Goal: Task Accomplishment & Management: Manage account settings

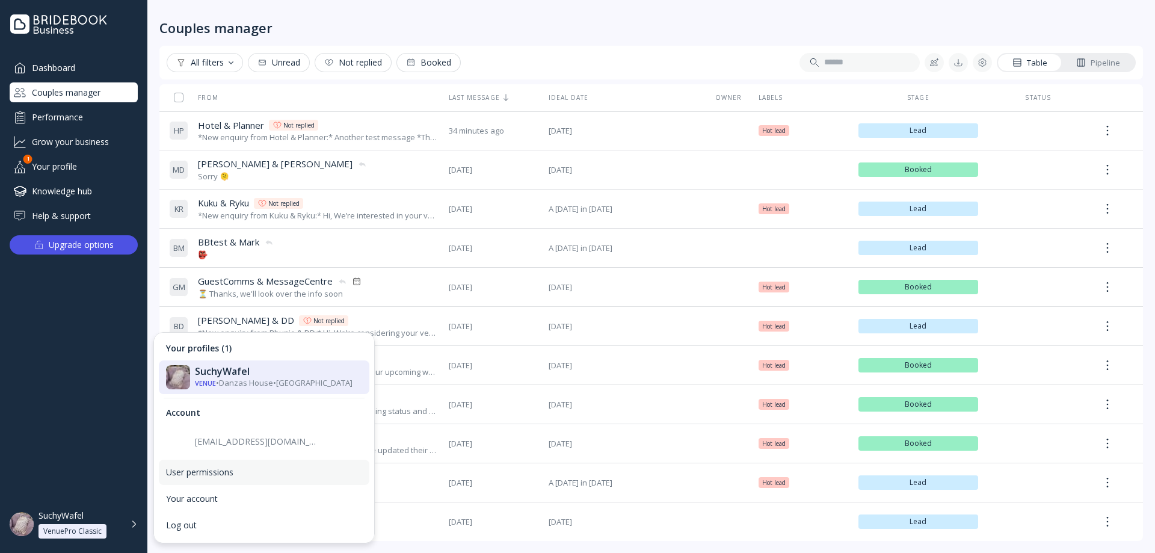
click at [188, 475] on div "User permissions" at bounding box center [264, 472] width 196 height 11
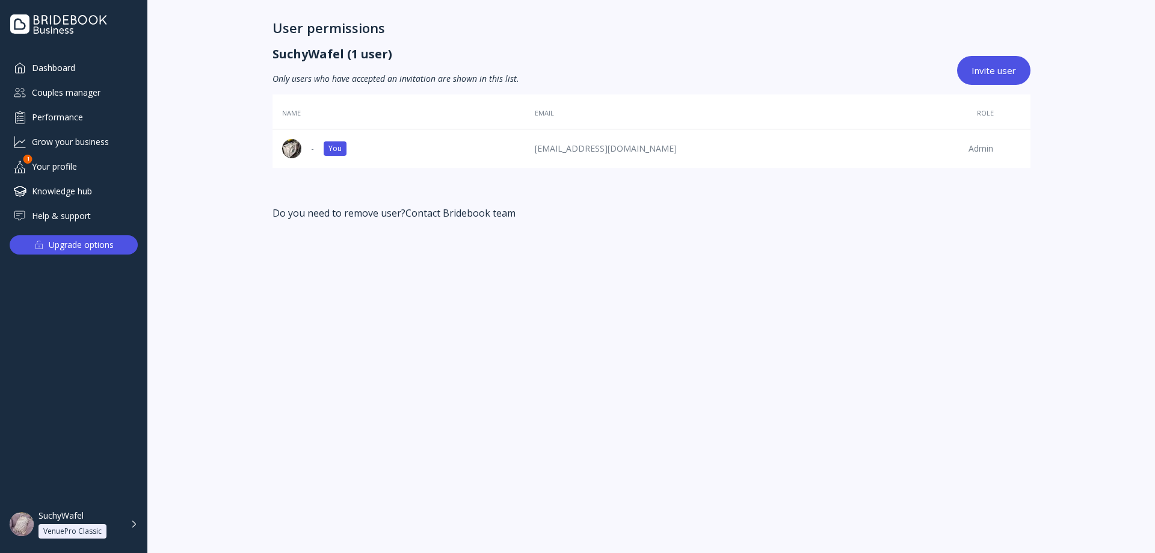
click at [17, 524] on img at bounding box center [22, 524] width 24 height 24
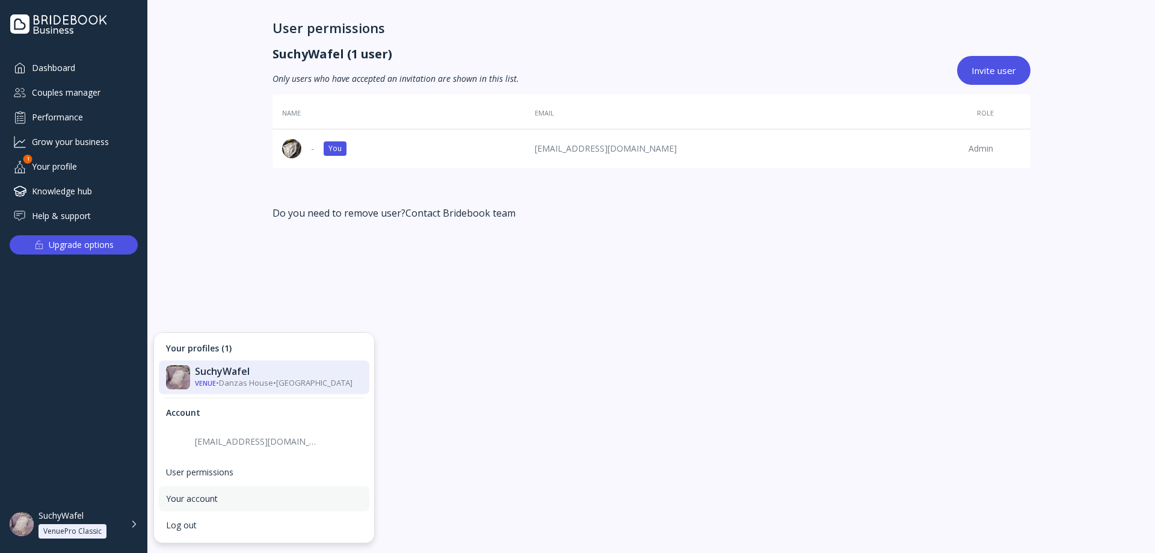
click at [232, 496] on div "Your account" at bounding box center [264, 498] width 196 height 11
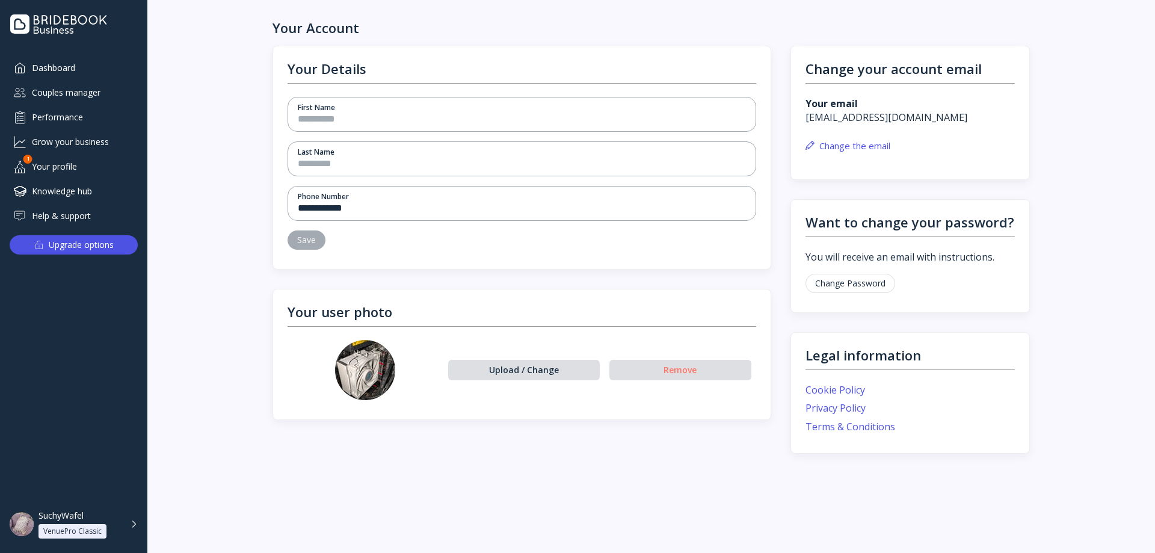
click at [979, 281] on div "Change Password" at bounding box center [910, 283] width 210 height 19
click at [1032, 152] on div "**********" at bounding box center [650, 299] width 1007 height 507
click at [453, 316] on div "Your user photo" at bounding box center [521, 312] width 469 height 16
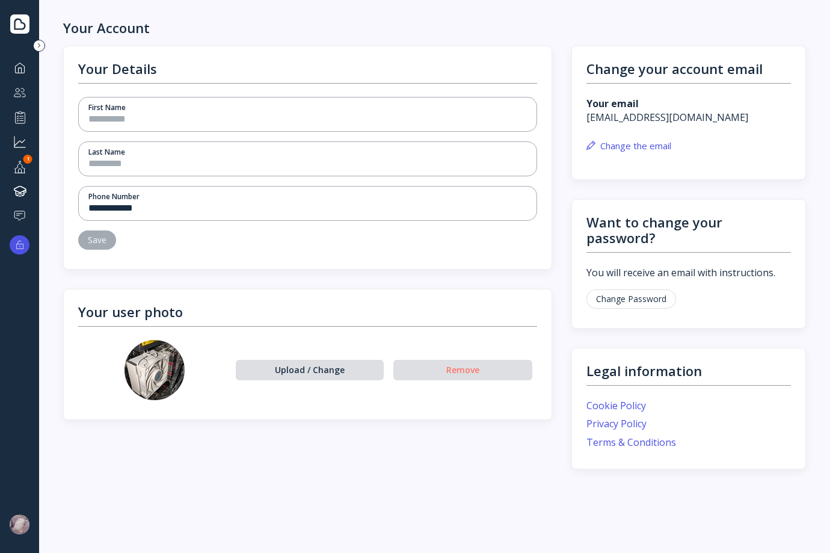
click at [10, 84] on div "Couples manager" at bounding box center [20, 92] width 20 height 20
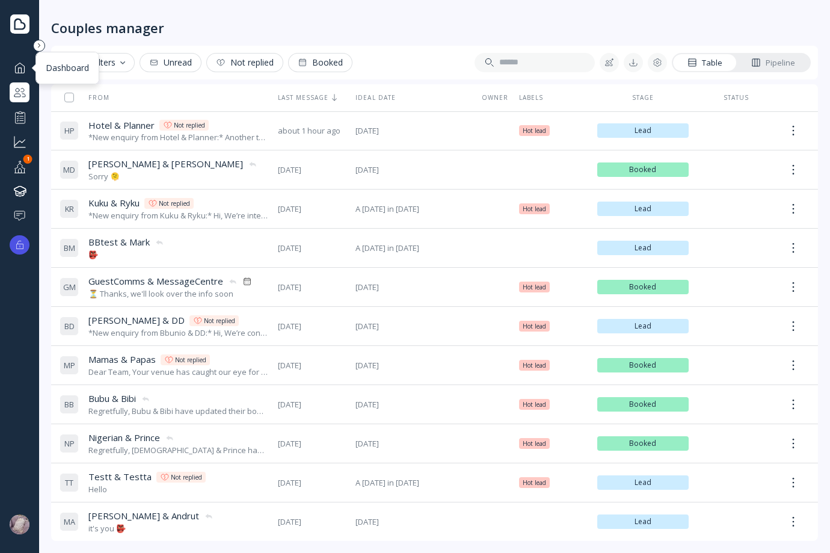
click at [19, 70] on div at bounding box center [20, 67] width 14 height 15
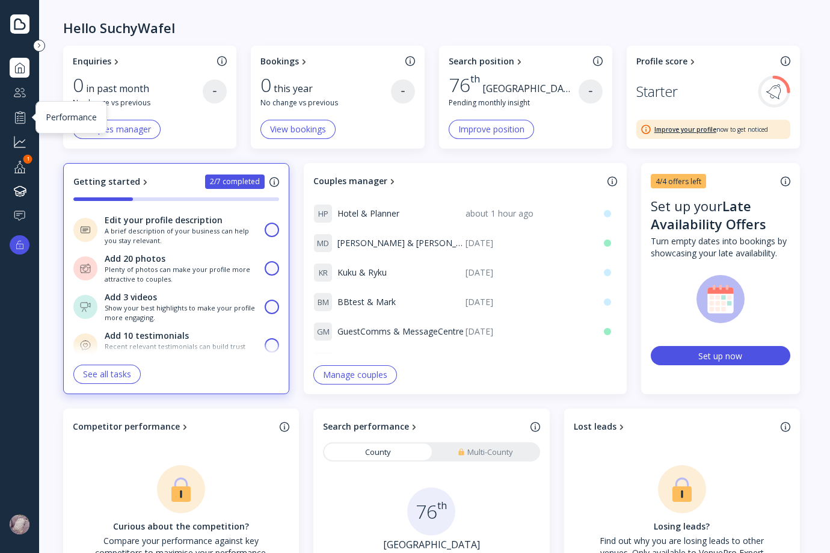
click at [20, 117] on div at bounding box center [20, 116] width 14 height 15
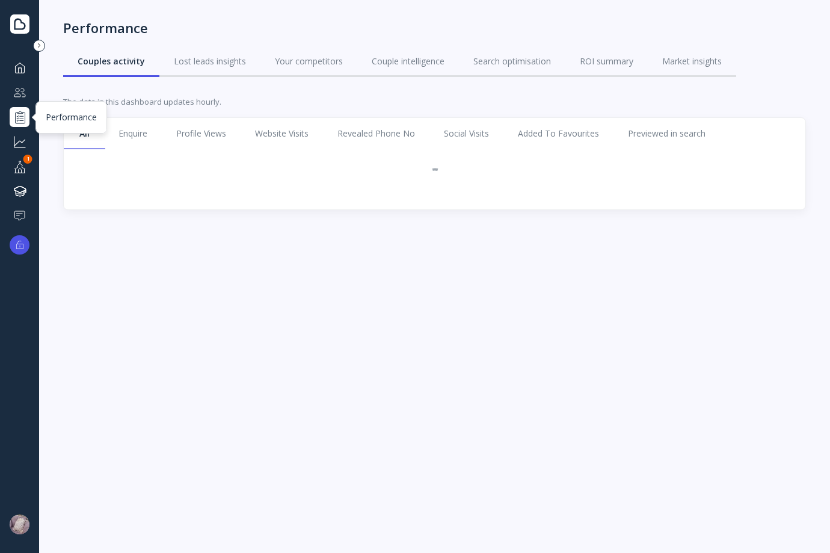
click at [20, 89] on div at bounding box center [20, 92] width 14 height 15
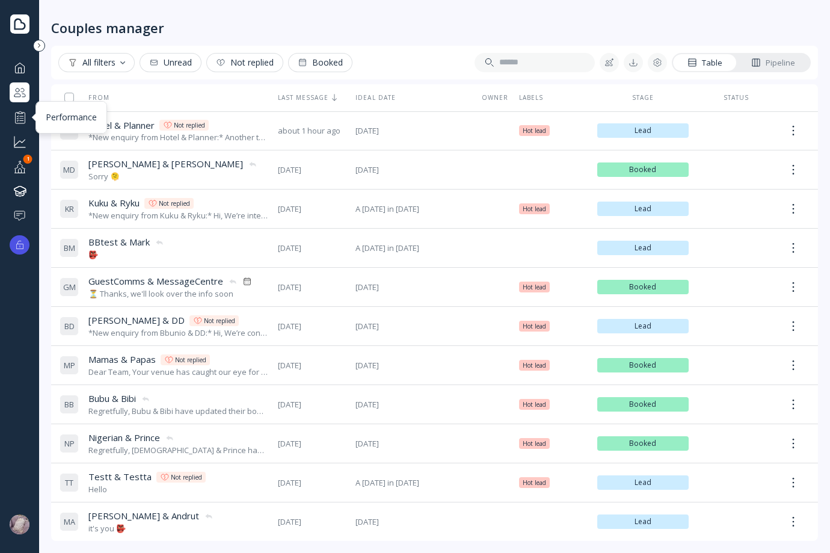
click at [22, 122] on div at bounding box center [20, 116] width 14 height 15
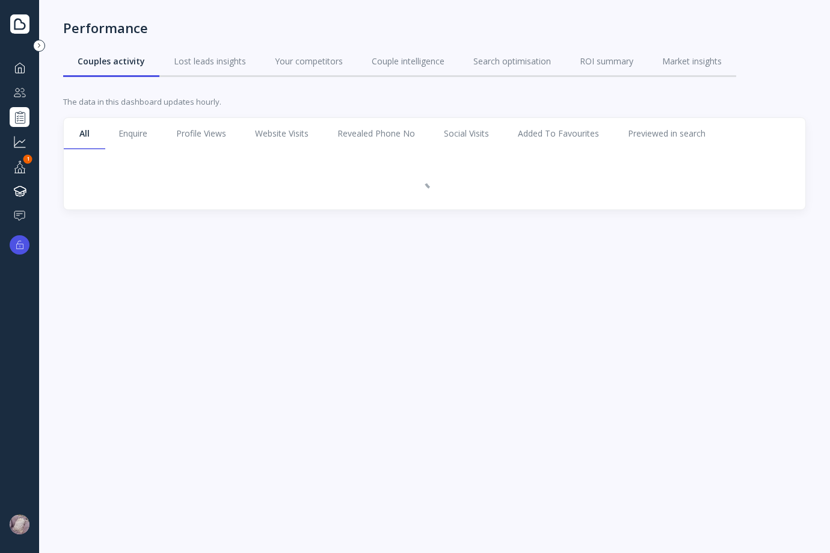
click at [22, 137] on div at bounding box center [20, 141] width 14 height 15
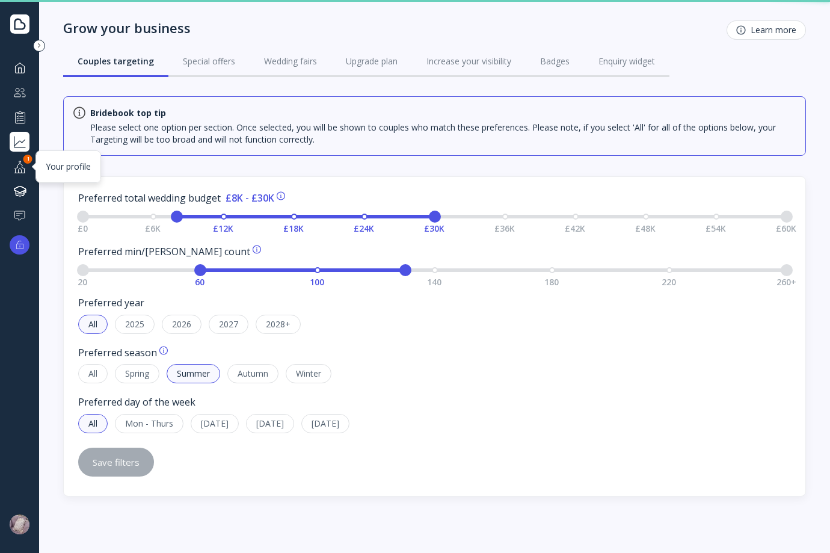
click at [25, 162] on div "1" at bounding box center [27, 159] width 9 height 9
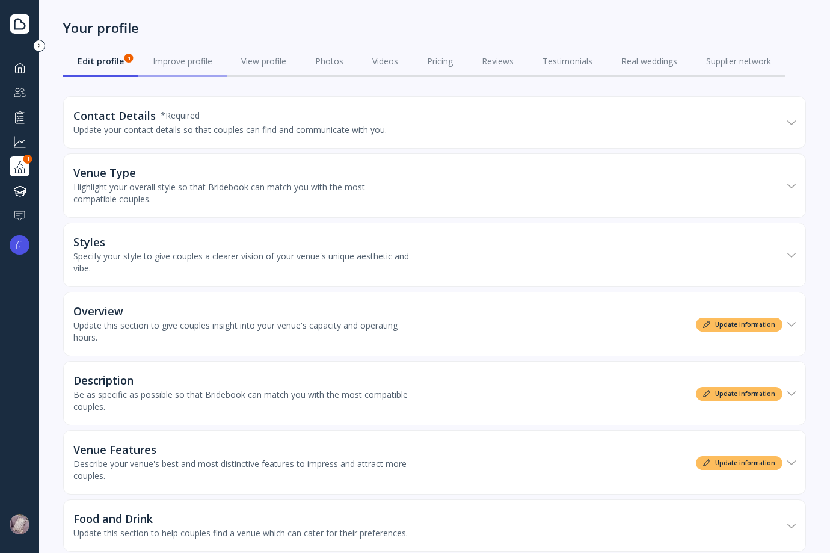
click at [186, 66] on div "Improve profile" at bounding box center [183, 61] width 60 height 12
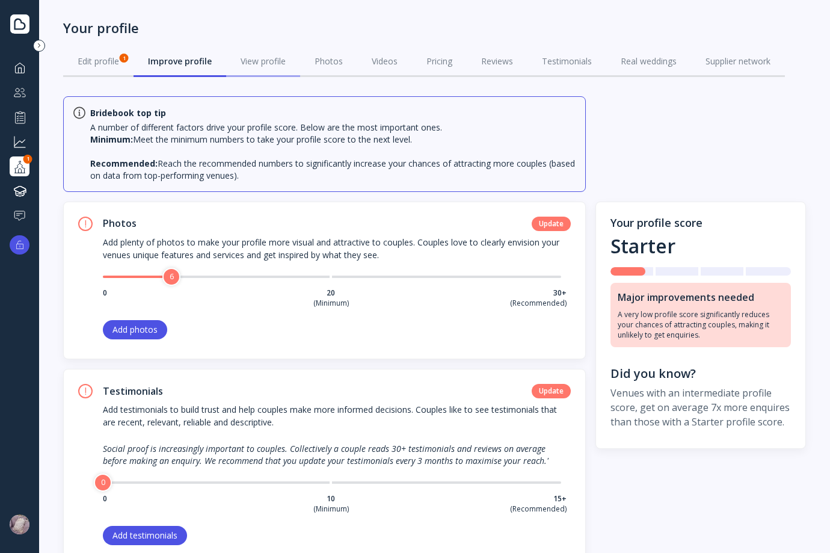
click at [295, 58] on link "View profile" at bounding box center [263, 61] width 74 height 31
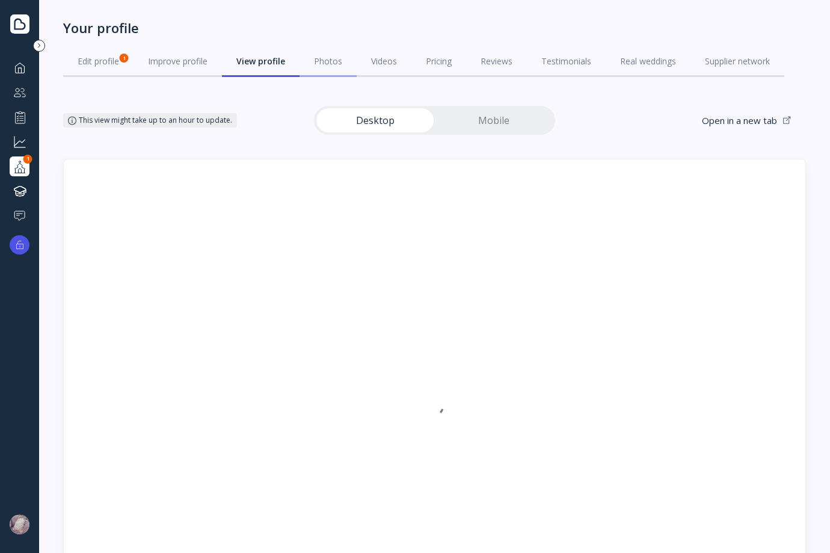
click at [325, 61] on div "Photos" at bounding box center [328, 61] width 28 height 12
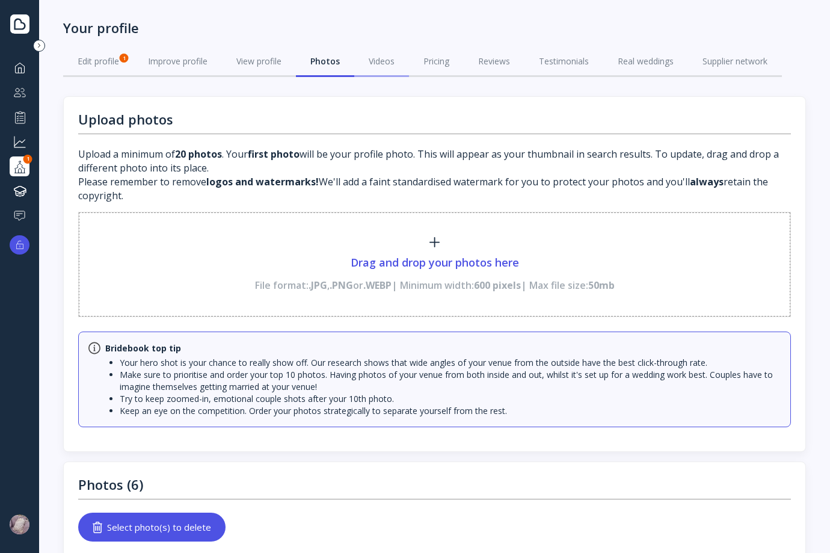
click at [395, 60] on div "Videos" at bounding box center [382, 61] width 26 height 12
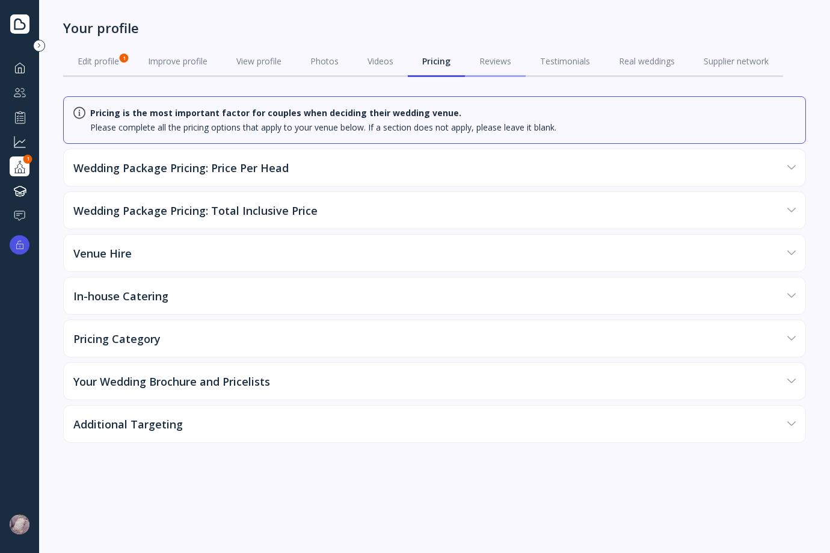
click at [496, 61] on div "Reviews" at bounding box center [495, 61] width 32 height 12
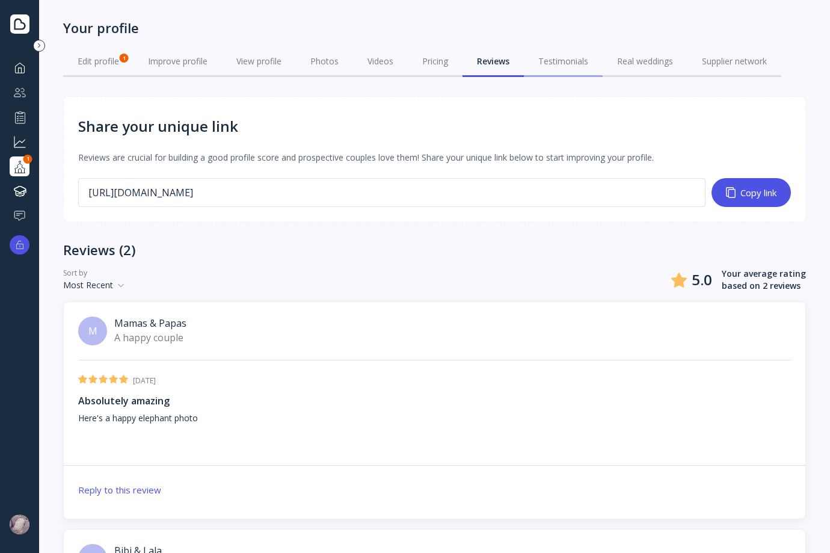
click at [548, 68] on link "Testimonials" at bounding box center [563, 61] width 79 height 31
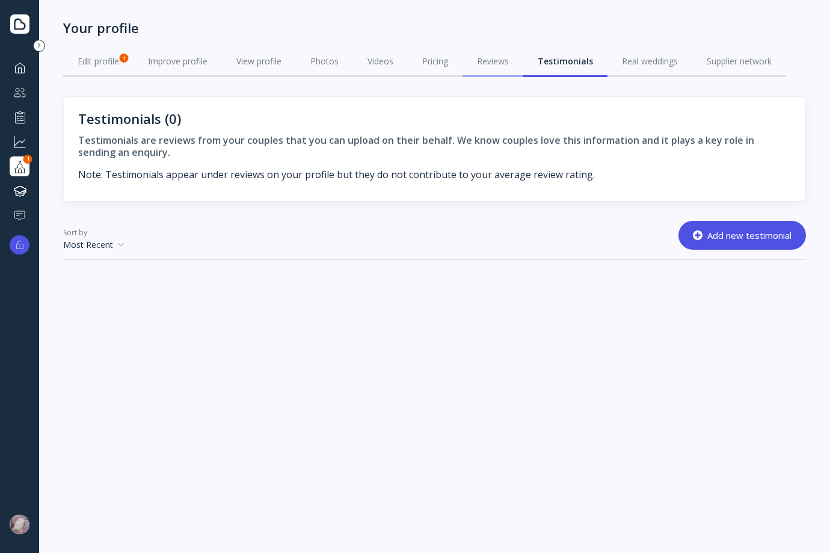
click at [519, 67] on link "Reviews" at bounding box center [493, 61] width 61 height 31
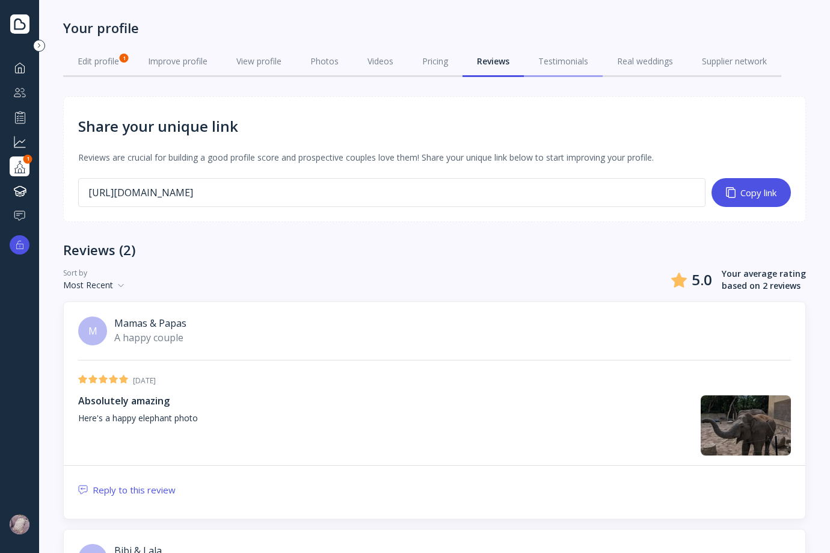
click at [573, 69] on link "Testimonials" at bounding box center [563, 61] width 79 height 31
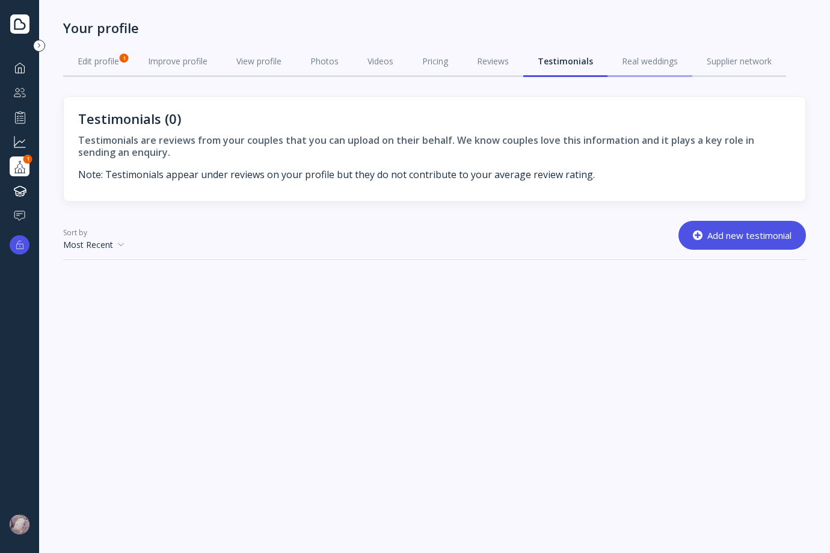
click at [654, 64] on div "Real weddings" at bounding box center [650, 61] width 56 height 12
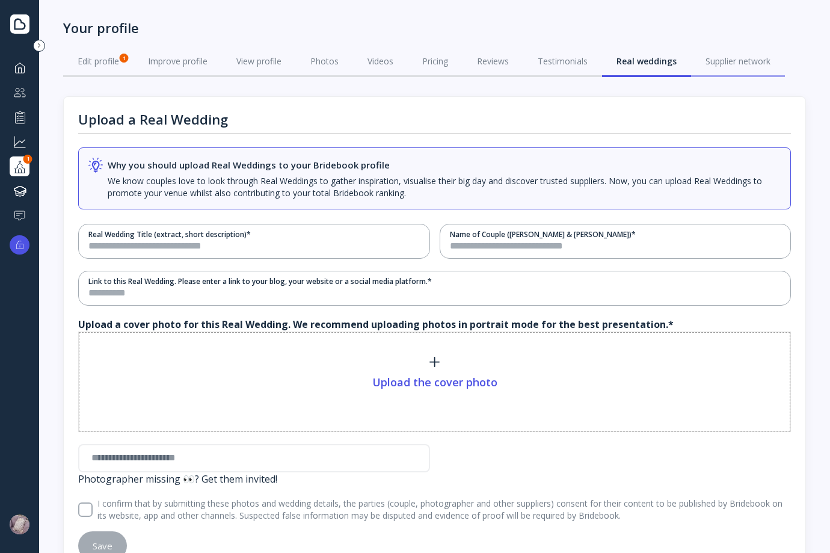
click at [722, 60] on div "Supplier network" at bounding box center [738, 61] width 65 height 12
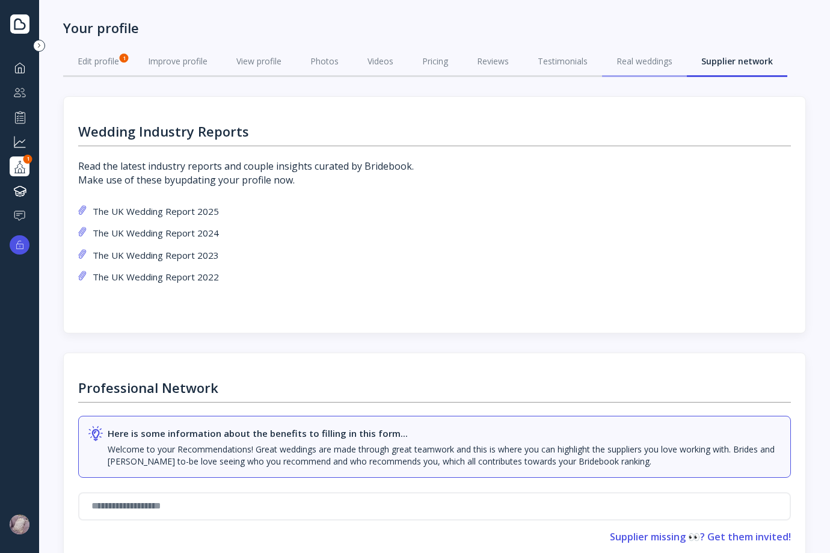
click at [630, 63] on div "Real weddings" at bounding box center [644, 61] width 56 height 12
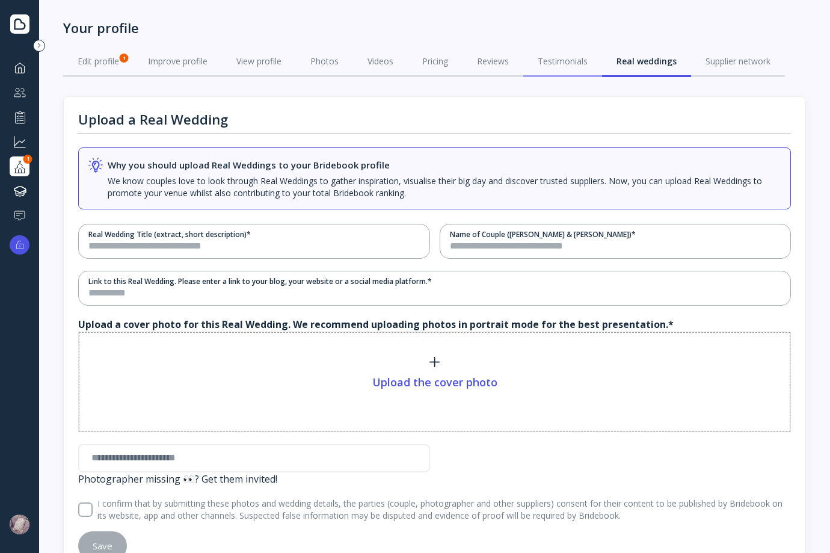
click at [588, 64] on div "Testimonials" at bounding box center [563, 61] width 50 height 12
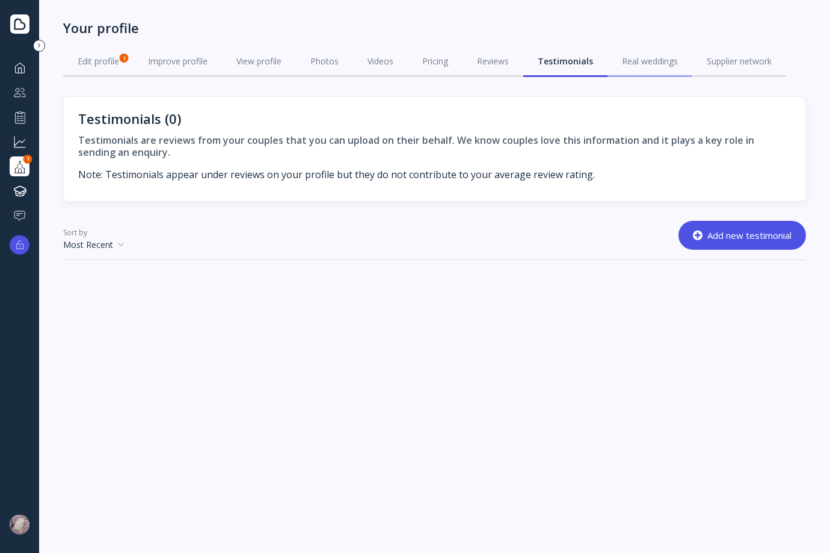
click at [640, 65] on div "Real weddings" at bounding box center [650, 61] width 56 height 12
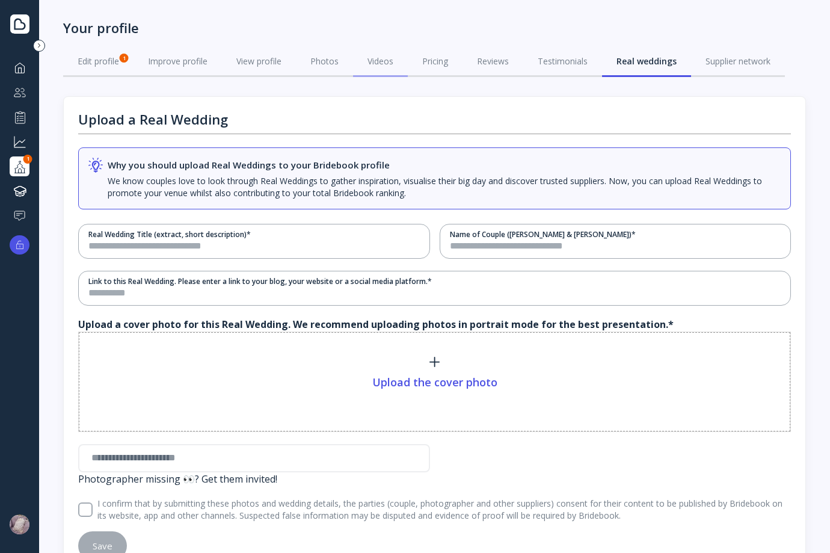
click at [380, 71] on link "Videos" at bounding box center [380, 61] width 55 height 31
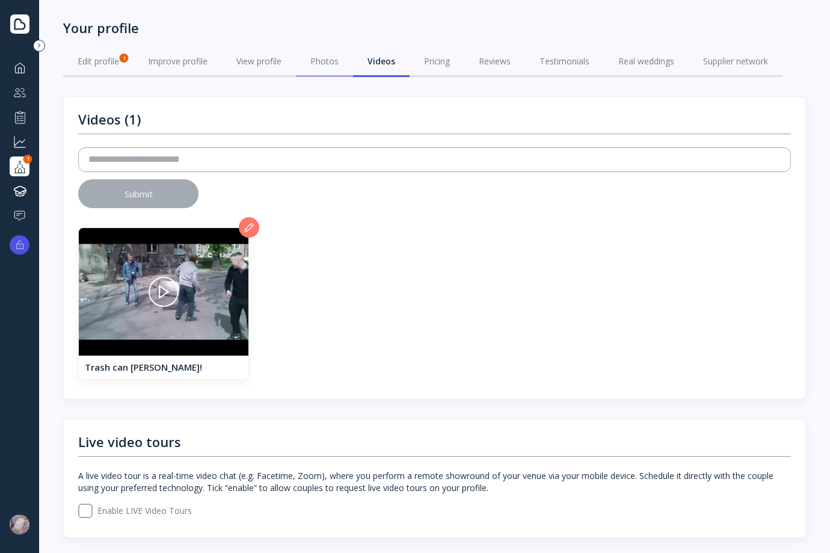
click at [304, 71] on link "Photos" at bounding box center [324, 61] width 57 height 31
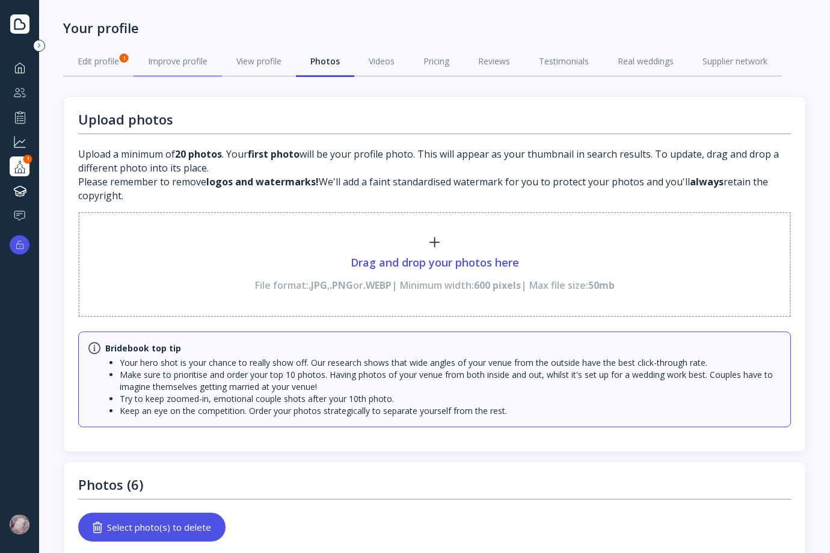
click at [222, 64] on link "Improve profile" at bounding box center [178, 61] width 88 height 31
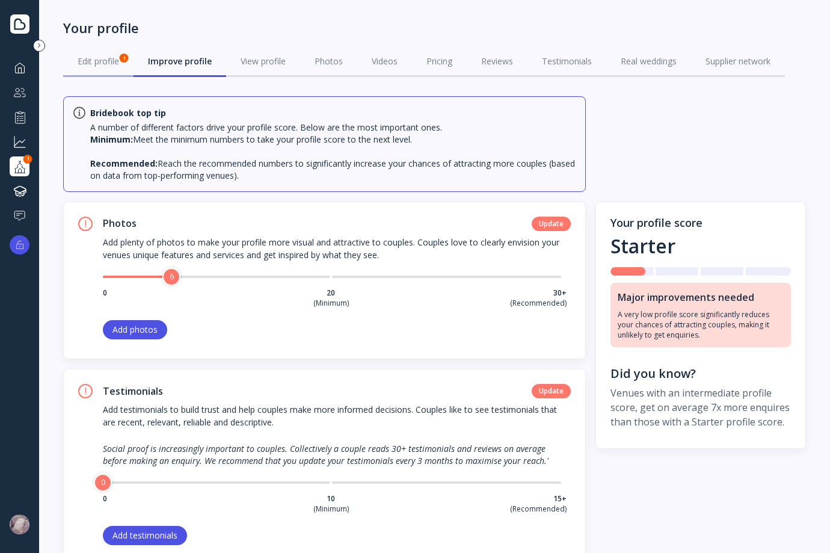
click at [105, 66] on div "Edit profile 1" at bounding box center [99, 61] width 42 height 12
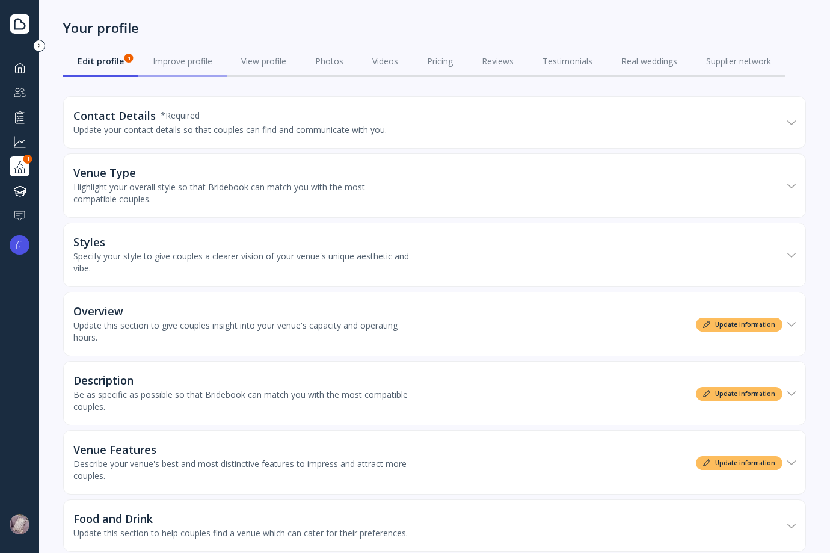
click at [204, 72] on link "Improve profile" at bounding box center [182, 61] width 88 height 31
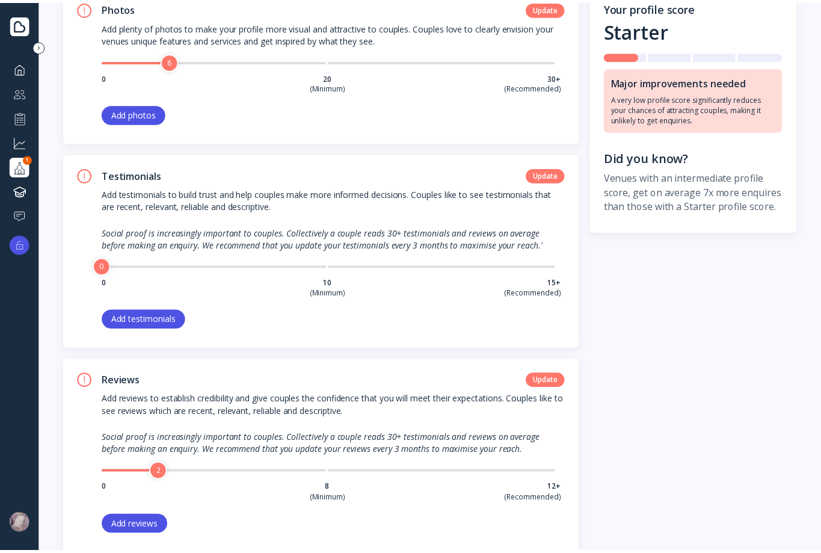
scroll to position [180, 0]
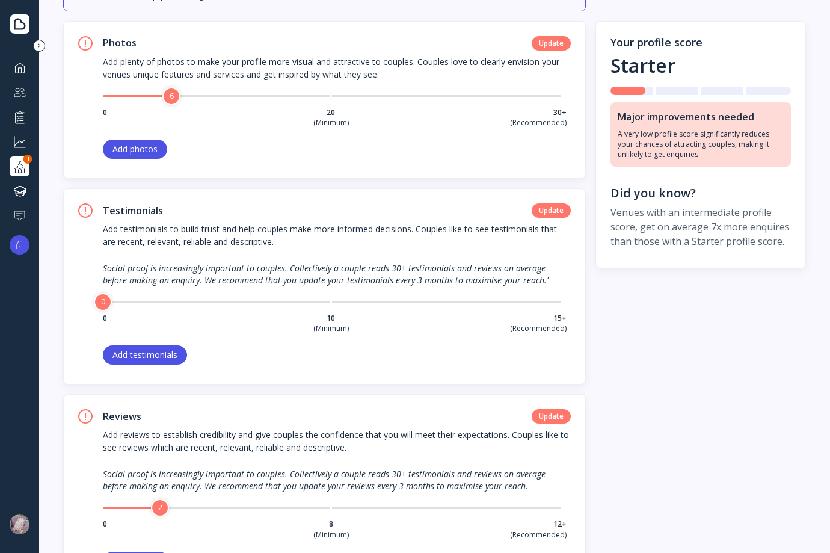
click at [162, 367] on div "! Testimonials Update Add testimonials to build trust and help couples make mor…" at bounding box center [324, 286] width 523 height 196
click at [161, 355] on div "Add testimonials" at bounding box center [144, 355] width 65 height 10
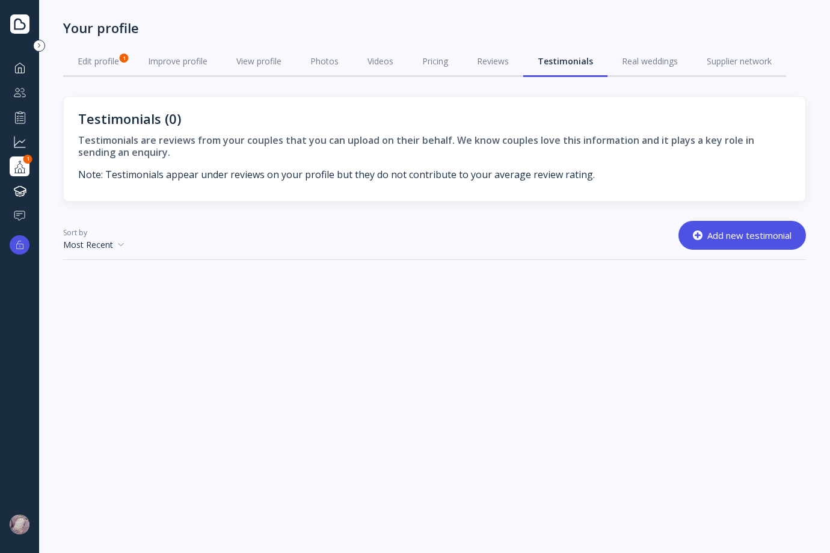
click at [696, 227] on button "Add new testimonial" at bounding box center [742, 235] width 128 height 29
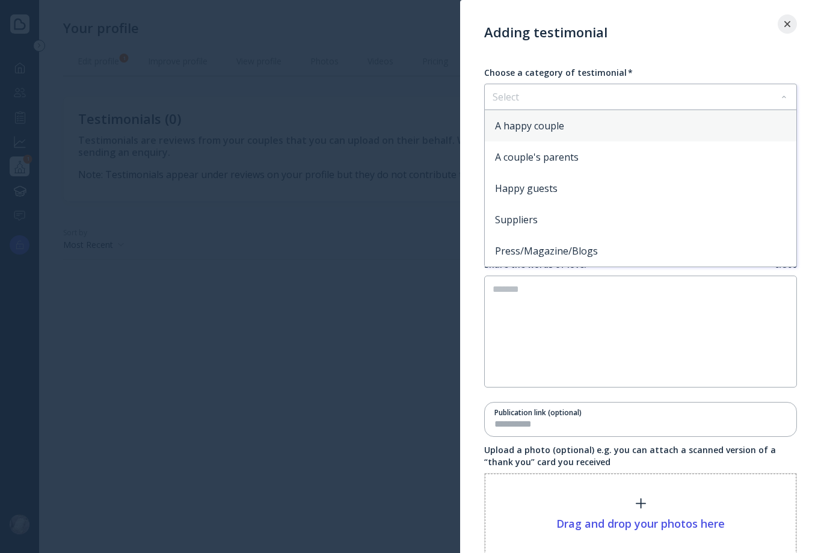
click at [566, 101] on div "Select" at bounding box center [641, 96] width 312 height 25
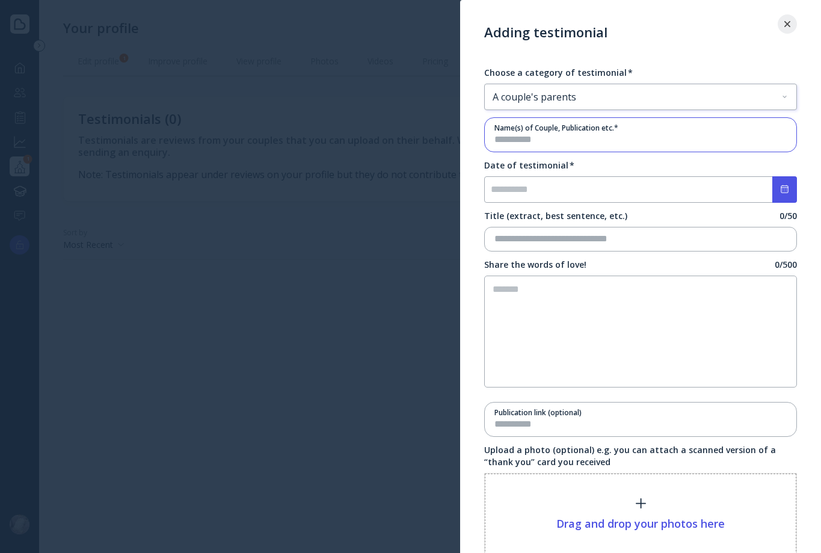
click at [567, 146] on input "text" at bounding box center [640, 140] width 292 height 14
click at [565, 141] on input "***" at bounding box center [640, 140] width 292 height 14
type input "*********"
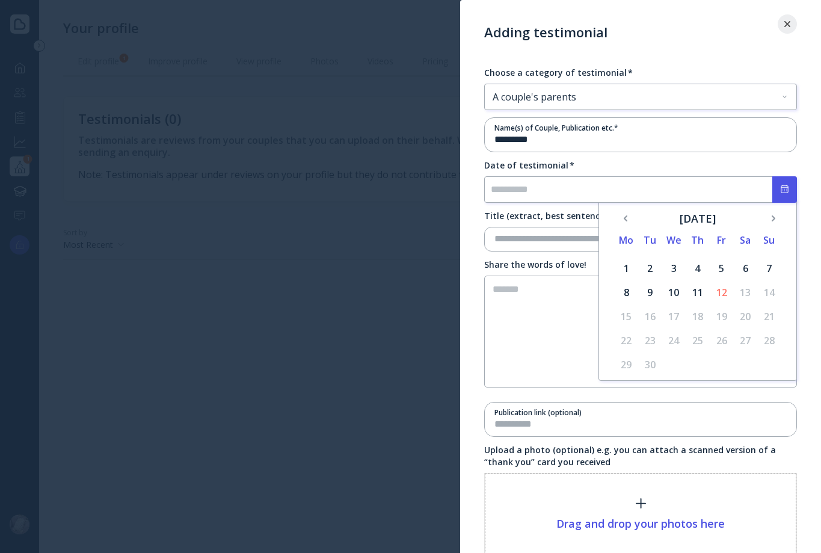
click at [625, 220] on span "Previous Month" at bounding box center [624, 218] width 12 height 12
click at [624, 215] on span "Previous Month" at bounding box center [624, 218] width 12 height 12
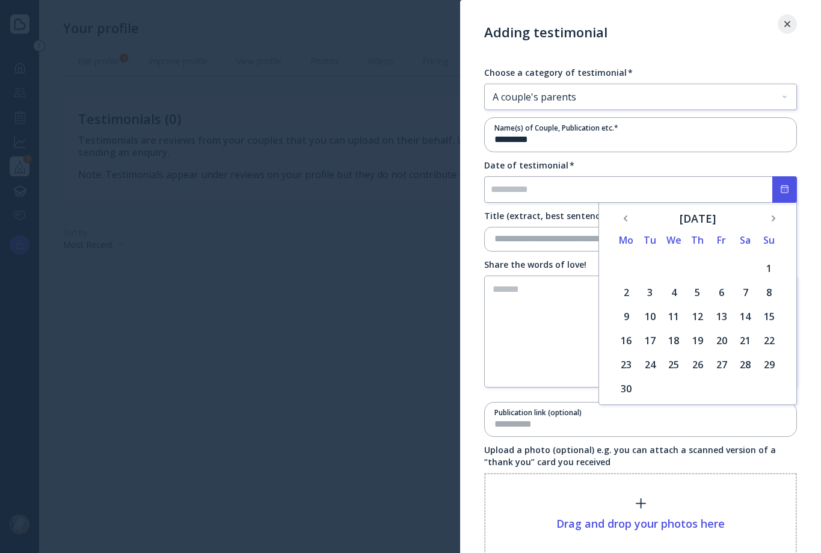
click at [767, 360] on div "29" at bounding box center [769, 364] width 17 height 17
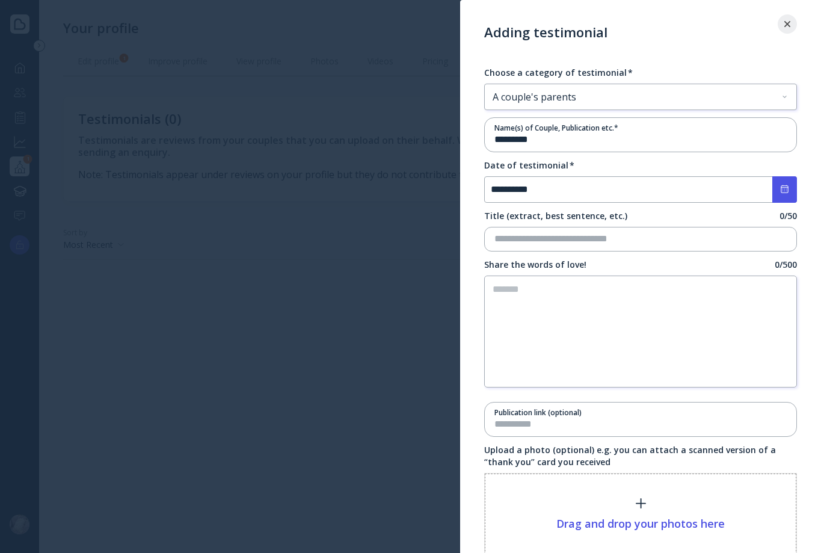
type input "**********"
click at [625, 245] on input "text" at bounding box center [640, 239] width 292 height 14
type input "********"
click at [690, 16] on div "Adding testimonial Choose a category of testimonial * A couple's parents × Name…" at bounding box center [640, 333] width 361 height 666
click at [663, 291] on textarea at bounding box center [640, 331] width 313 height 112
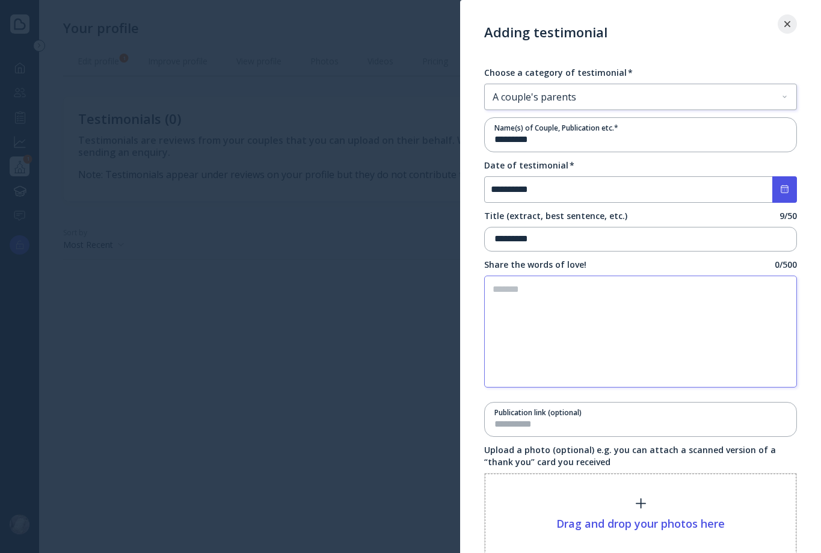
paste textarea "**********"
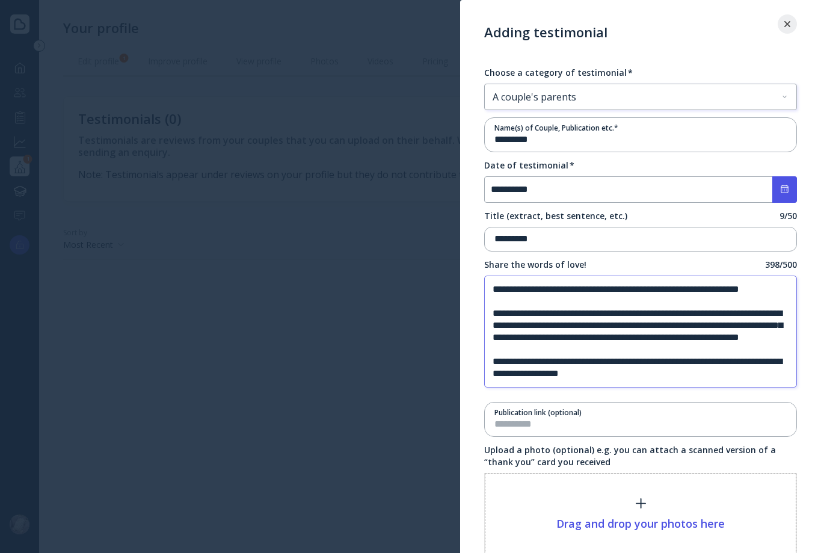
drag, startPoint x: 603, startPoint y: 289, endPoint x: 532, endPoint y: 287, distance: 71.6
click at [532, 287] on textarea "**********" at bounding box center [640, 331] width 313 height 112
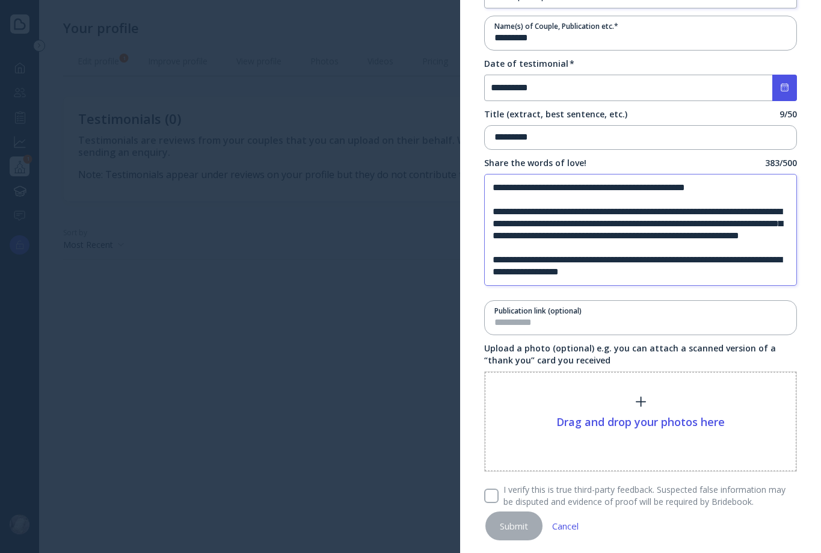
scroll to position [113, 0]
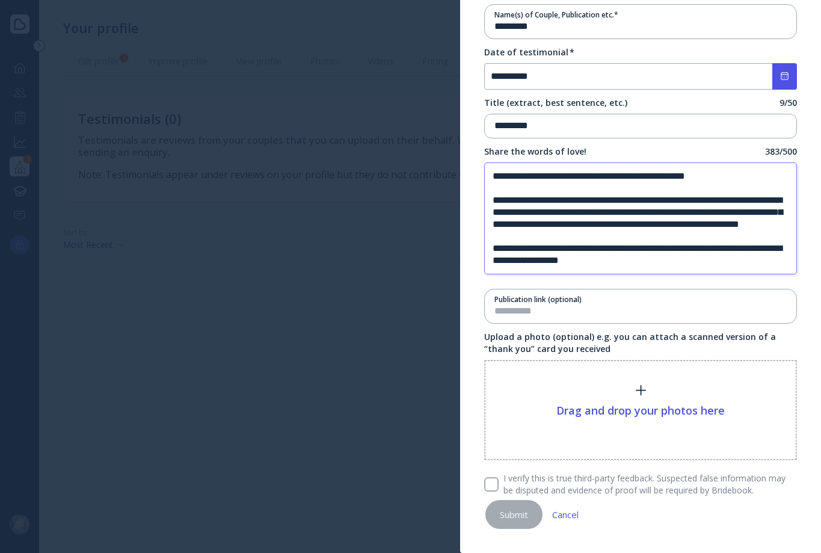
type textarea "**********"
click at [486, 473] on div "I verify this is true third-party feedback. Suspected false information may be …" at bounding box center [640, 484] width 313 height 24
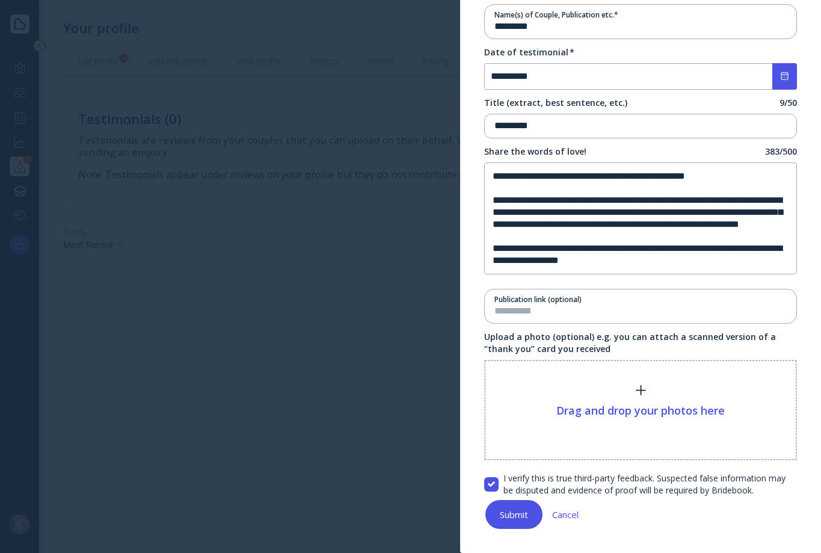
click at [512, 514] on div "Submit" at bounding box center [514, 514] width 28 height 10
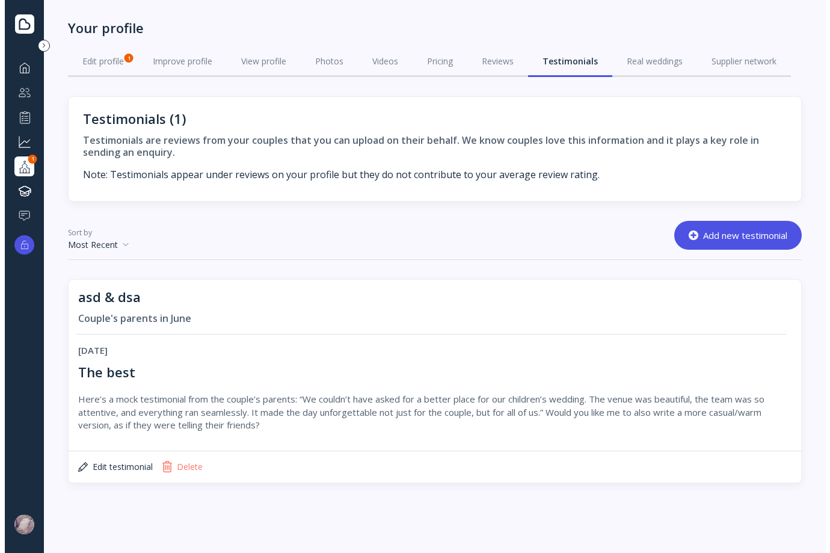
scroll to position [0, 0]
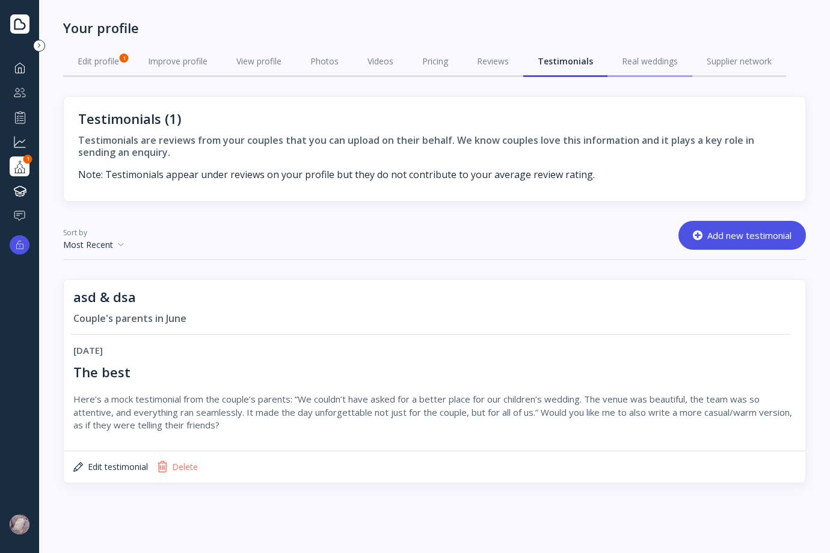
click at [678, 55] on link "Real weddings" at bounding box center [649, 61] width 85 height 31
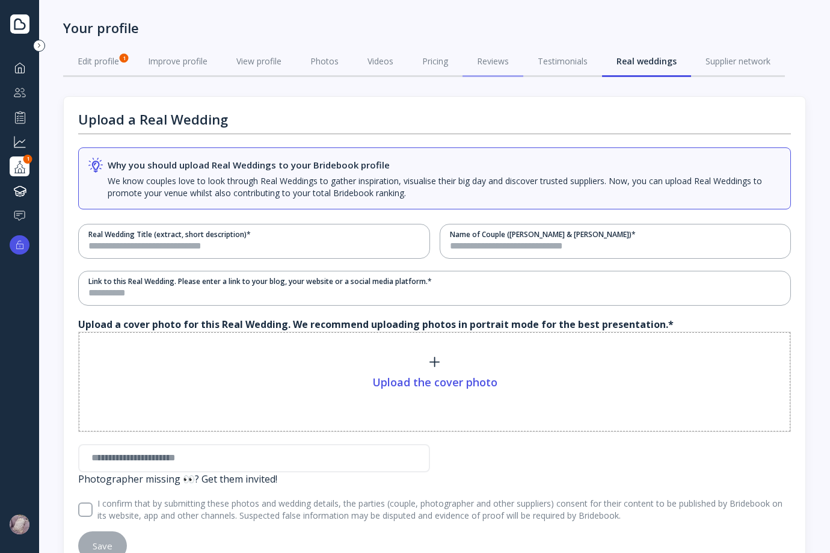
click at [505, 70] on link "Reviews" at bounding box center [493, 61] width 61 height 31
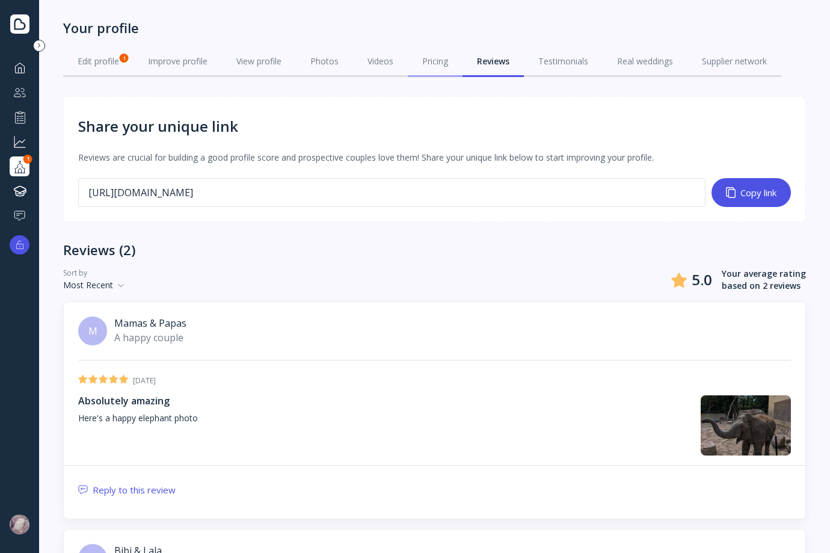
click at [420, 70] on link "Pricing" at bounding box center [435, 61] width 55 height 31
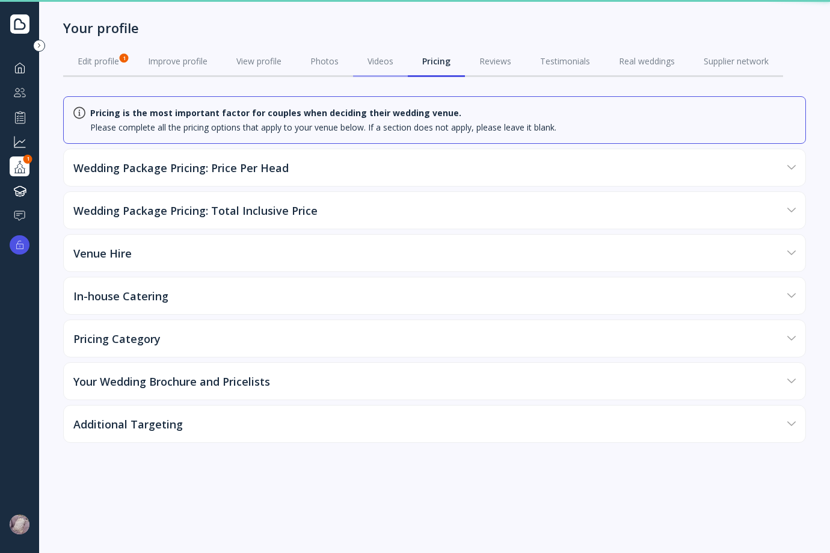
click at [379, 67] on link "Videos" at bounding box center [380, 61] width 55 height 31
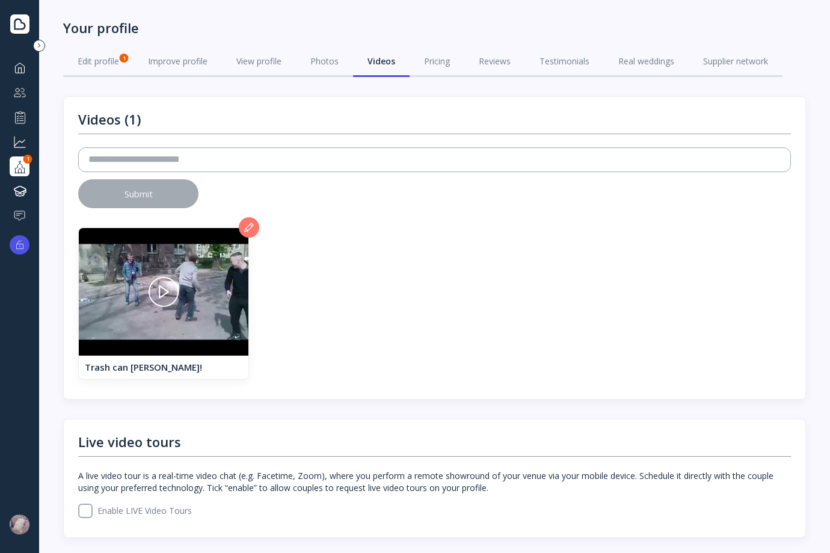
click at [318, 67] on link "Photos" at bounding box center [324, 61] width 57 height 31
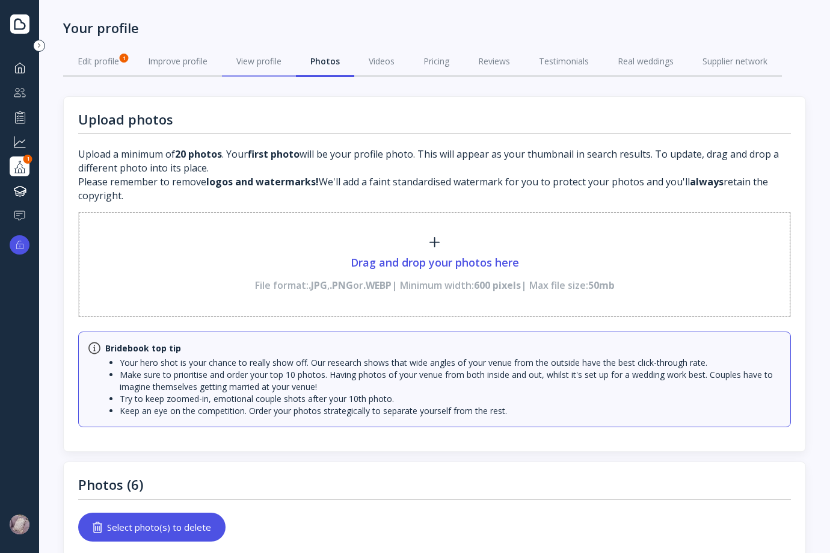
click at [253, 68] on link "View profile" at bounding box center [259, 61] width 74 height 31
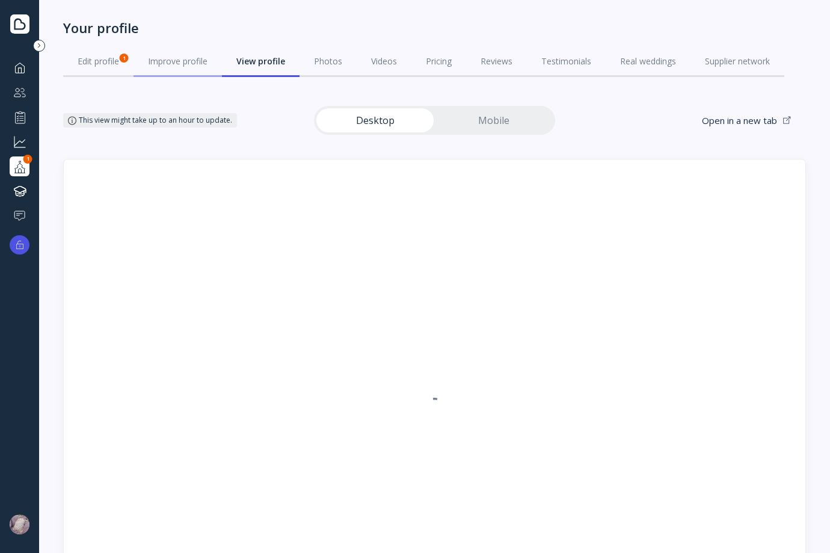
click at [167, 61] on div "Improve profile" at bounding box center [178, 61] width 60 height 12
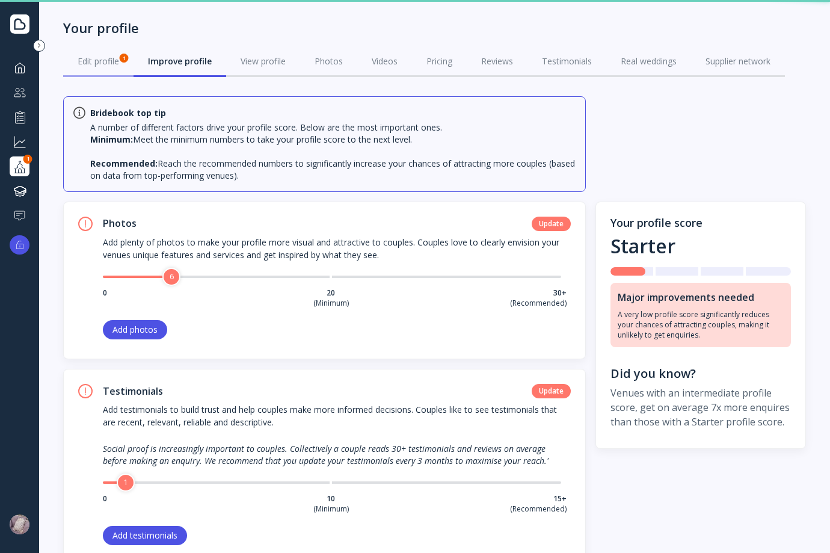
click at [105, 63] on div "Edit profile 1" at bounding box center [99, 61] width 42 height 12
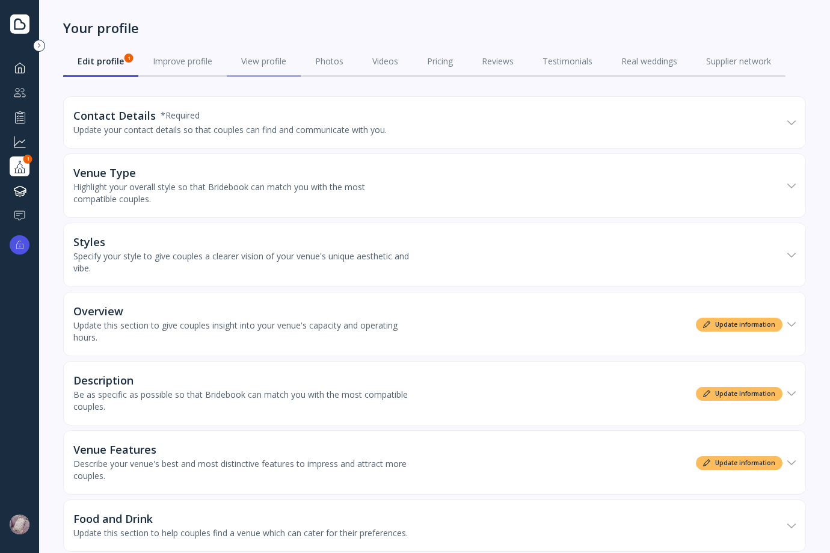
click at [232, 55] on link "View profile" at bounding box center [264, 61] width 74 height 31
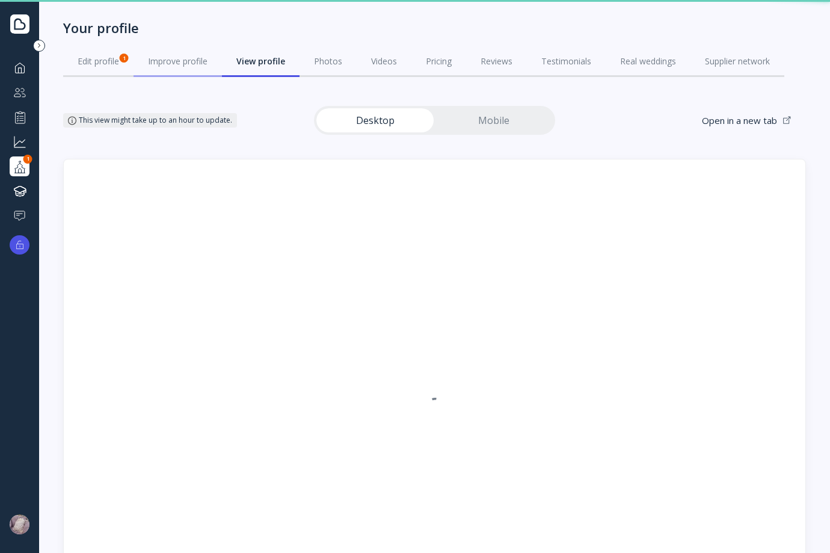
click at [182, 60] on div "Improve profile" at bounding box center [178, 61] width 60 height 12
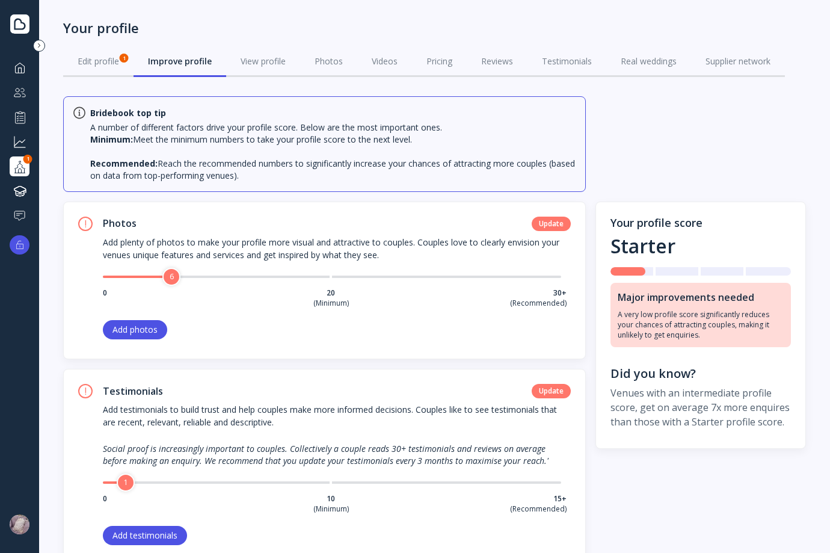
click at [18, 78] on div "Dashboard Couples manager Performance Grow your business Your profile 1 Knowled…" at bounding box center [20, 142] width 20 height 168
click at [17, 74] on div at bounding box center [20, 67] width 14 height 15
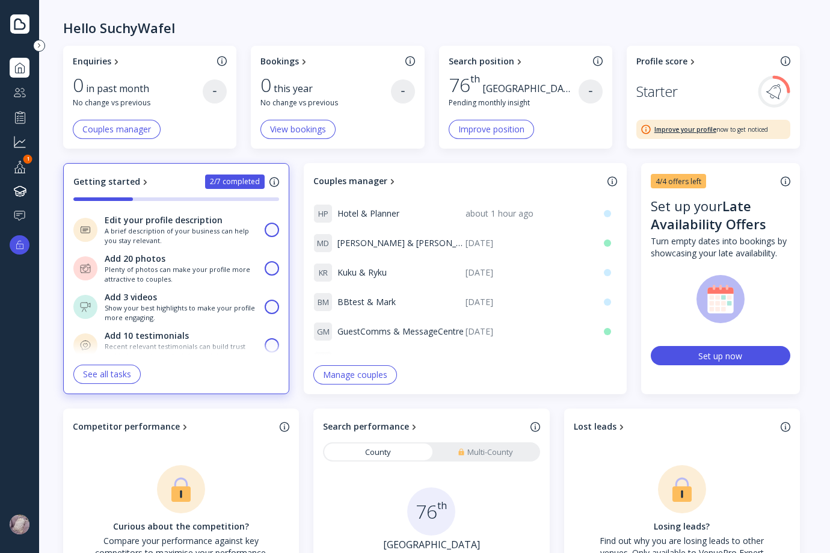
click at [20, 94] on div at bounding box center [20, 92] width 14 height 15
click at [19, 114] on div at bounding box center [20, 116] width 14 height 15
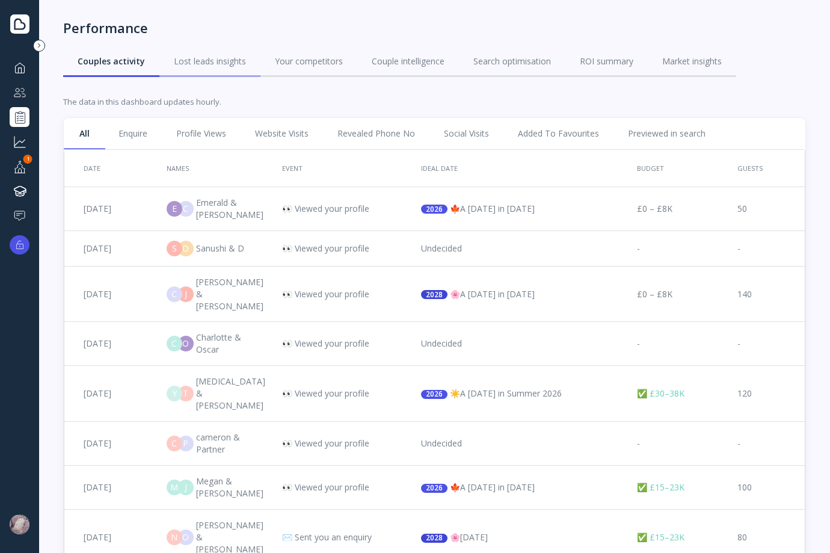
click at [244, 46] on link "Lost leads insights" at bounding box center [209, 61] width 101 height 31
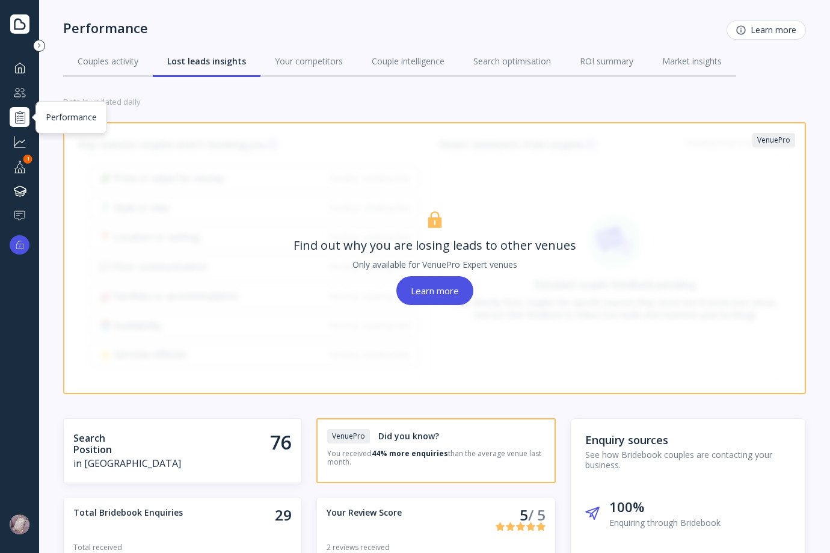
click at [23, 118] on div at bounding box center [20, 116] width 14 height 15
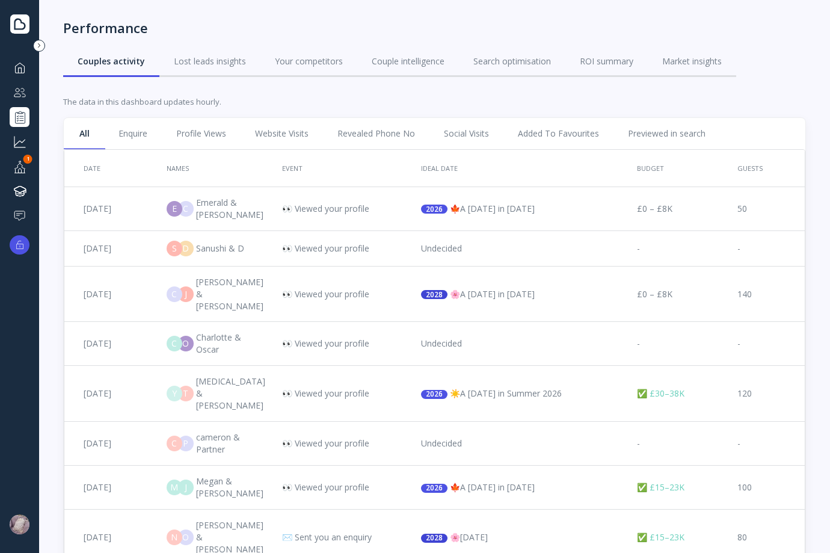
click at [14, 72] on div at bounding box center [20, 67] width 14 height 15
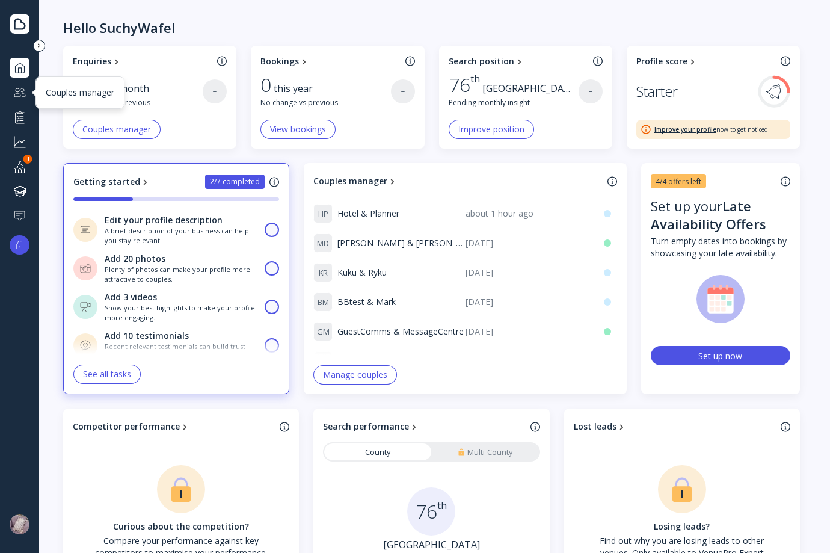
click at [15, 93] on div at bounding box center [20, 92] width 14 height 15
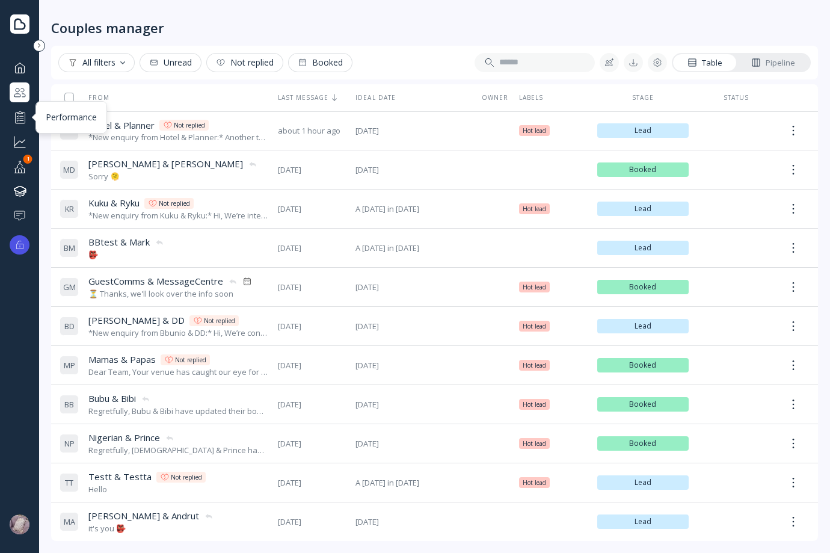
click at [17, 113] on div at bounding box center [20, 116] width 14 height 15
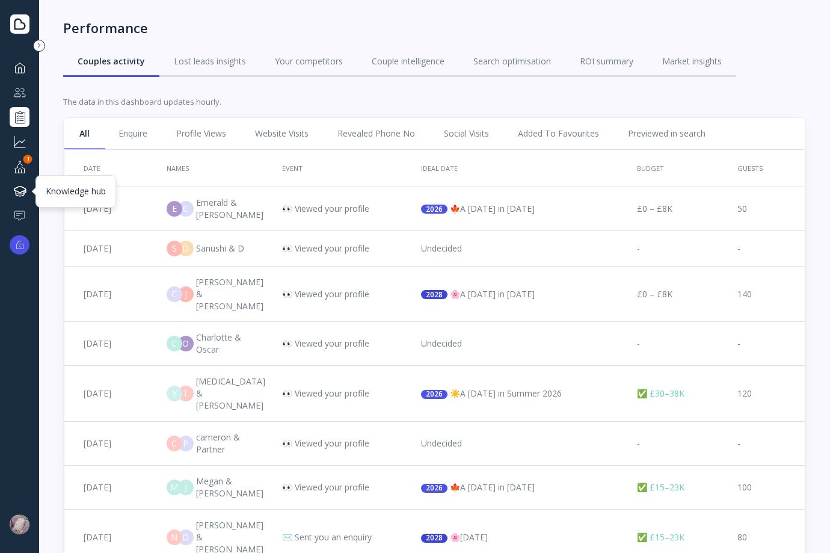
click at [18, 192] on div at bounding box center [20, 190] width 14 height 15
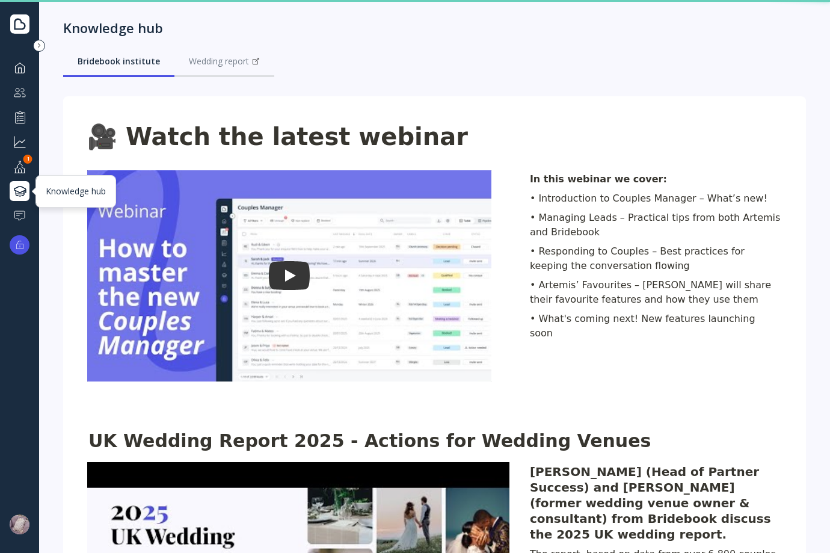
click at [16, 171] on div at bounding box center [20, 166] width 14 height 15
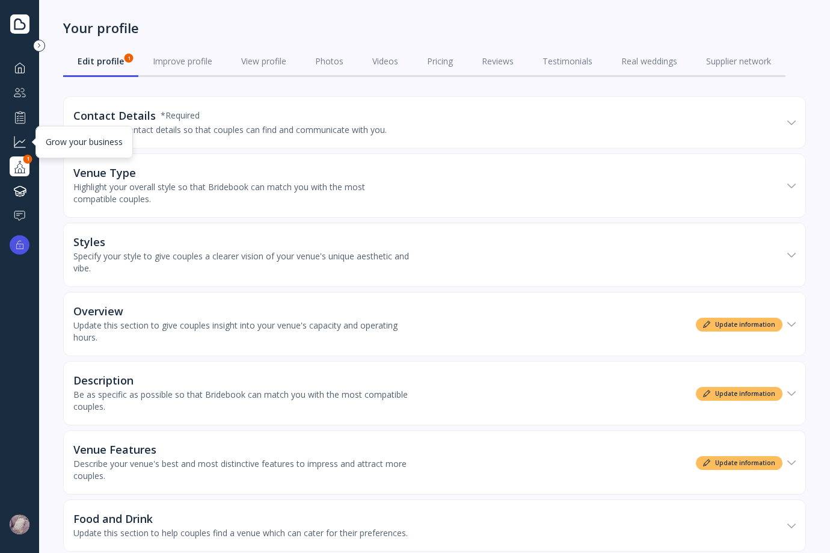
click at [20, 141] on div at bounding box center [20, 141] width 14 height 15
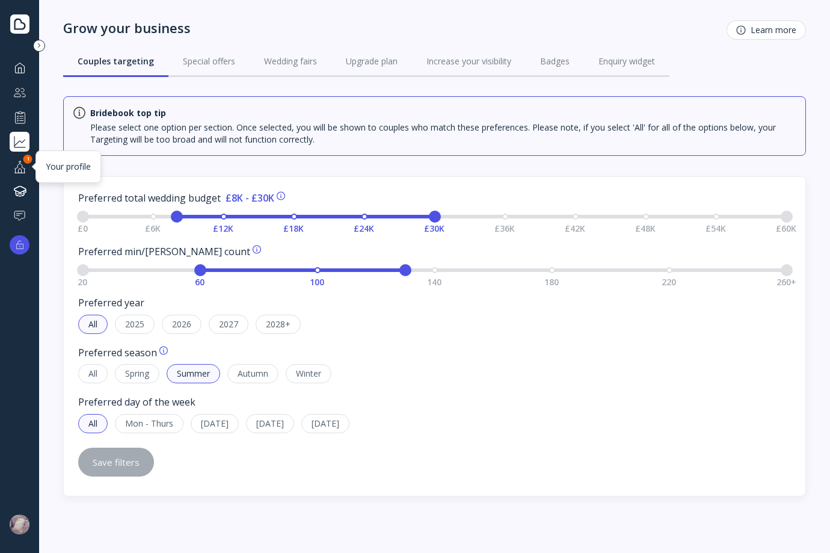
click at [20, 158] on div "Your profile" at bounding box center [20, 166] width 20 height 20
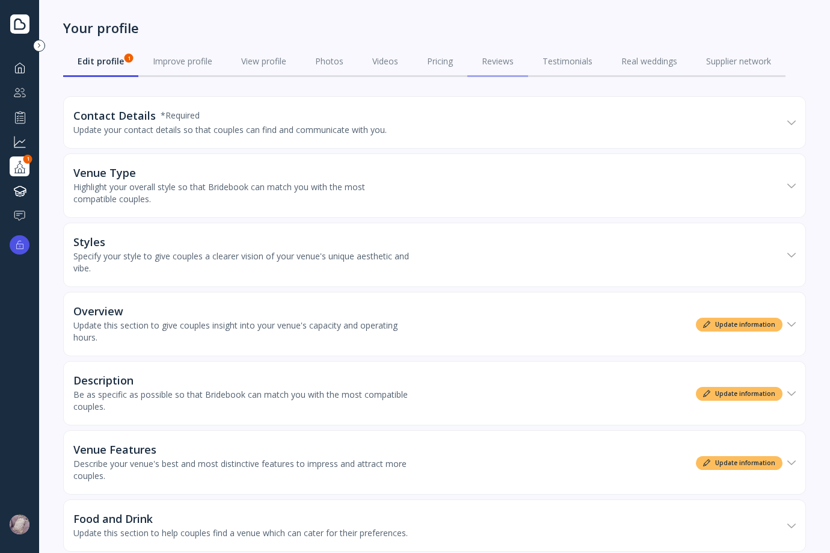
click at [526, 63] on link "Reviews" at bounding box center [497, 61] width 61 height 31
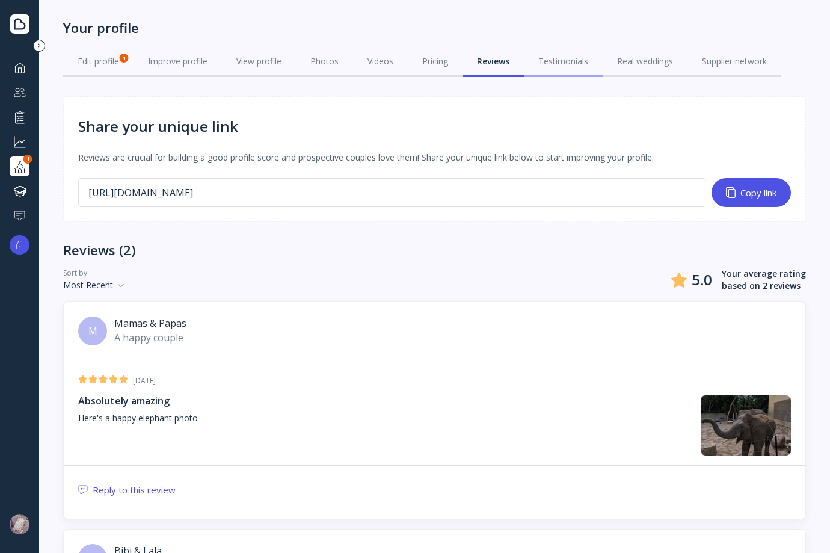
click at [554, 63] on div "Testimonials" at bounding box center [563, 61] width 50 height 12
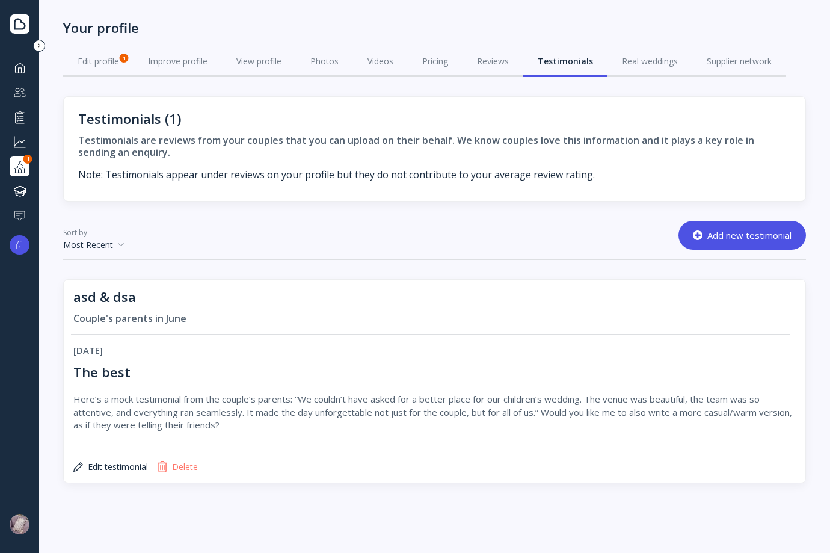
click at [37, 62] on div "Dashboard Couples manager Performance Grow your business Your profile 1 Knowled…" at bounding box center [19, 269] width 39 height 423
click at [29, 66] on div "Dashboard" at bounding box center [20, 68] width 20 height 20
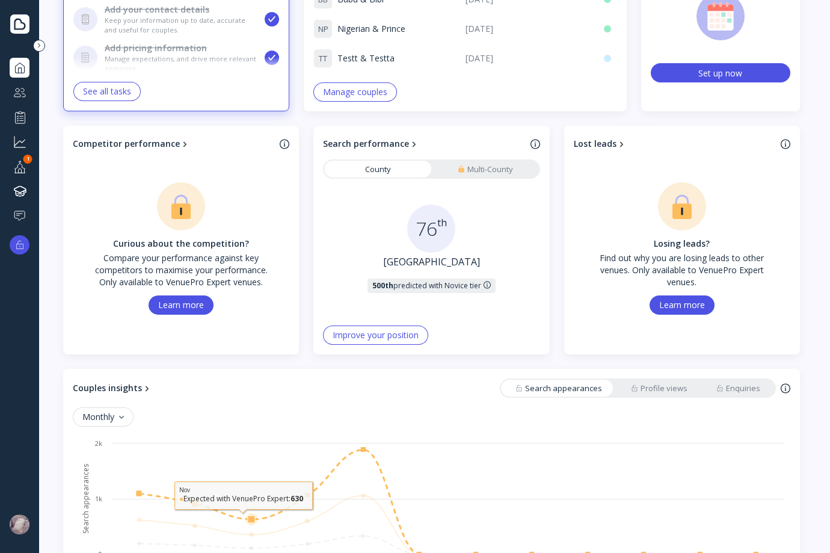
scroll to position [265, 0]
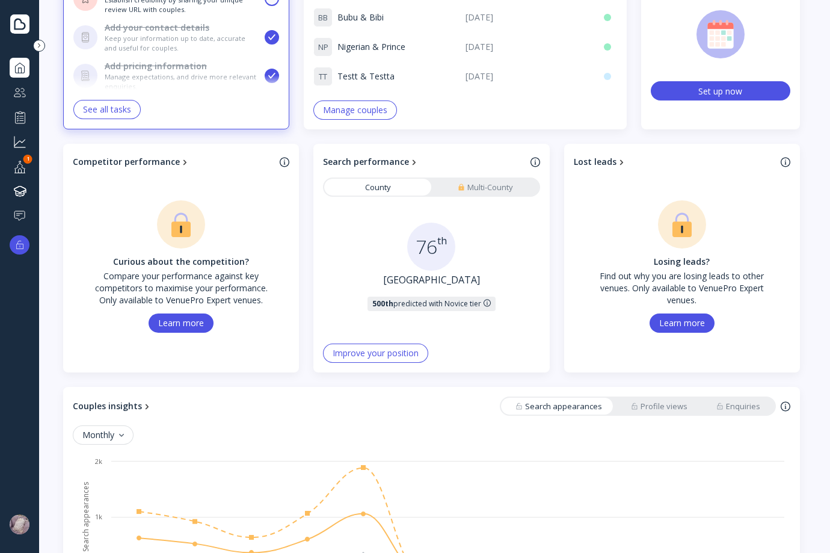
click at [689, 326] on div "Learn more" at bounding box center [682, 323] width 46 height 10
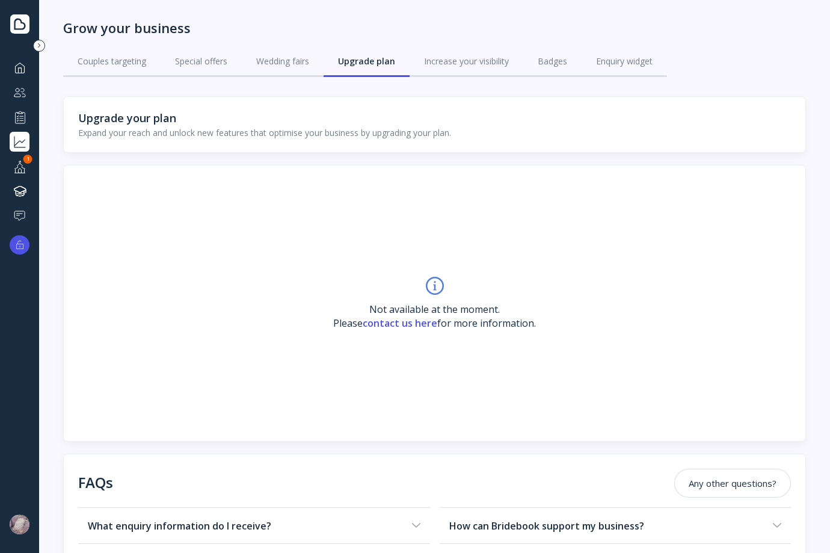
click at [413, 286] on div "Not available at the moment. Please contact us here for more information." at bounding box center [434, 303] width 203 height 54
click at [73, 67] on link "Couples targeting" at bounding box center [111, 61] width 97 height 31
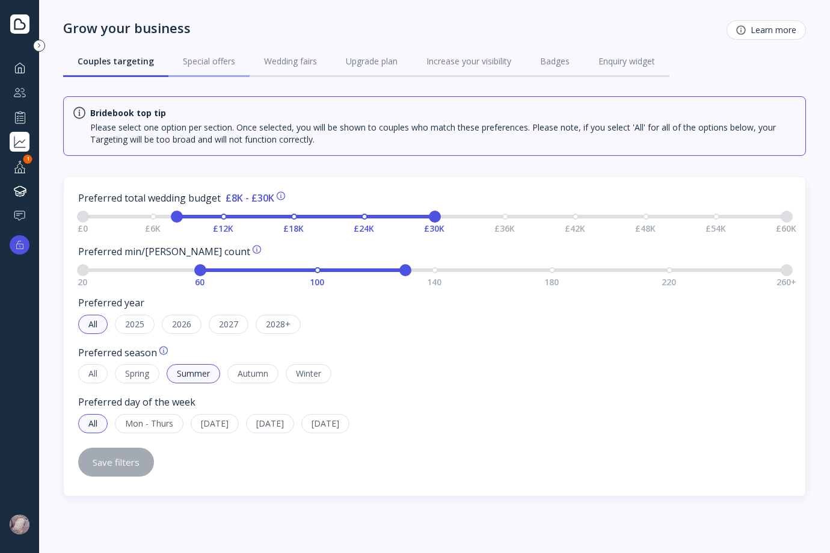
click at [183, 63] on div "Special offers" at bounding box center [209, 61] width 52 height 12
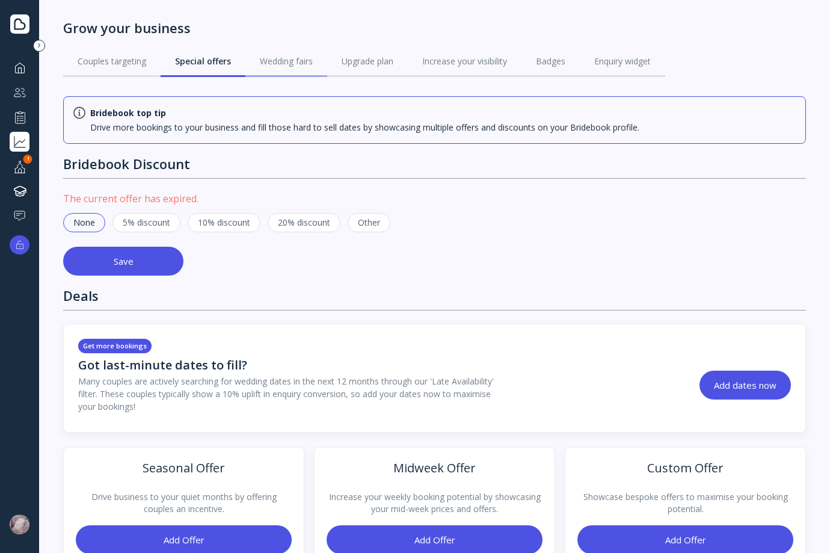
click at [271, 55] on div "Wedding fairs" at bounding box center [286, 61] width 53 height 12
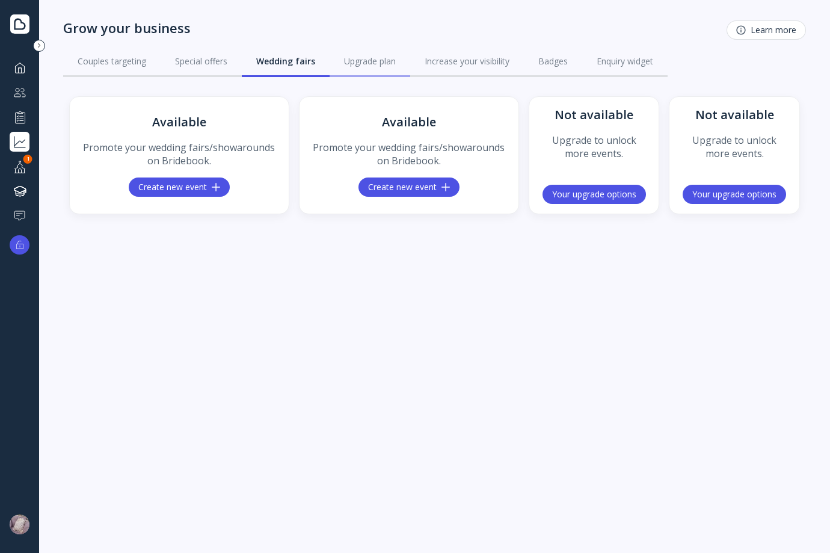
click at [351, 68] on link "Upgrade plan" at bounding box center [370, 61] width 81 height 31
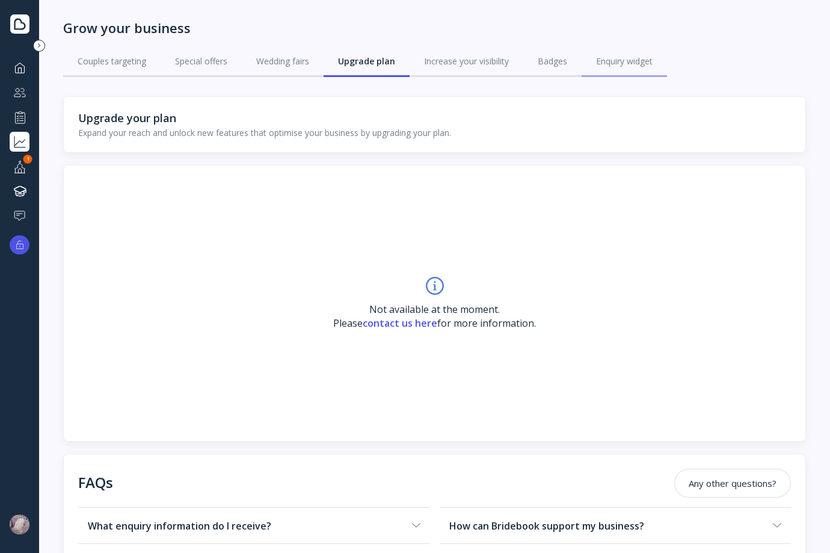
click at [594, 49] on link "Enquiry widget" at bounding box center [624, 61] width 85 height 31
click at [546, 67] on link "Badges" at bounding box center [552, 61] width 58 height 31
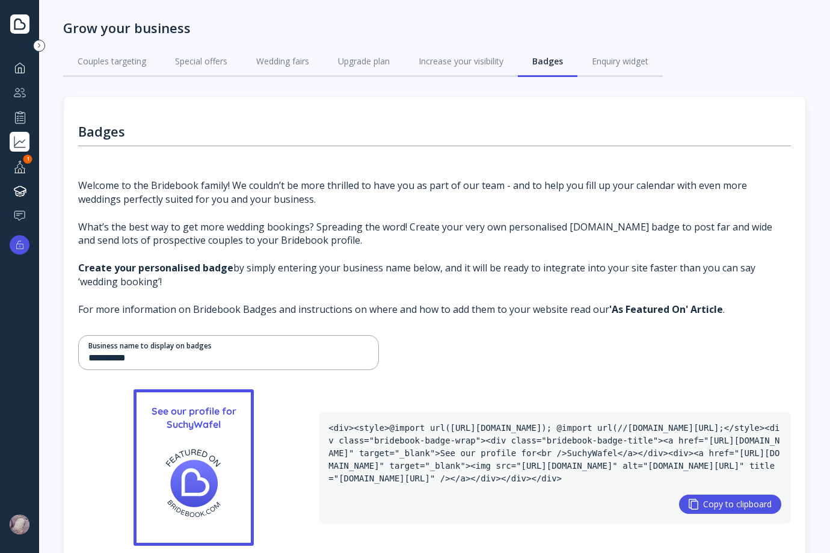
click at [20, 133] on div "Grow your business" at bounding box center [20, 142] width 20 height 20
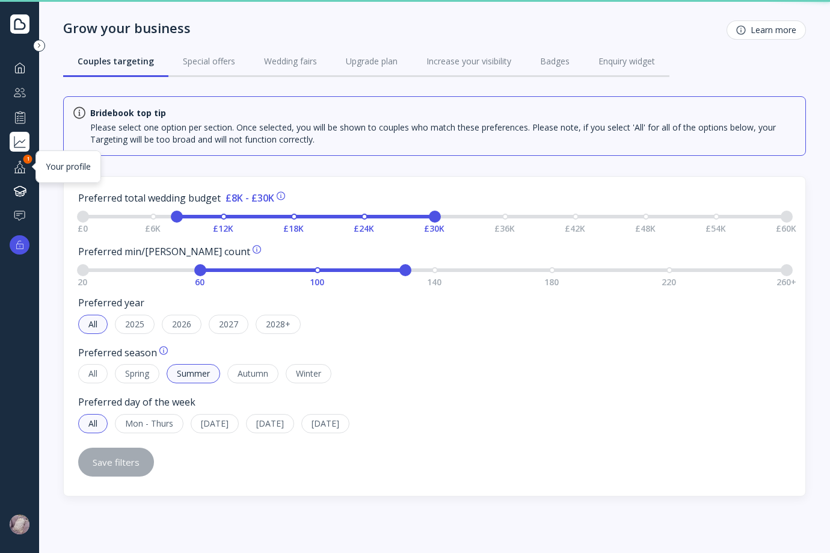
click at [24, 159] on div "1" at bounding box center [27, 159] width 9 height 9
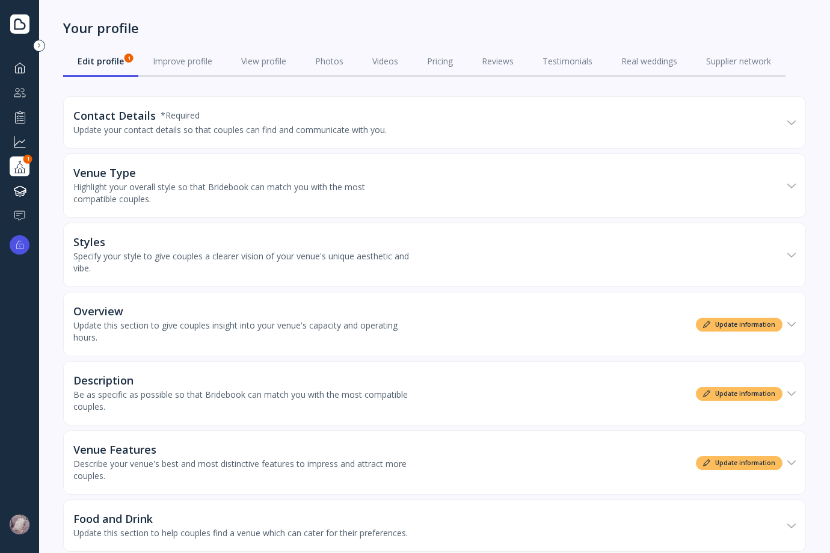
click at [284, 173] on div "Venue Type" at bounding box center [241, 173] width 337 height 12
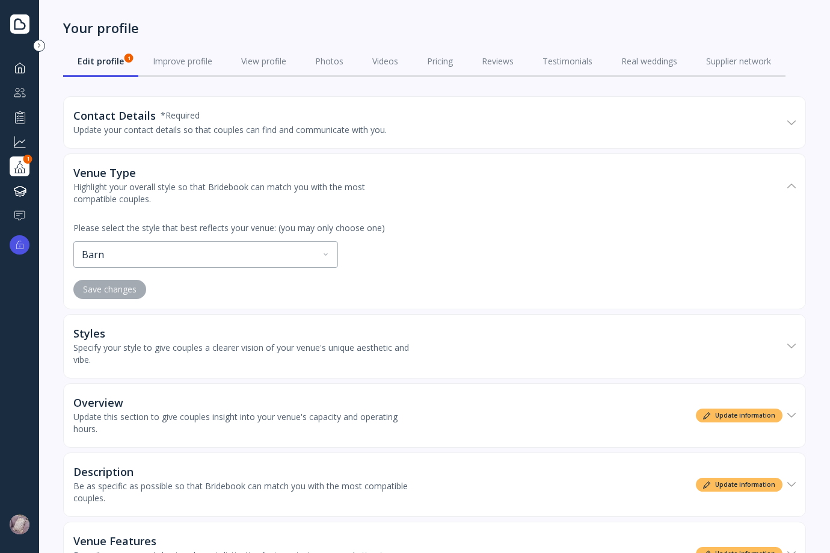
drag, startPoint x: 289, startPoint y: 151, endPoint x: 283, endPoint y: 144, distance: 9.4
click at [289, 132] on div "Update your contact details so that couples can find and communicate with you." at bounding box center [229, 130] width 313 height 12
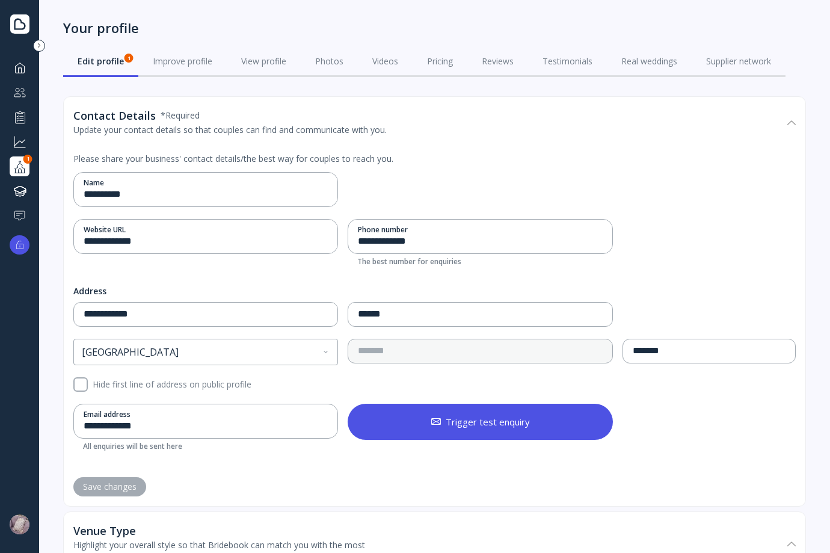
click at [289, 132] on div "Update your contact details so that couples can find and communicate with you." at bounding box center [229, 130] width 313 height 12
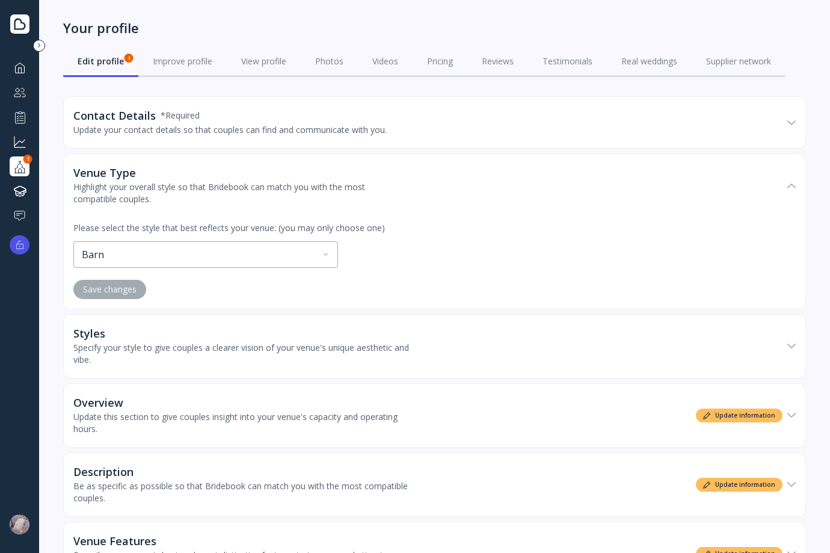
click at [271, 239] on div "Please select the style that best reflects your venue: (you may only choose one…" at bounding box center [434, 245] width 722 height 46
click at [275, 256] on div "Barn" at bounding box center [205, 254] width 263 height 25
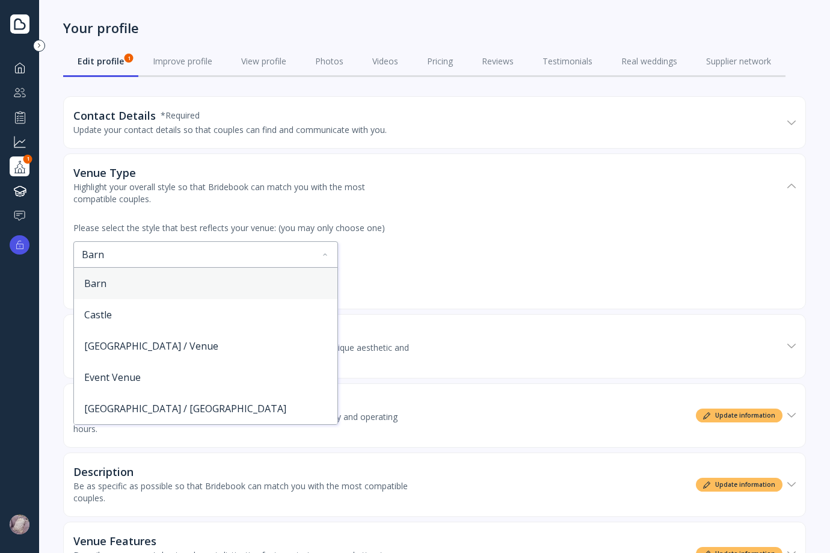
click at [275, 256] on div "Barn" at bounding box center [205, 254] width 263 height 25
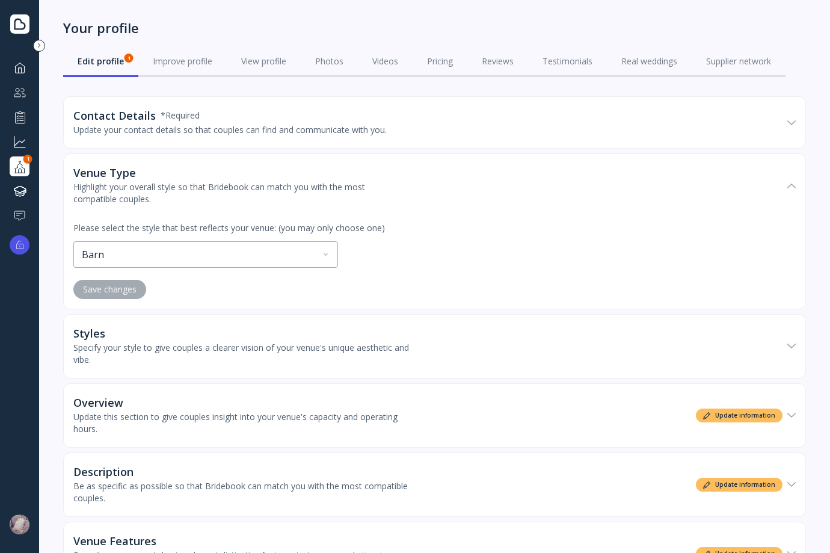
click at [284, 186] on div "Highlight your overall style so that Bridebook can match you with the most comp…" at bounding box center [241, 193] width 337 height 24
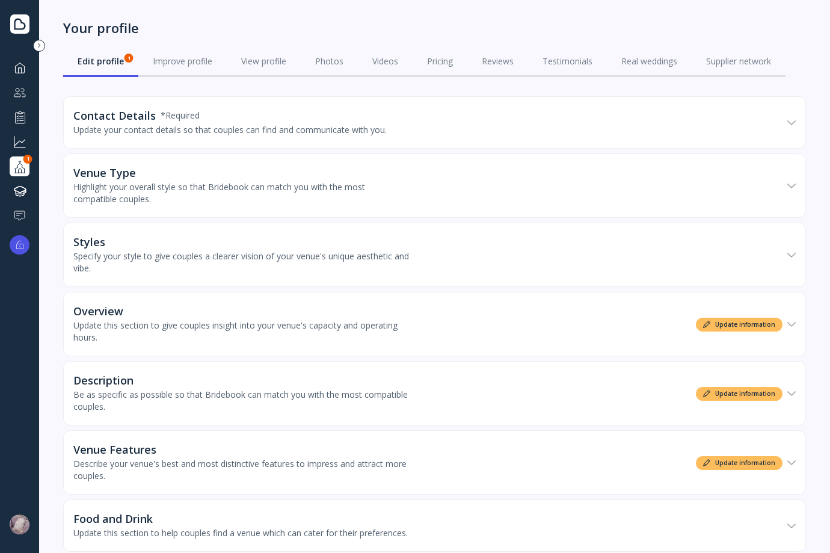
click at [259, 259] on div "Specify your style to give couples a clearer vision of your venue's unique aest…" at bounding box center [241, 262] width 337 height 24
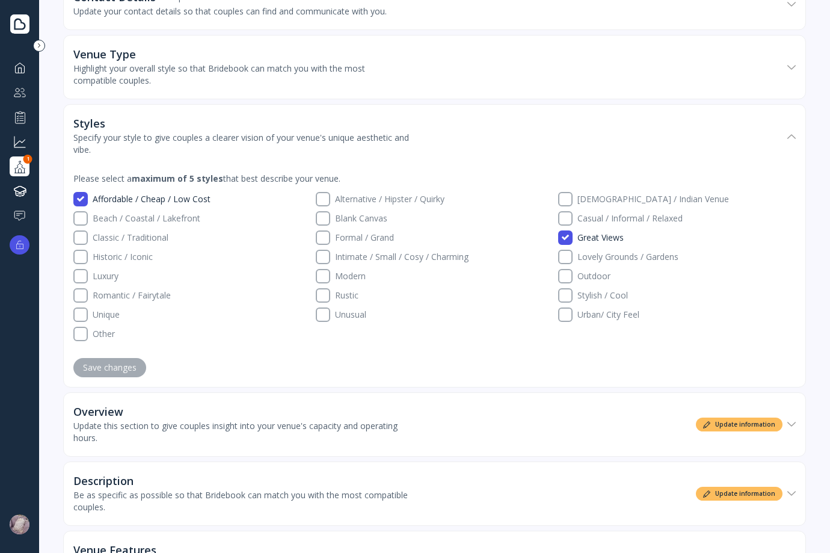
scroll to position [120, 0]
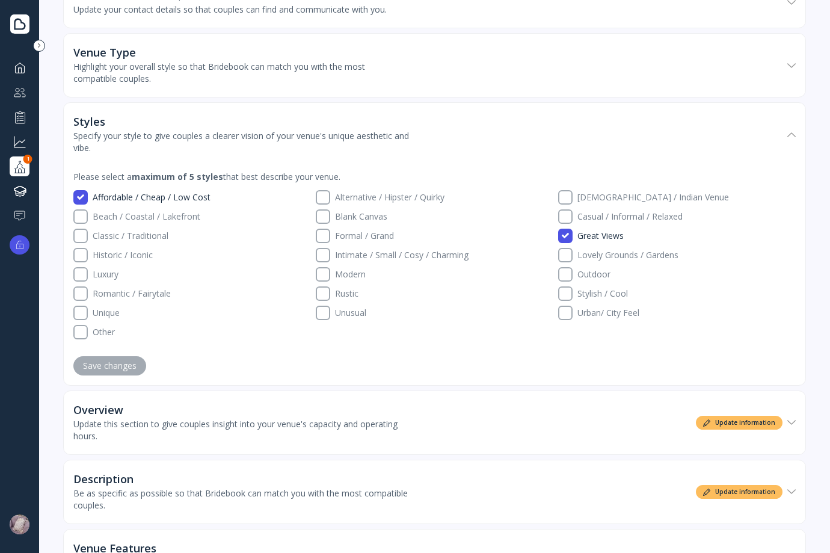
click at [404, 86] on div "Venue Type Highlight your overall style so that Bridebook can match you with th…" at bounding box center [427, 65] width 709 height 63
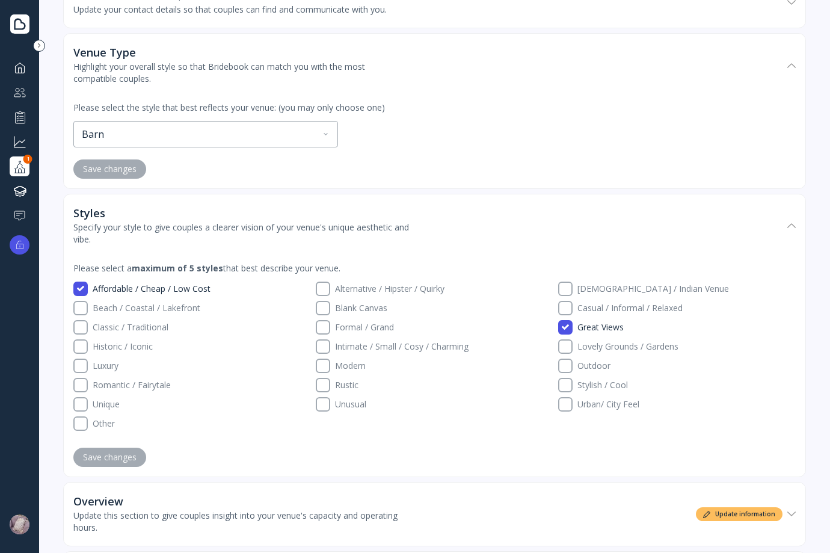
click at [379, 78] on div "Highlight your overall style so that Bridebook can match you with the most comp…" at bounding box center [241, 73] width 337 height 24
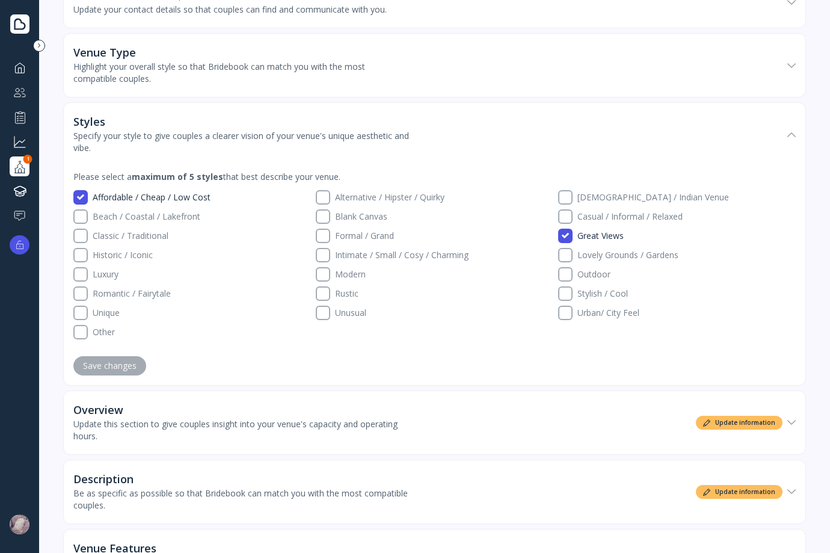
click at [373, 131] on div "Specify your style to give couples a clearer vision of your venue's unique aest…" at bounding box center [241, 142] width 337 height 24
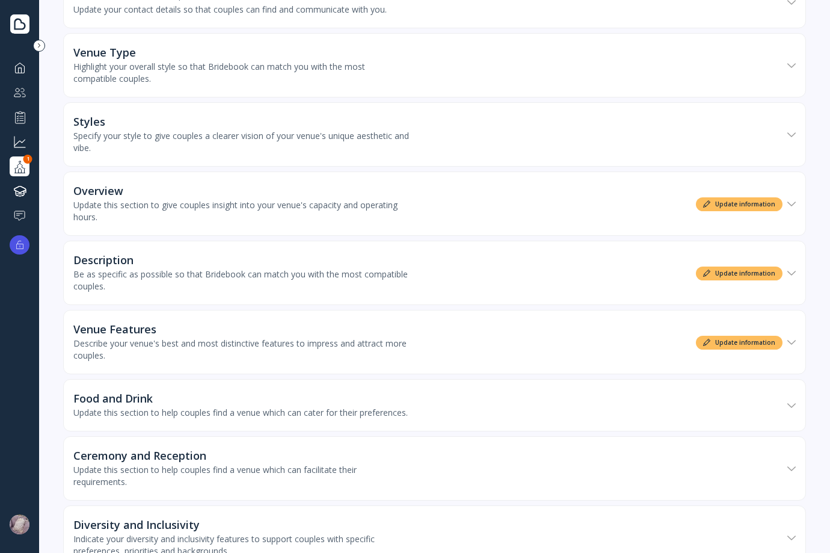
click at [324, 218] on div "Update this section to give couples insight into your venue's capacity and oper…" at bounding box center [241, 211] width 337 height 24
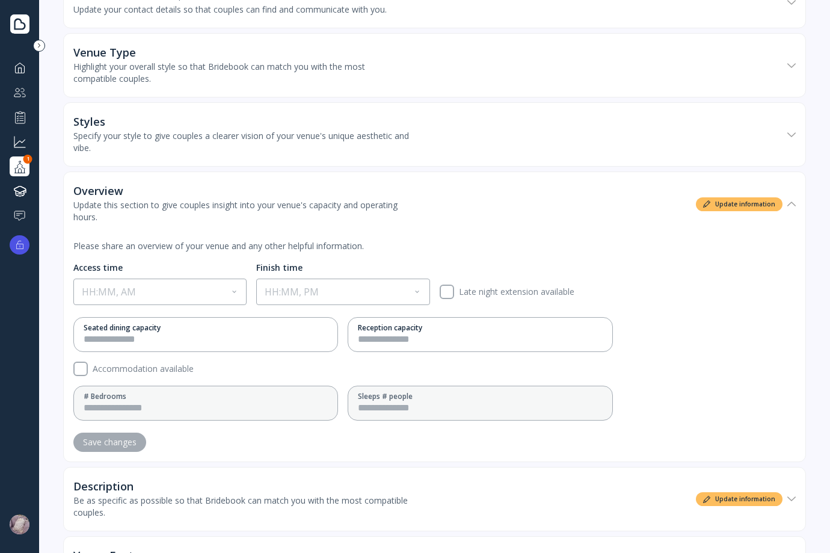
click at [324, 218] on div "Update this section to give couples insight into your venue's capacity and oper…" at bounding box center [241, 211] width 337 height 24
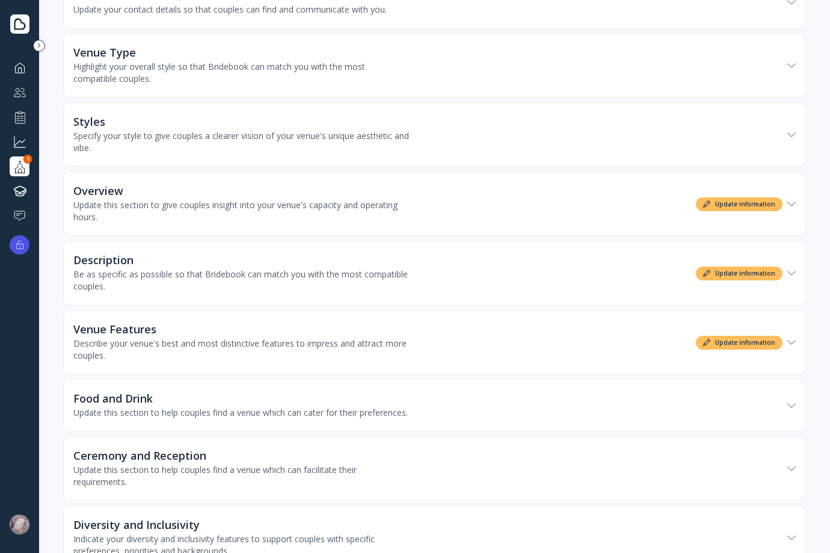
click at [322, 253] on div "Description Be as specific as possible so that Bridebook can match you with the…" at bounding box center [427, 273] width 709 height 63
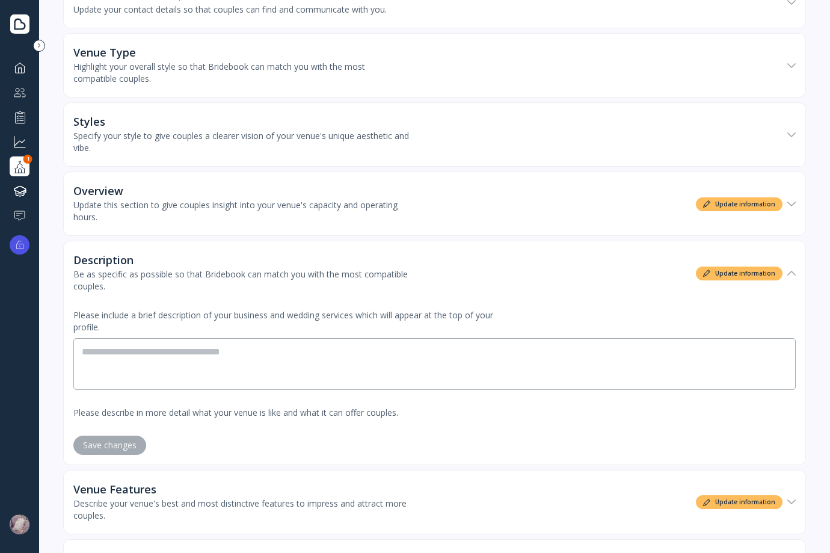
click at [316, 269] on div "Be as specific as possible so that Bridebook can match you with the most compat…" at bounding box center [241, 280] width 337 height 24
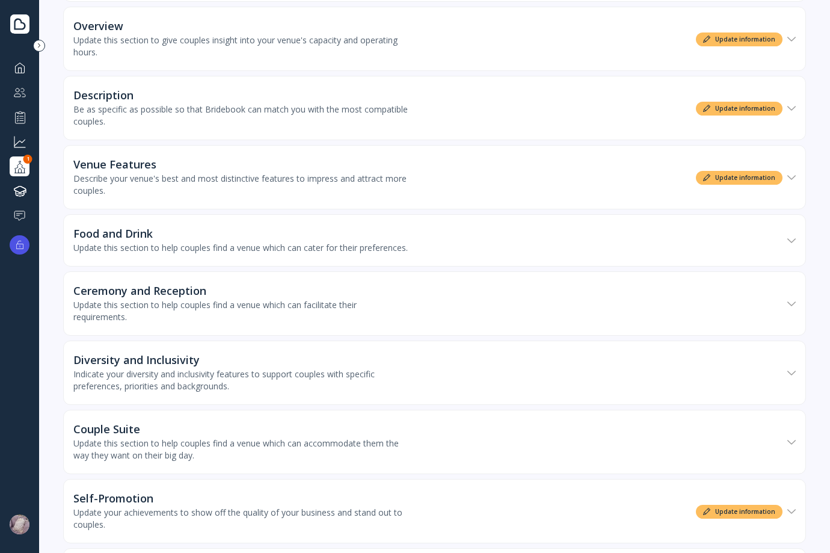
scroll to position [301, 0]
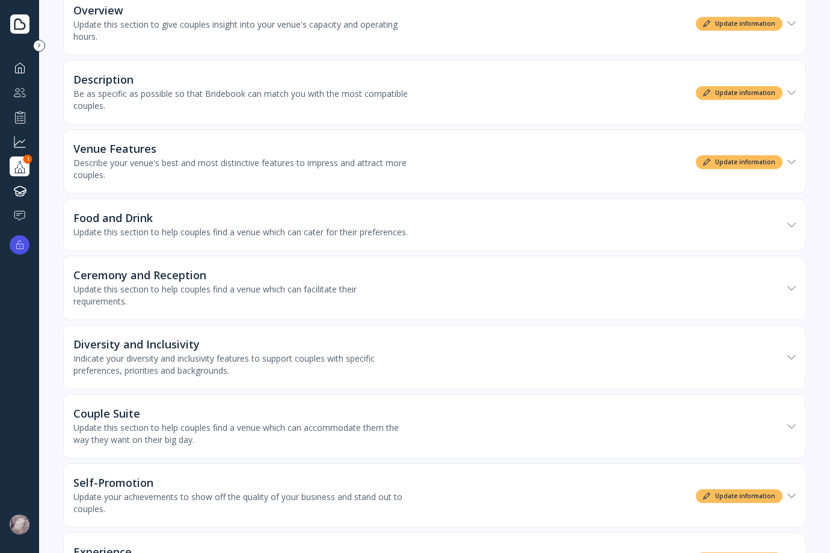
click at [316, 178] on div "Describe your venue's best and most distinctive features to impress and attract…" at bounding box center [241, 169] width 337 height 24
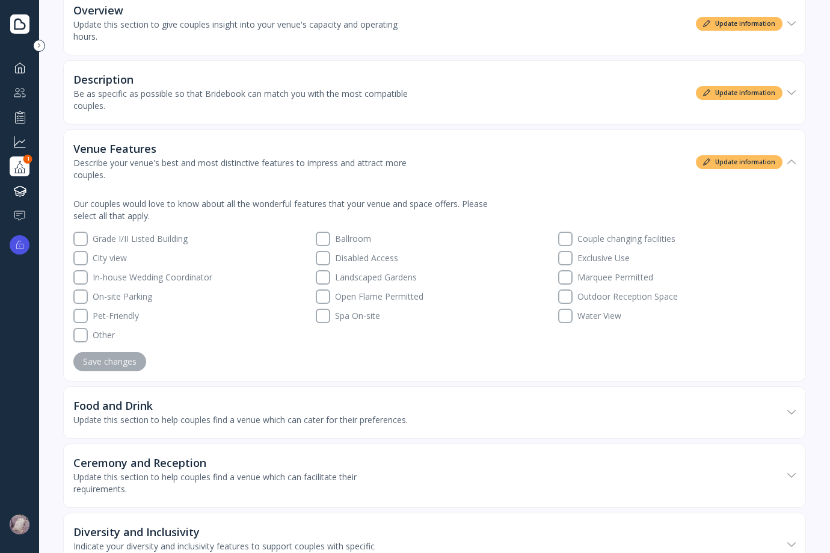
click at [334, 240] on label "Ballroom" at bounding box center [441, 239] width 223 height 14
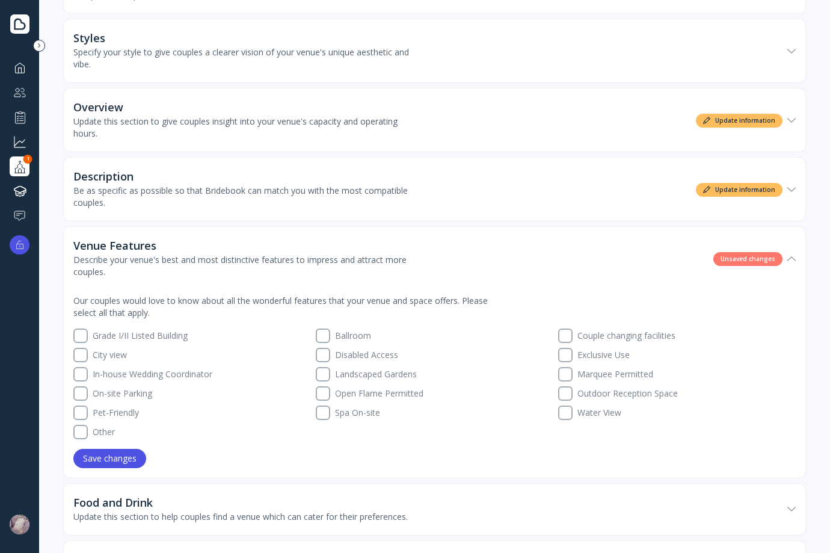
scroll to position [180, 0]
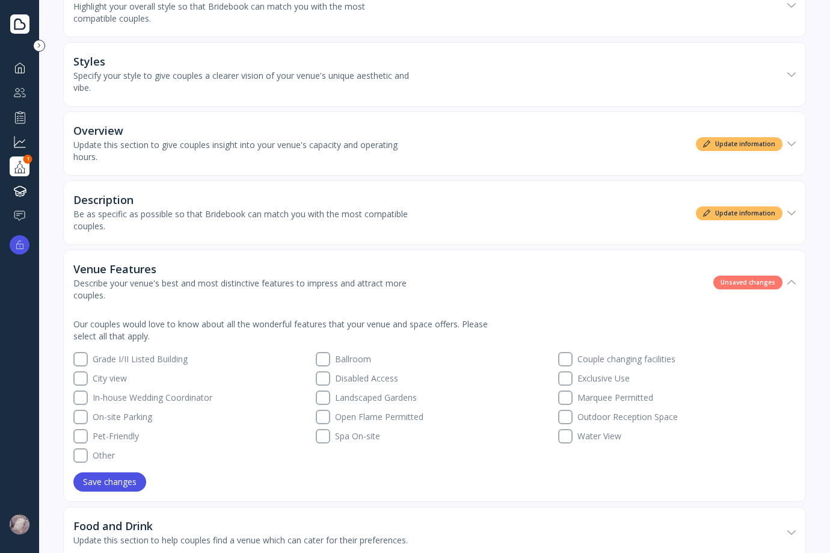
click at [505, 159] on div "Overview Update this section to give couples insight into your venue's capacity…" at bounding box center [427, 143] width 709 height 63
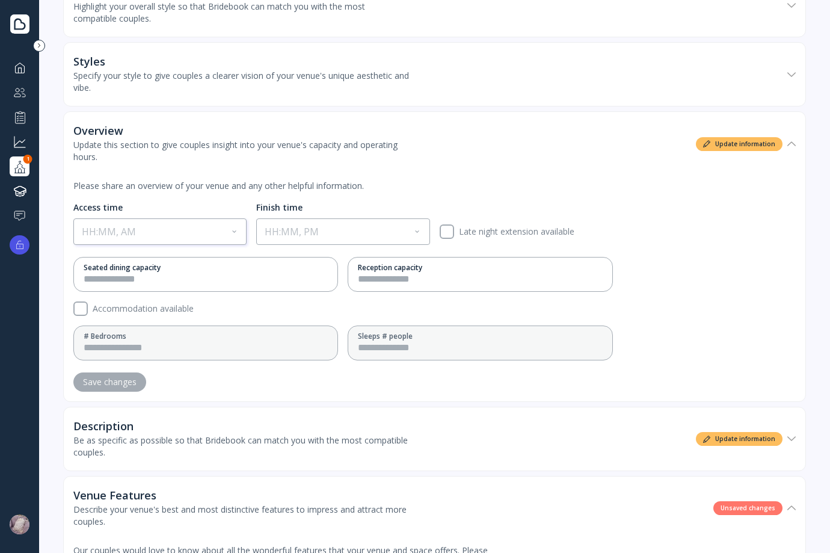
click at [172, 228] on div "HH:MM, AM" at bounding box center [160, 231] width 172 height 25
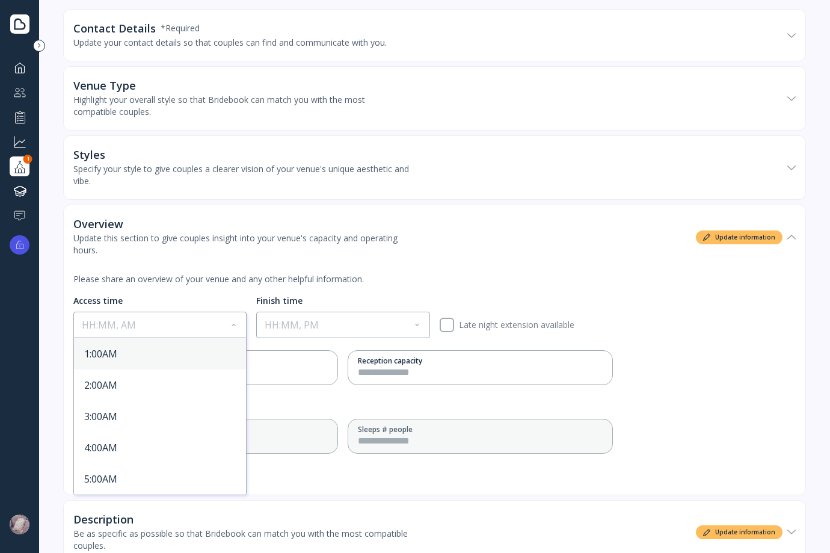
scroll to position [60, 0]
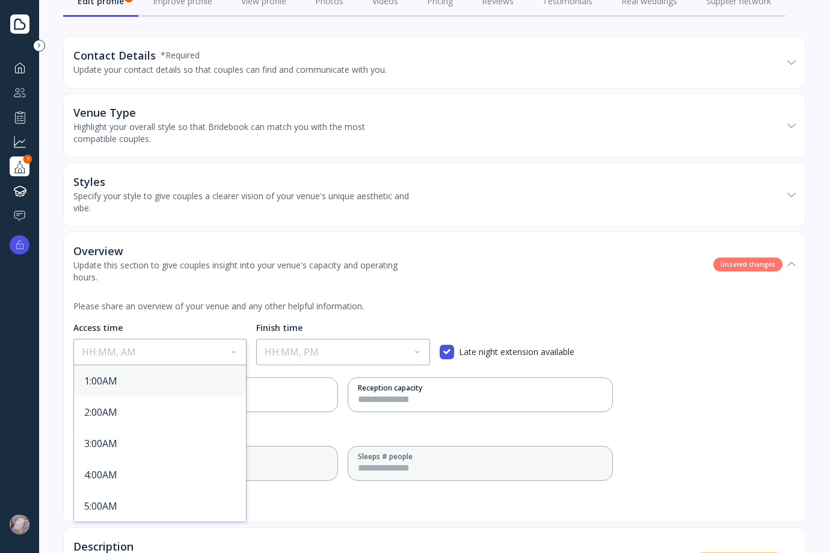
click at [177, 346] on div "HH:MM, AM" at bounding box center [160, 351] width 172 height 25
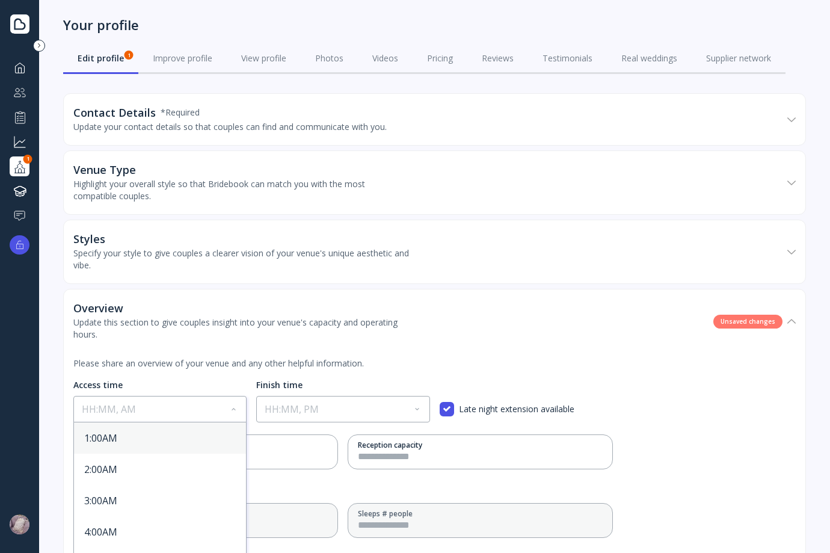
scroll to position [0, 0]
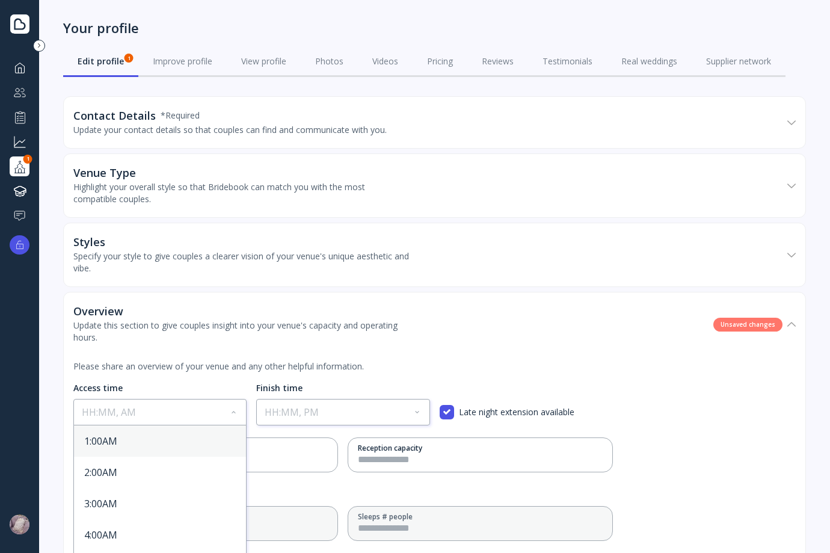
click at [297, 421] on div "HH:MM, PM" at bounding box center [343, 411] width 172 height 25
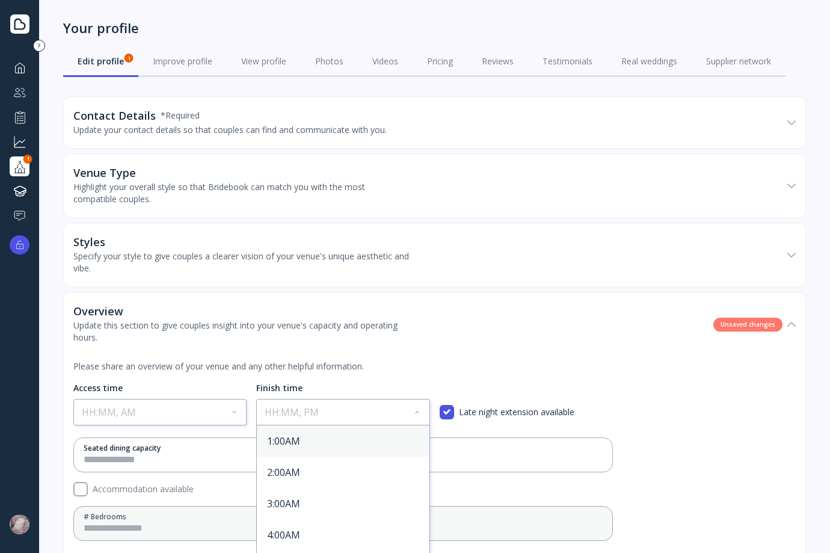
click at [191, 417] on div "HH:MM, AM" at bounding box center [160, 411] width 172 height 25
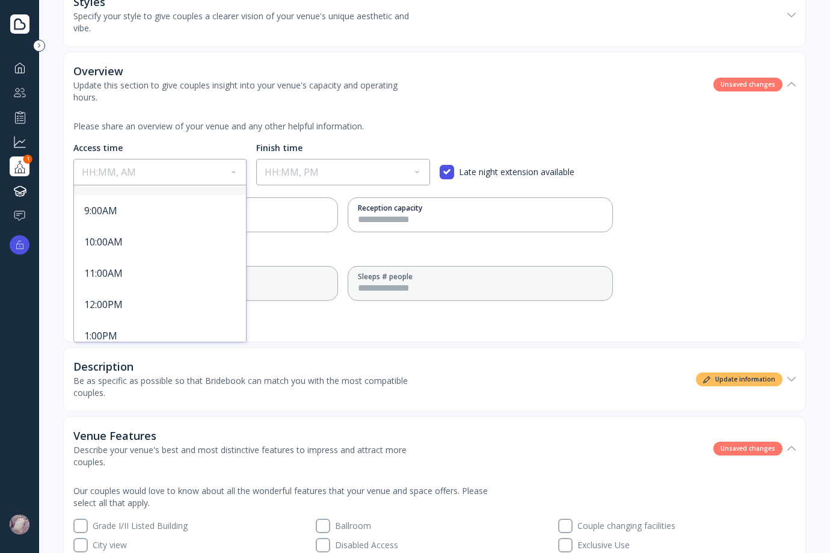
scroll to position [301, 0]
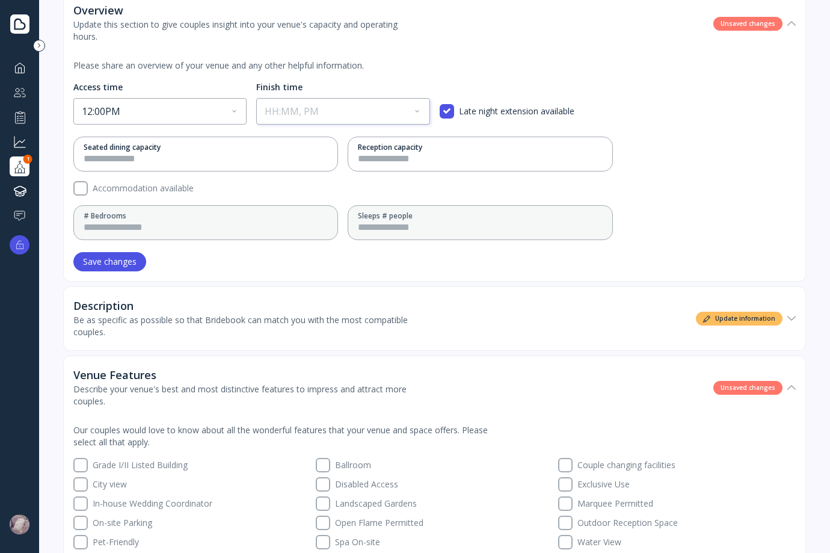
click at [343, 101] on div "HH:MM, PM" at bounding box center [343, 111] width 172 height 25
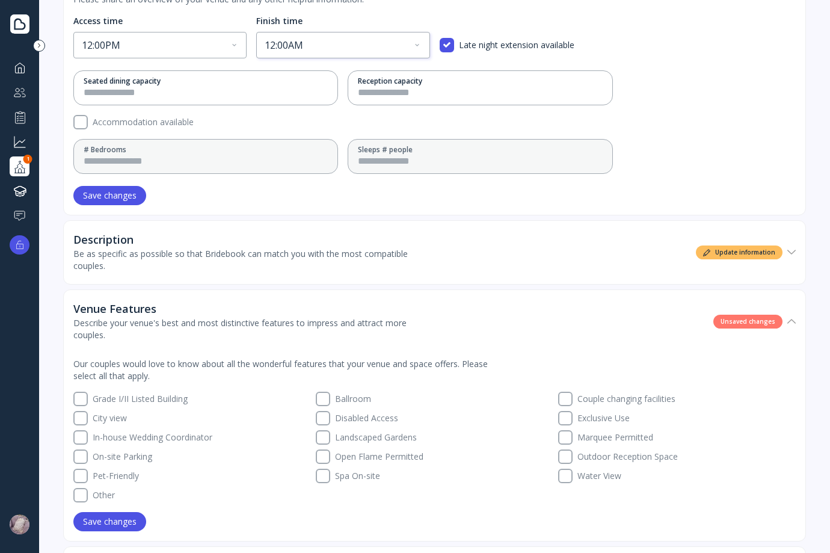
scroll to position [180, 0]
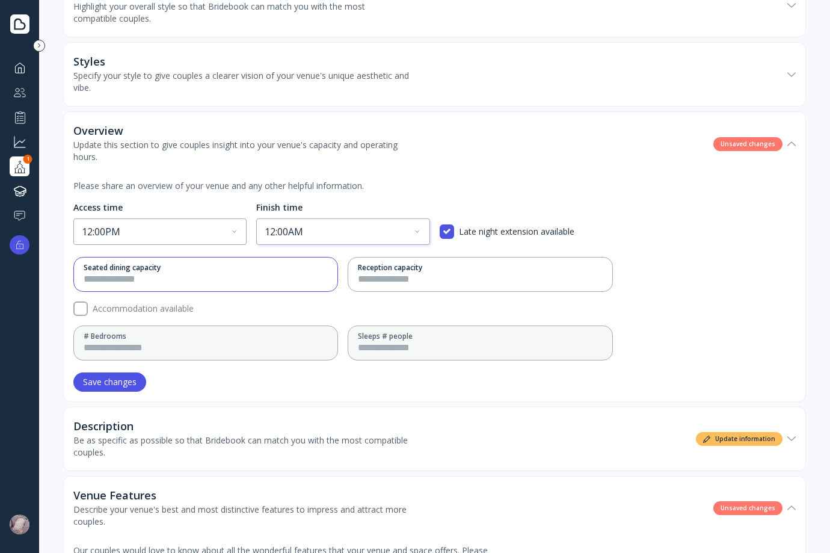
click at [261, 280] on input "*" at bounding box center [206, 279] width 244 height 14
type input "***"
click at [449, 292] on div "Seated dining capacity *** Reception capacity ** Accommodation available # Bedr…" at bounding box center [434, 308] width 722 height 103
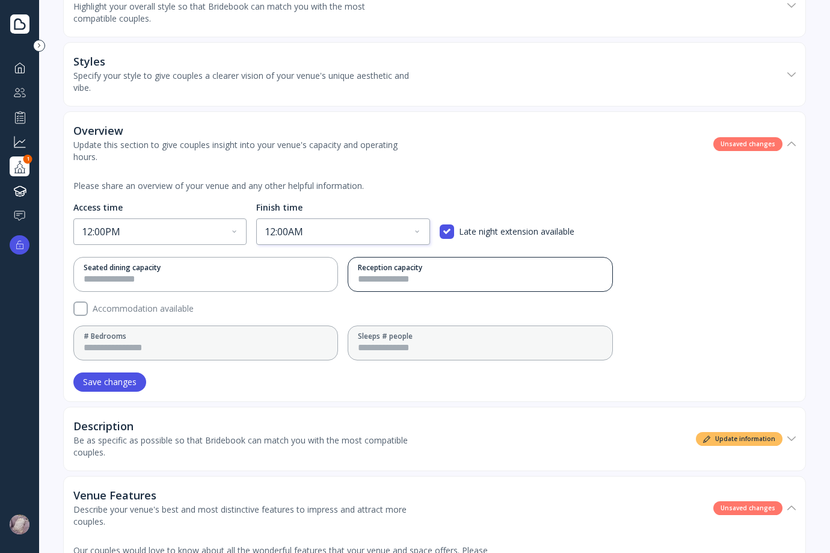
click at [450, 272] on div "Reception capacity" at bounding box center [480, 267] width 244 height 10
click at [450, 275] on input "**" at bounding box center [480, 279] width 244 height 14
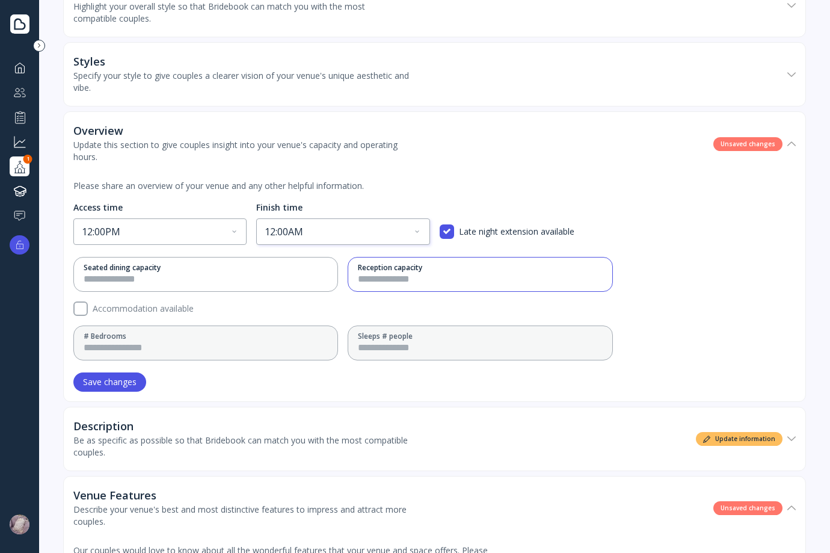
type input "***"
click at [376, 392] on div "Please share an overview of your venue and any other helpful information. Acces…" at bounding box center [434, 288] width 722 height 226
click at [134, 387] on div "Save changes" at bounding box center [110, 382] width 54 height 10
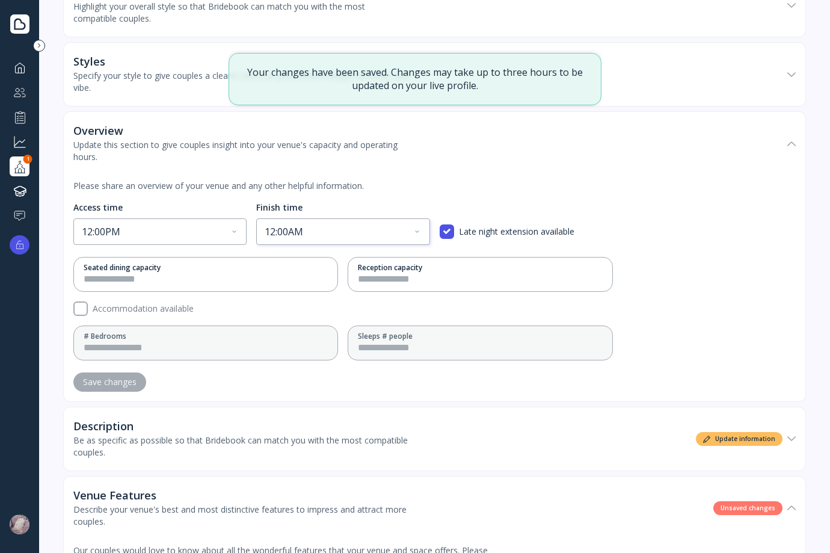
click at [301, 423] on div "Description" at bounding box center [241, 426] width 337 height 12
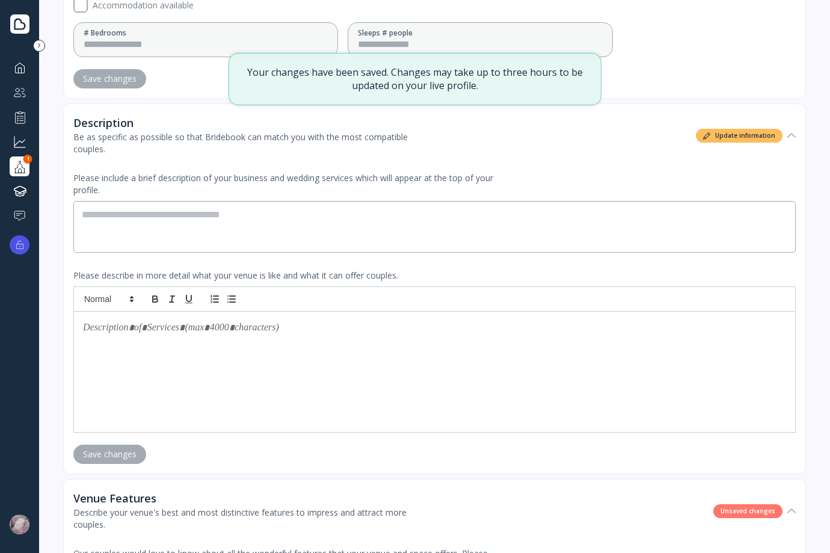
scroll to position [481, 0]
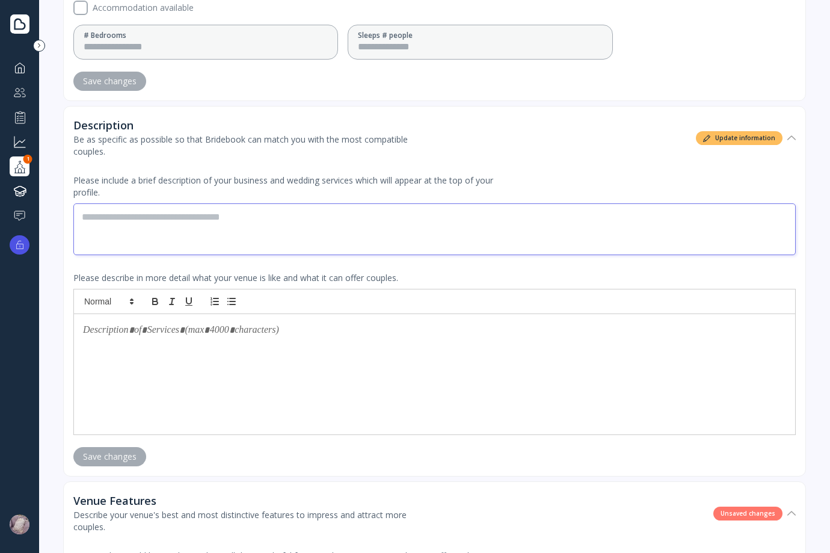
click at [170, 236] on textarea at bounding box center [434, 229] width 722 height 52
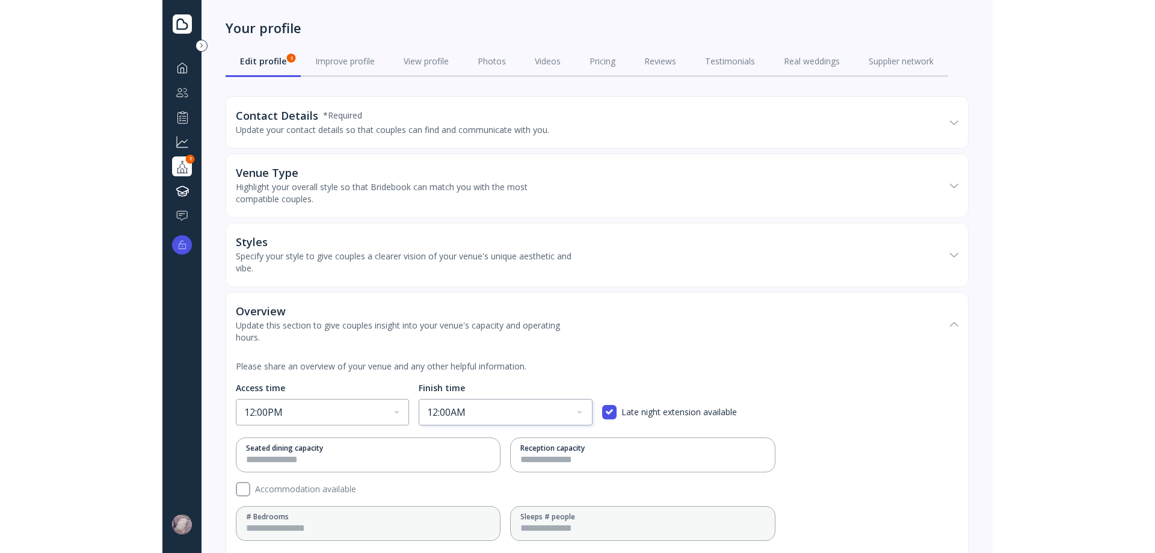
scroll to position [361, 0]
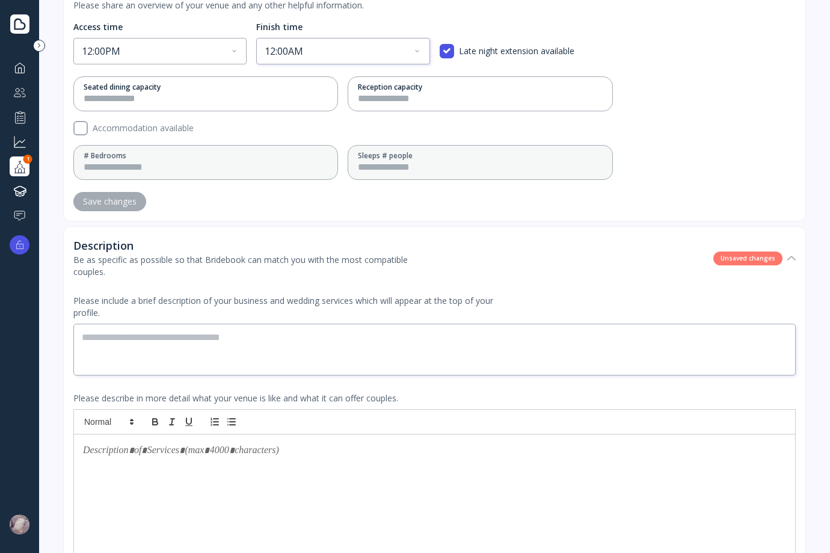
drag, startPoint x: 177, startPoint y: 476, endPoint x: 89, endPoint y: 362, distance: 144.1
click at [176, 476] on div at bounding box center [434, 494] width 721 height 120
click at [22, 155] on div "Dashboard Couples manager Performance Grow your business Your profile 1 Knowled…" at bounding box center [20, 142] width 20 height 168
click at [22, 159] on div at bounding box center [20, 166] width 14 height 15
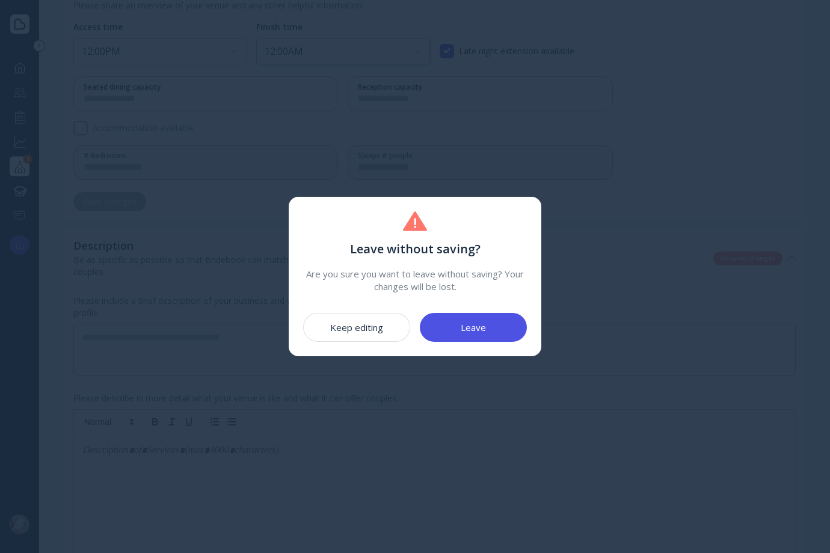
click at [470, 337] on button "Leave" at bounding box center [473, 327] width 107 height 29
click at [463, 331] on div "Leave" at bounding box center [473, 327] width 25 height 10
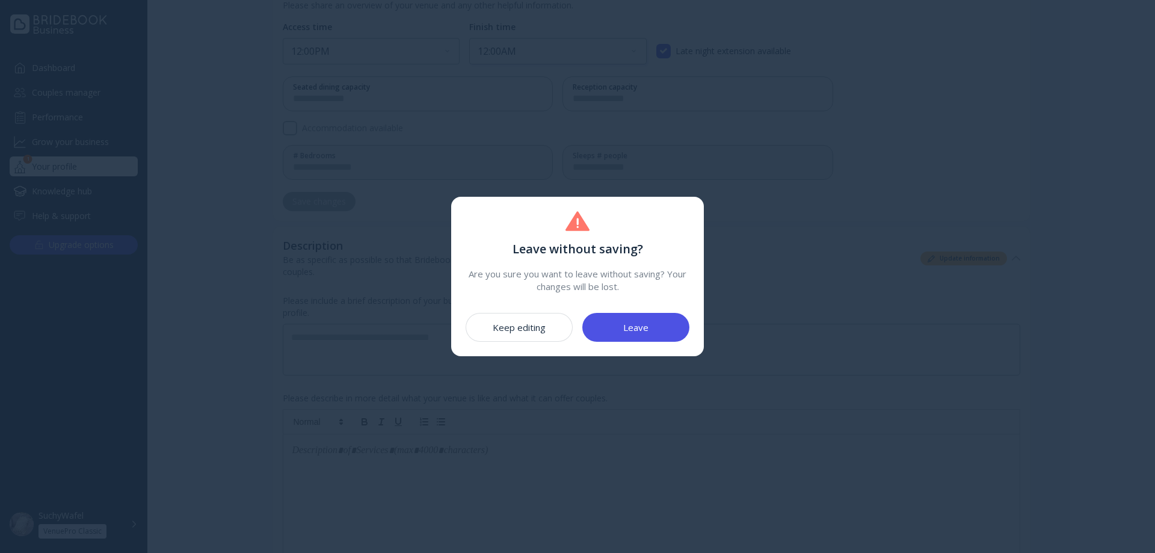
click at [642, 326] on div "Leave" at bounding box center [635, 327] width 25 height 10
click at [651, 328] on button "Leave" at bounding box center [635, 327] width 107 height 29
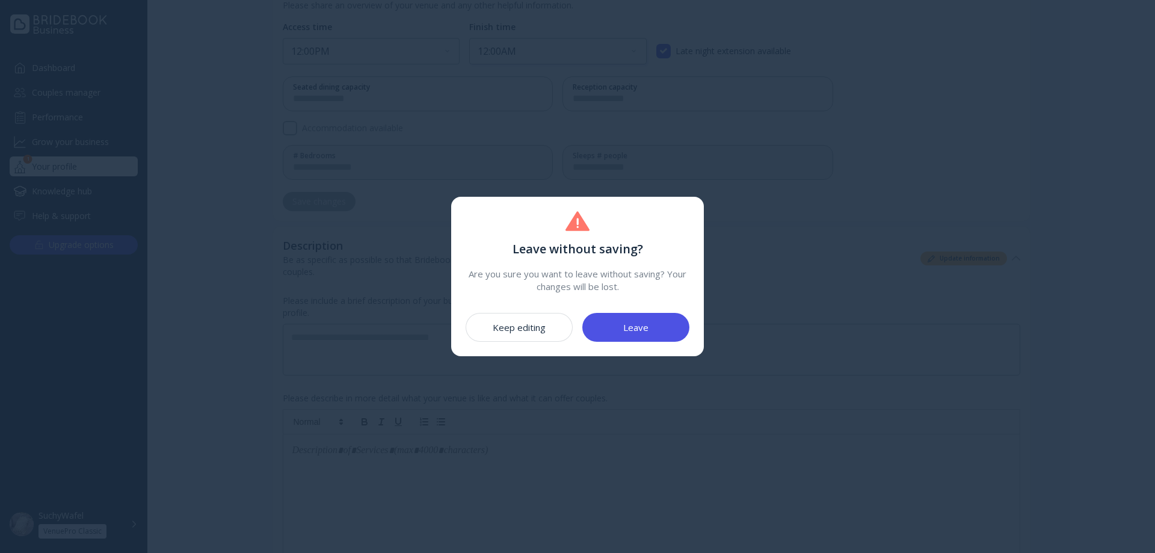
click at [649, 327] on button "Leave" at bounding box center [635, 327] width 107 height 29
click at [647, 328] on div "Leave" at bounding box center [635, 327] width 25 height 10
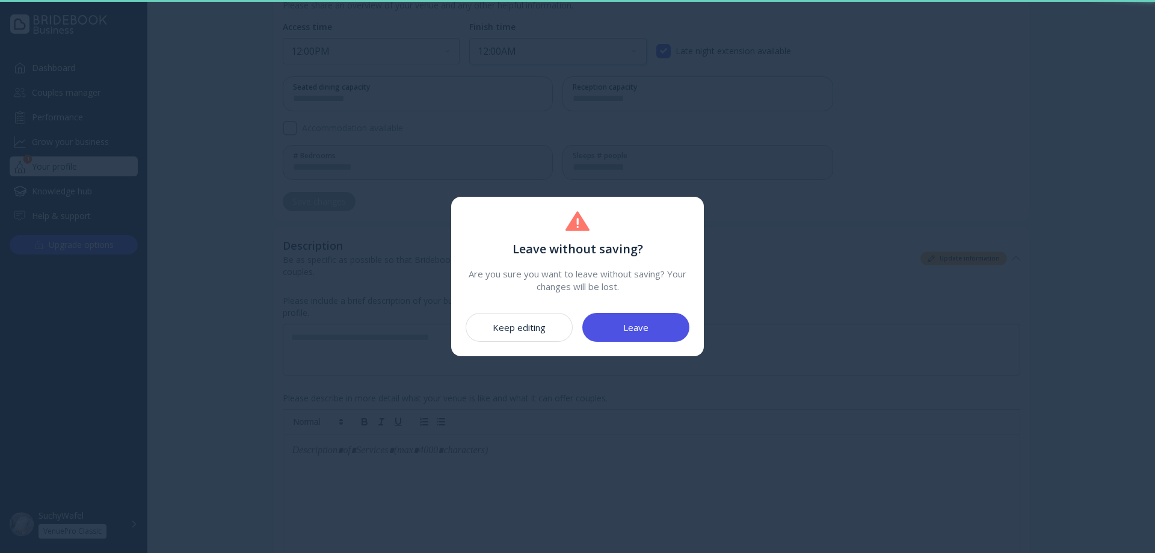
click at [647, 328] on div "Leave" at bounding box center [635, 327] width 25 height 10
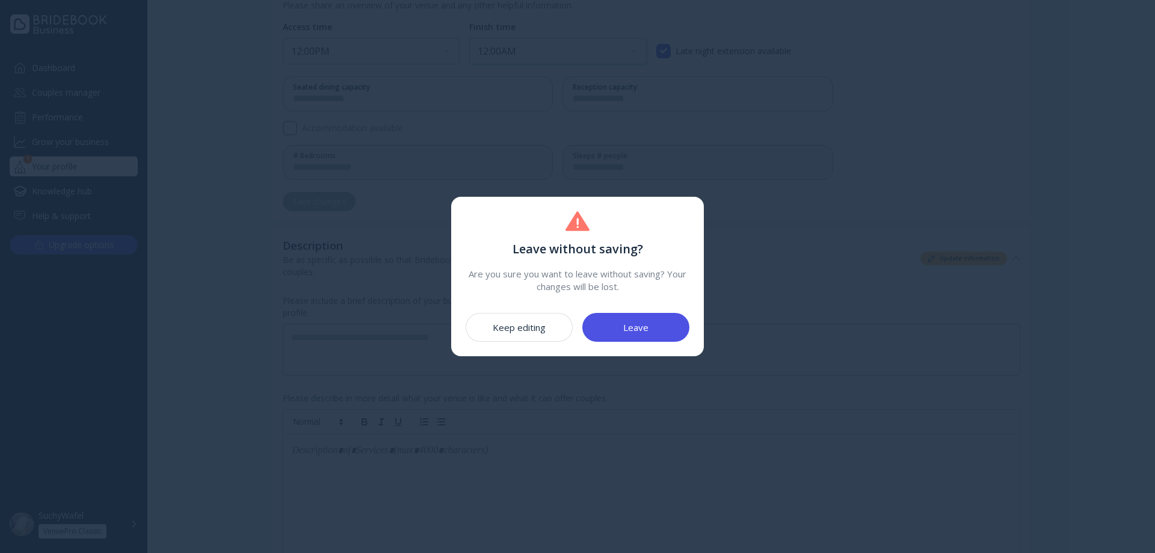
click at [491, 316] on button "Keep editing" at bounding box center [519, 327] width 107 height 29
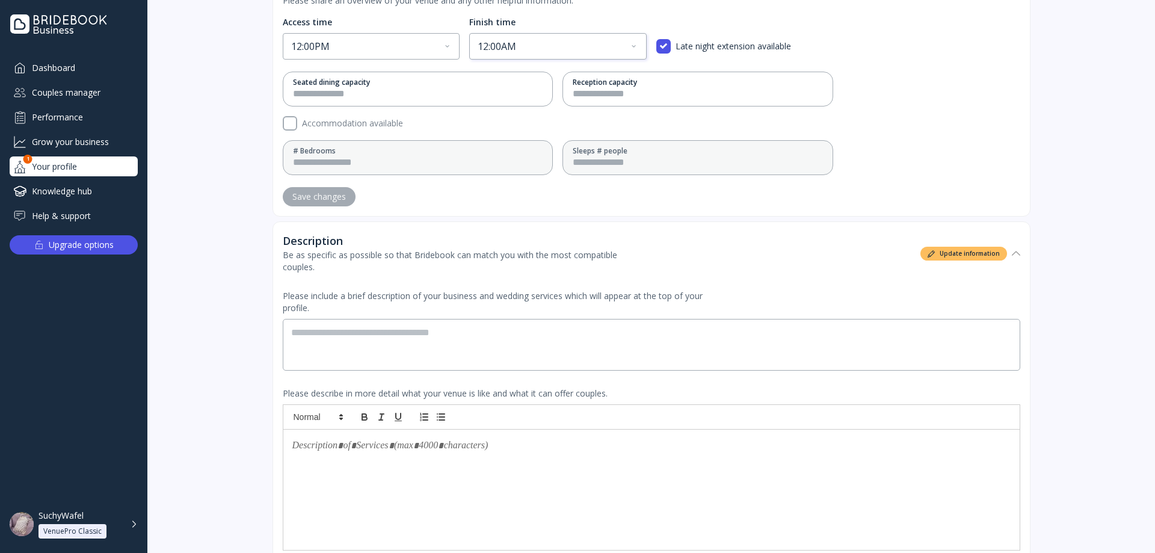
scroll to position [301, 0]
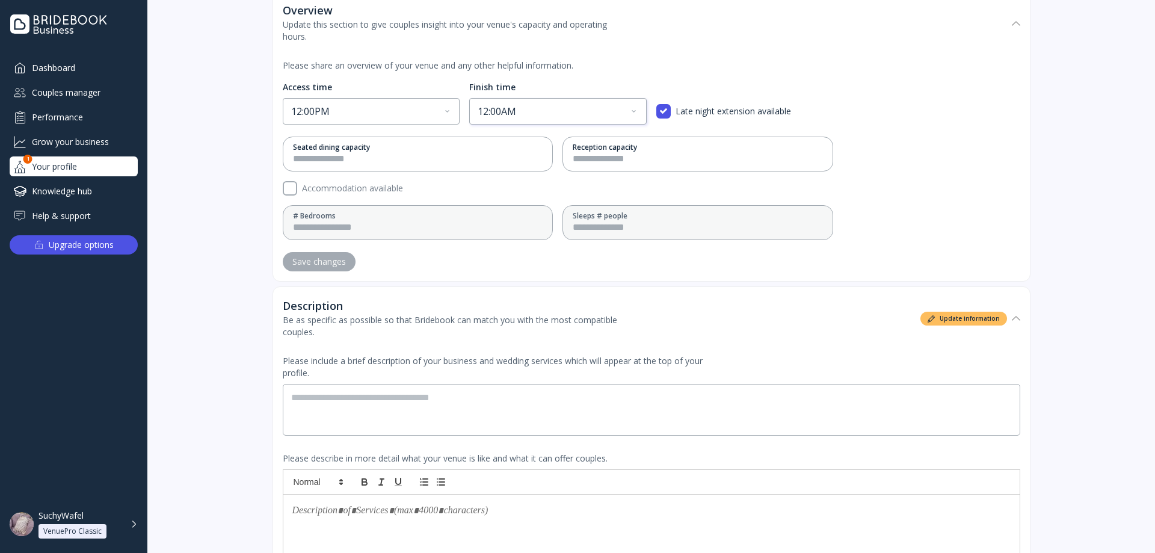
click at [88, 182] on div "Knowledge hub" at bounding box center [74, 191] width 128 height 20
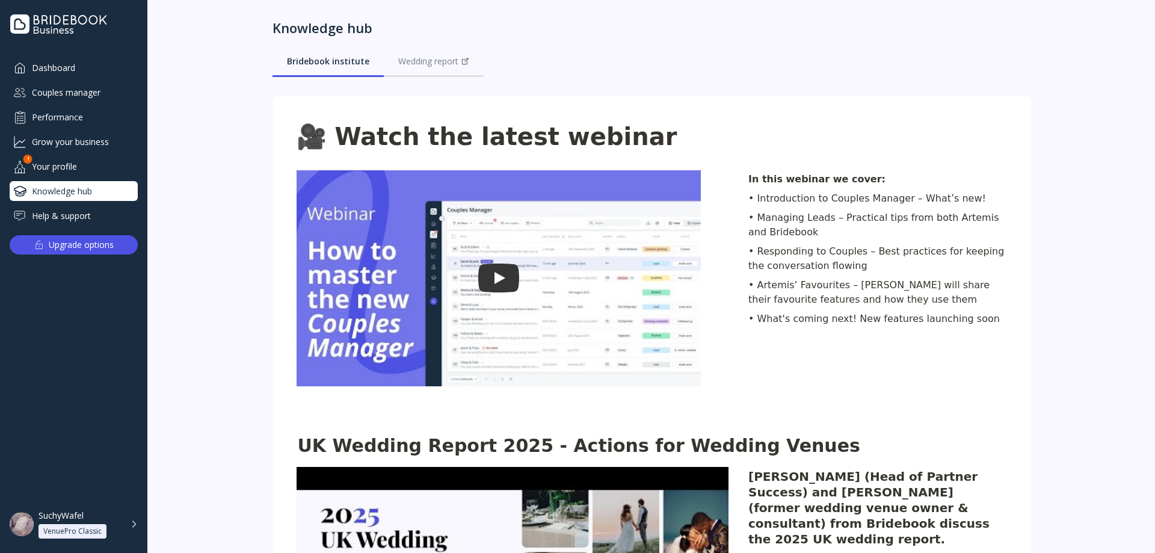
click at [86, 160] on div "Your profile" at bounding box center [74, 166] width 128 height 20
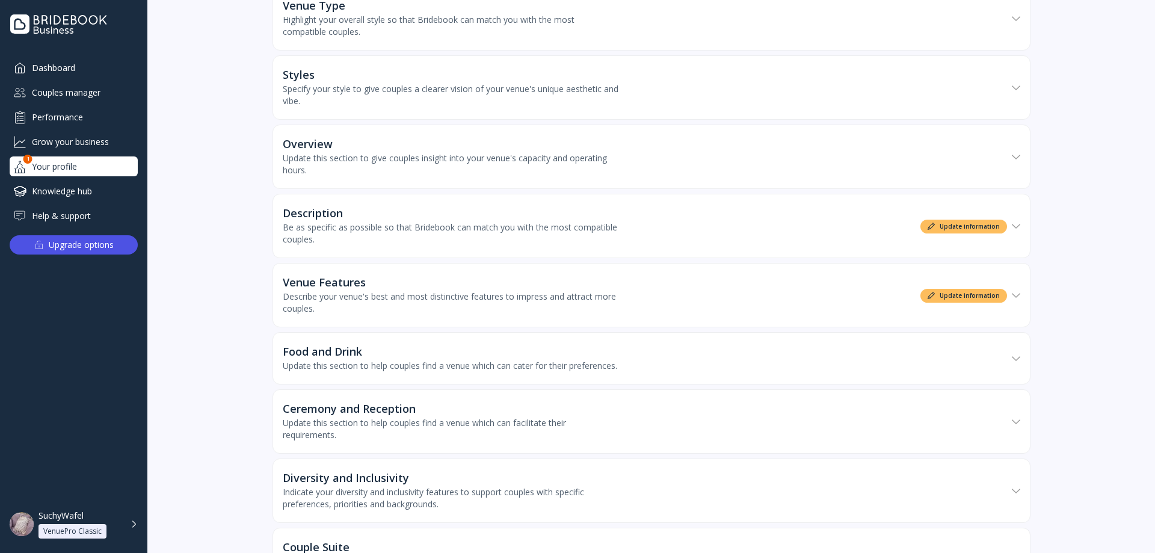
scroll to position [301, 0]
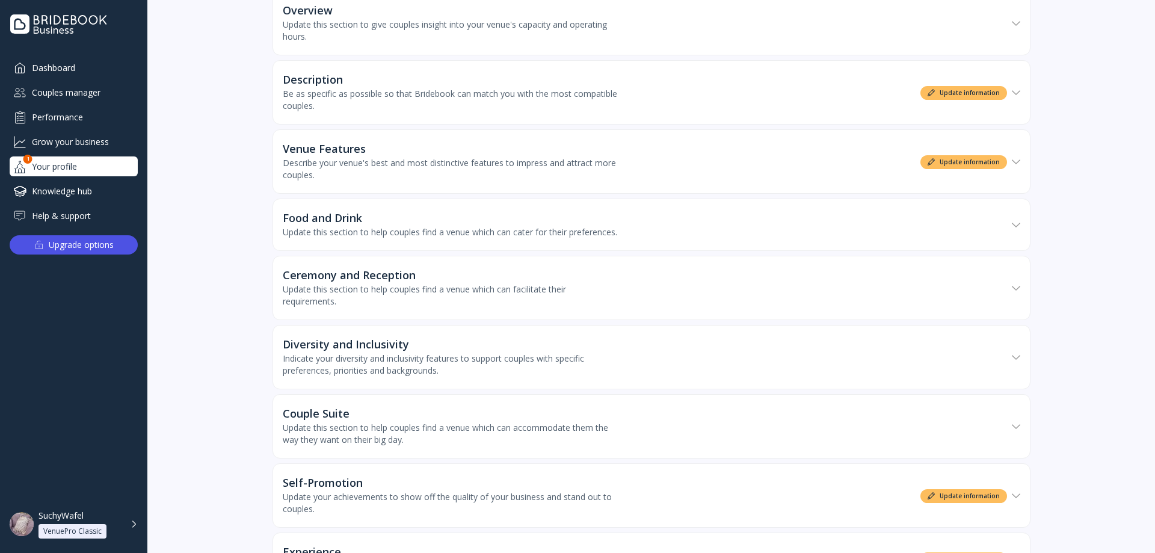
click at [413, 207] on div "Food and Drink Update this section to help couples find a venue which can cater…" at bounding box center [645, 225] width 724 height 51
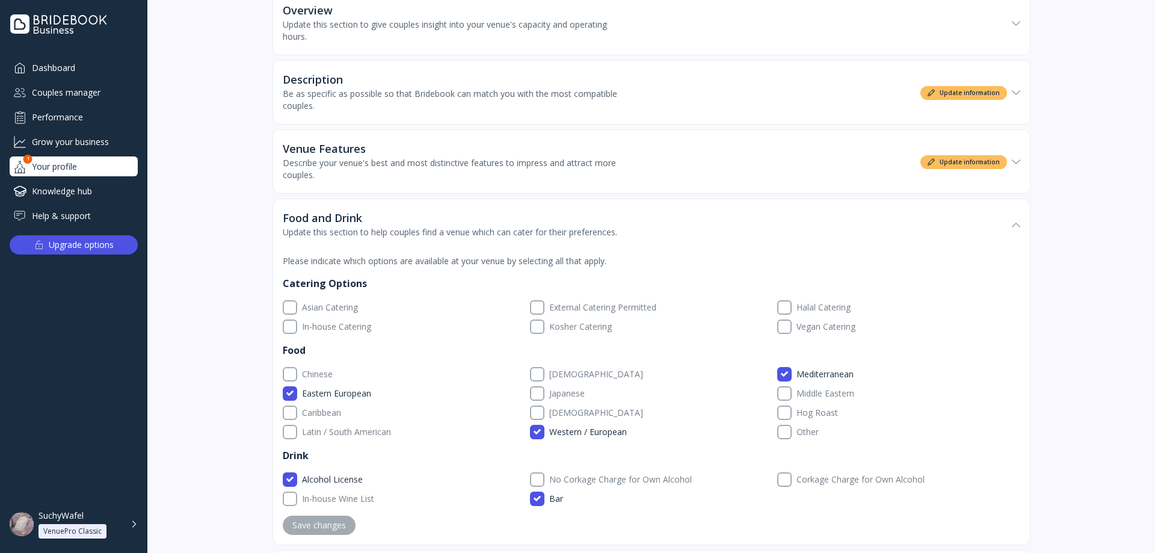
click at [422, 174] on div "Describe your venue's best and most distinctive features to impress and attract…" at bounding box center [451, 169] width 337 height 24
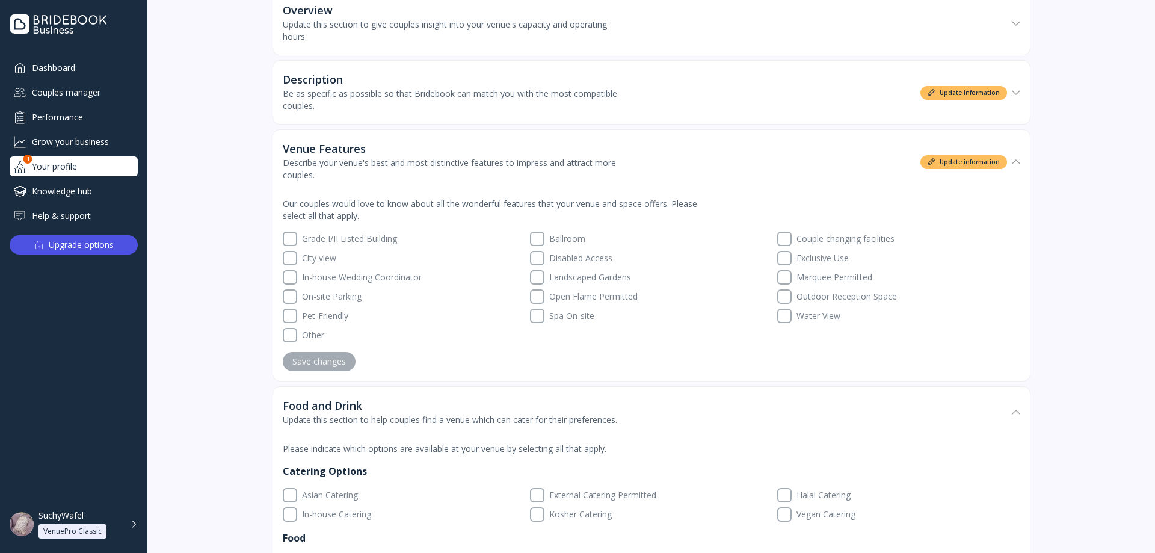
click at [445, 100] on div "Be as specific as possible so that Bridebook can match you with the most compat…" at bounding box center [451, 100] width 337 height 24
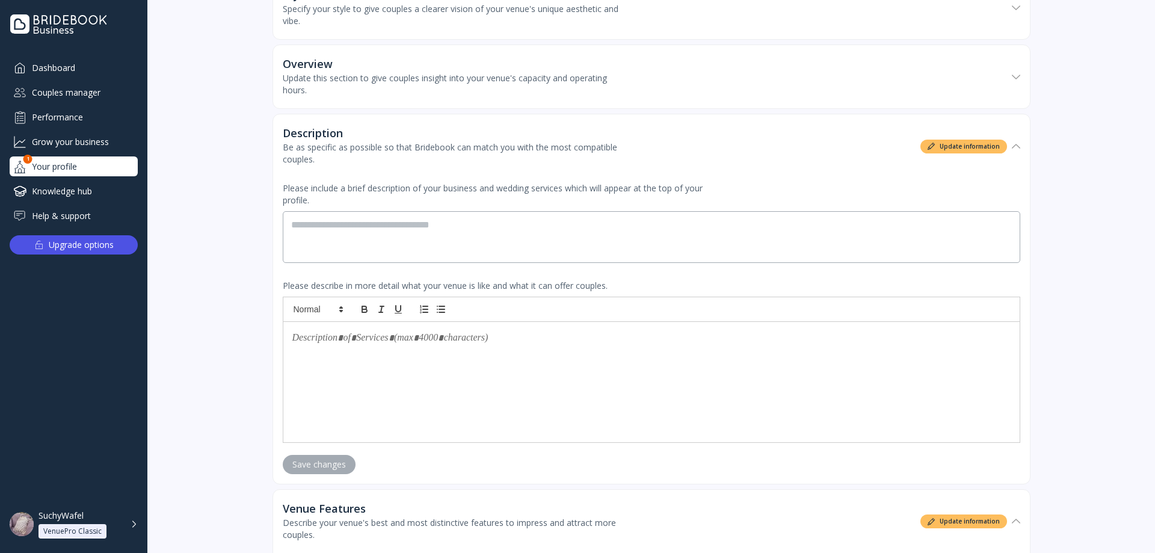
scroll to position [241, 0]
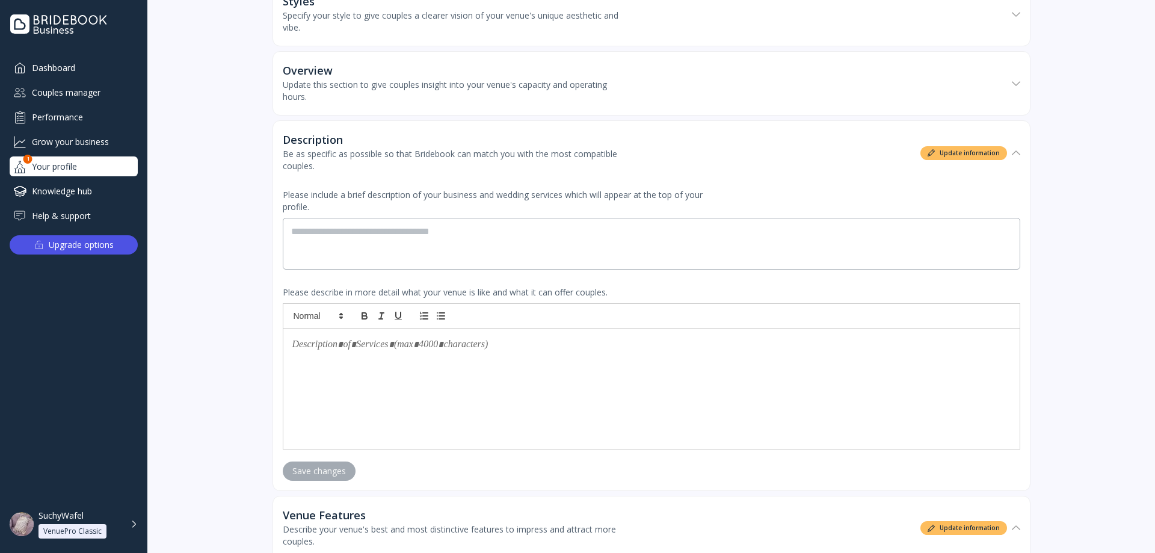
click at [451, 88] on div "Update this section to give couples insight into your venue's capacity and oper…" at bounding box center [451, 91] width 337 height 24
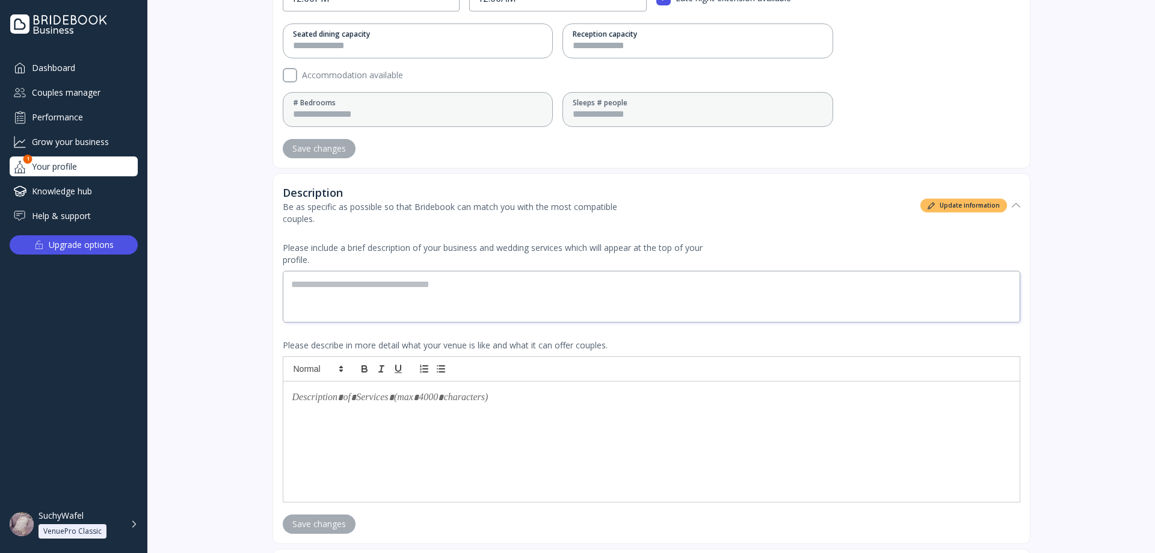
scroll to position [421, 0]
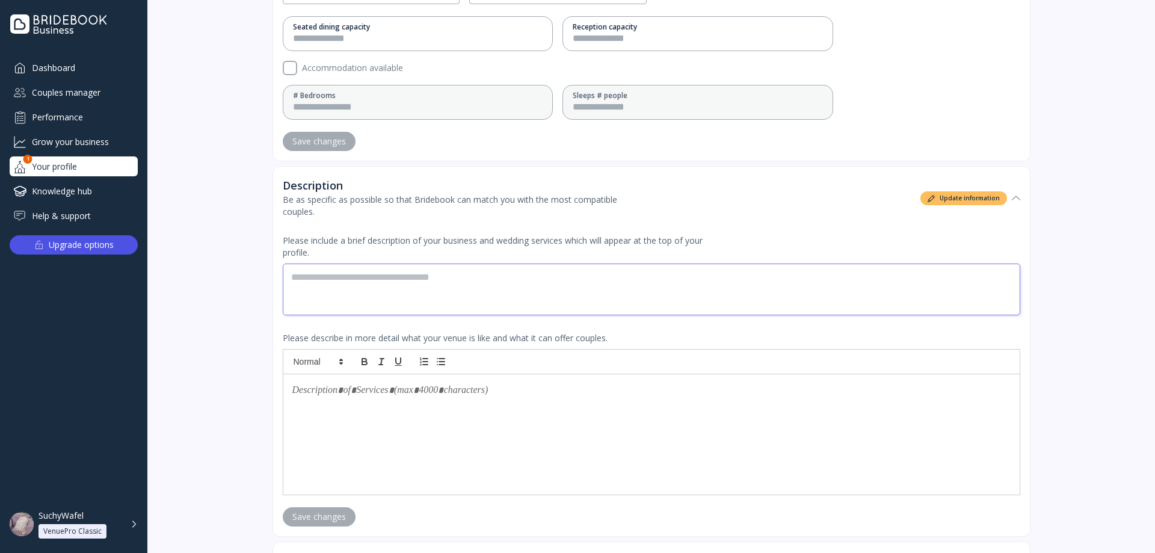
click at [383, 283] on textarea at bounding box center [651, 289] width 737 height 52
type textarea "***"
click at [394, 404] on div at bounding box center [651, 434] width 736 height 120
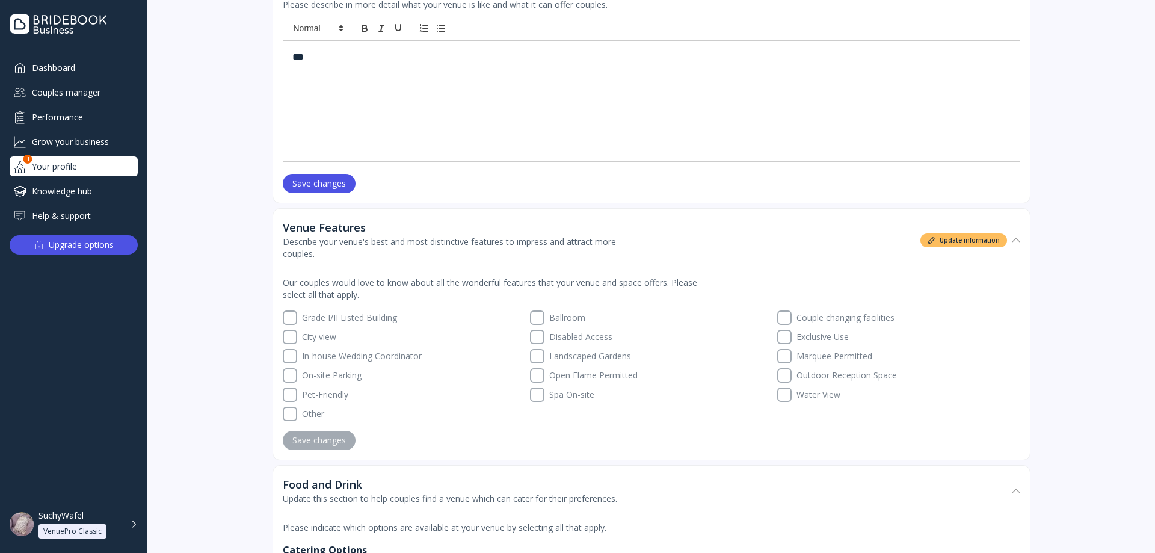
scroll to position [902, 0]
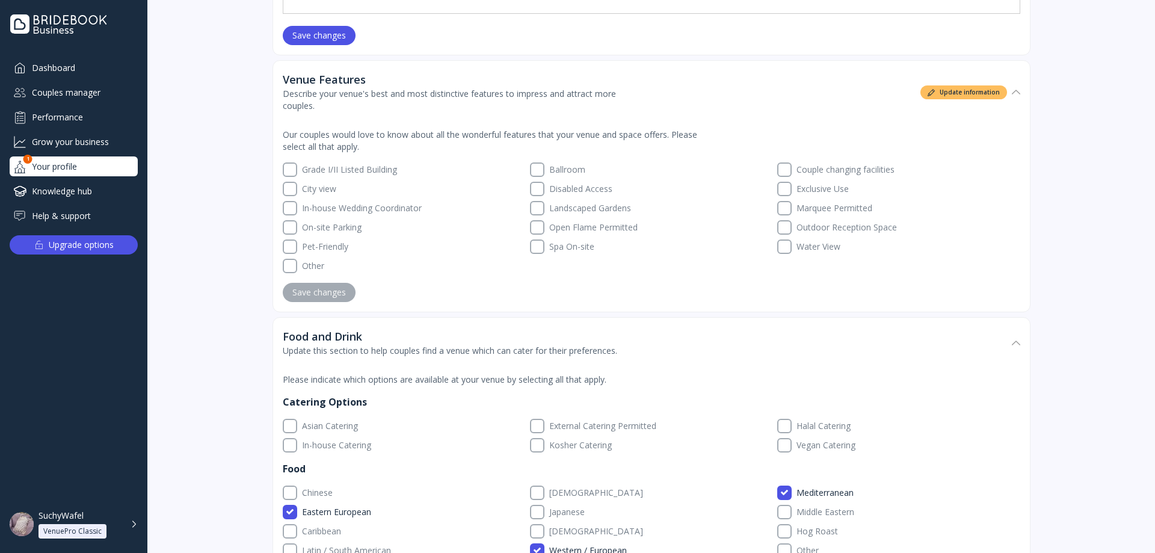
click at [344, 281] on div "Our couples would love to know about all the wonderful features that your venue…" at bounding box center [651, 218] width 737 height 188
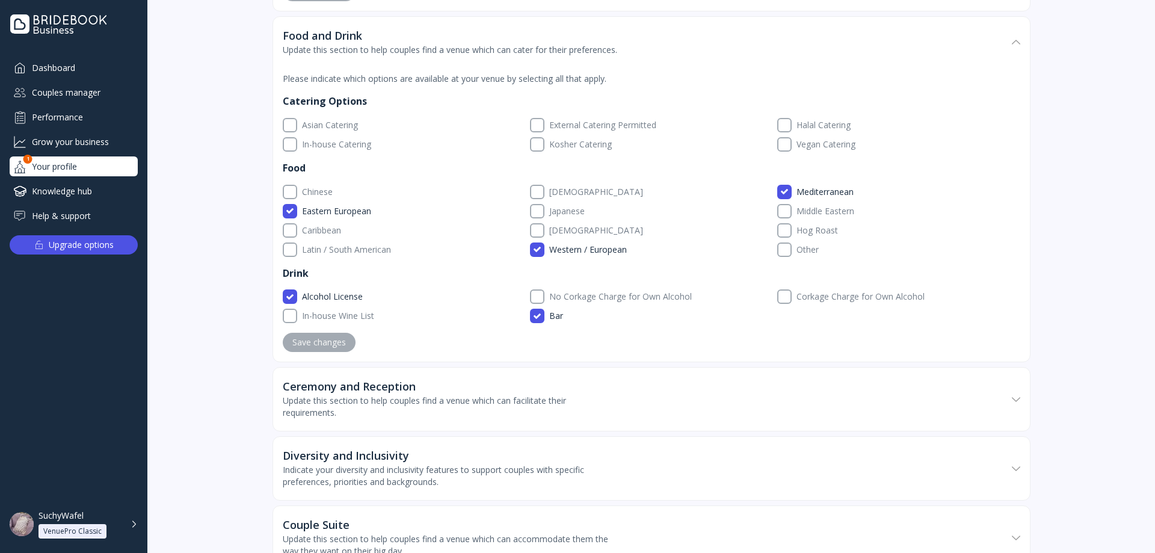
click at [328, 392] on div "Ceremony and Reception" at bounding box center [349, 386] width 133 height 12
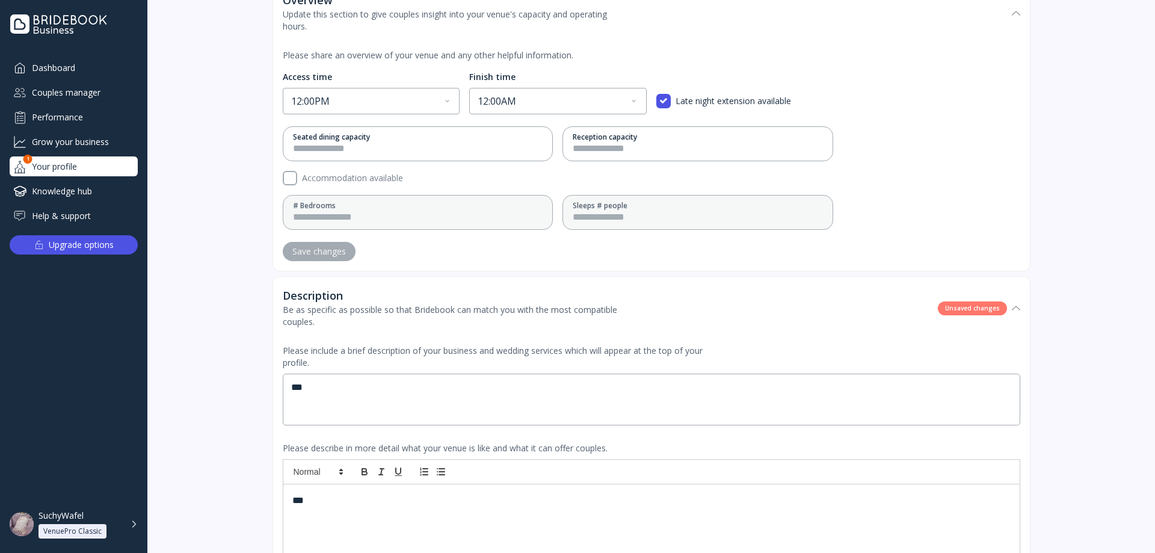
scroll to position [301, 0]
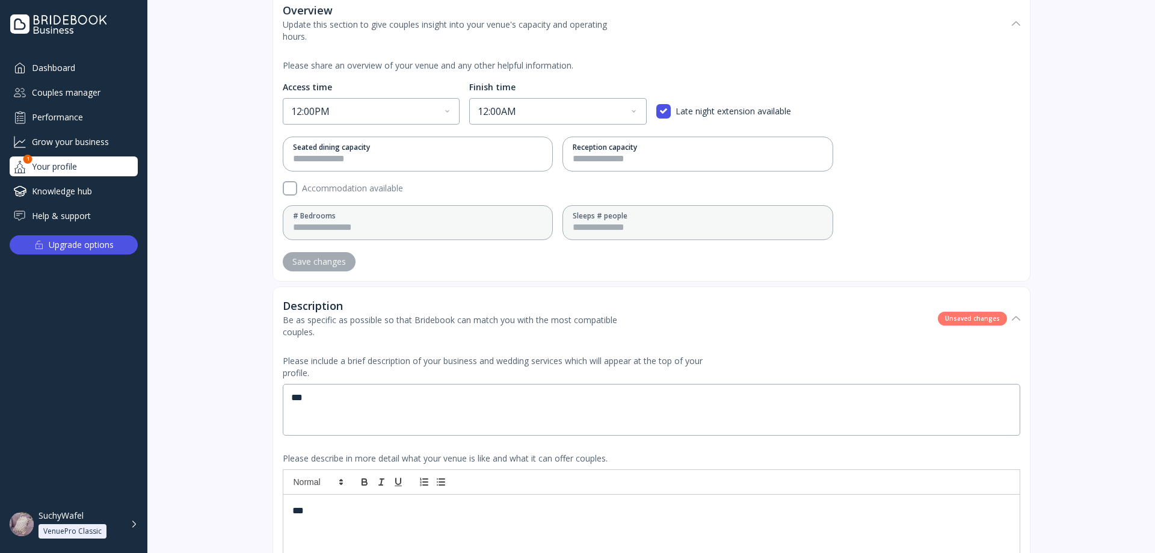
click at [966, 320] on div "Unsaved changes" at bounding box center [972, 319] width 69 height 14
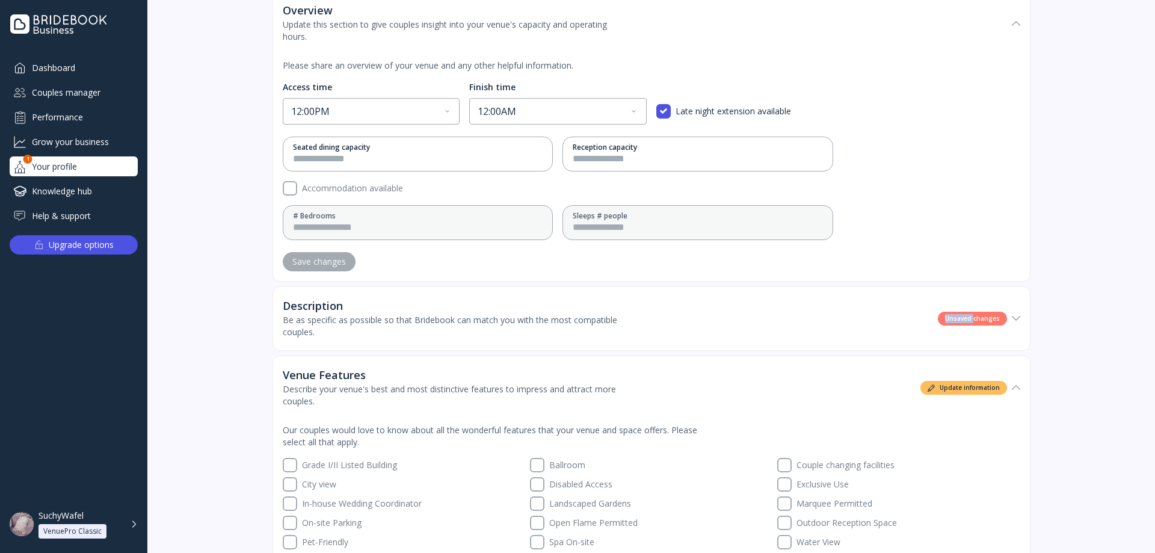
click at [966, 320] on div "Unsaved changes" at bounding box center [972, 319] width 69 height 14
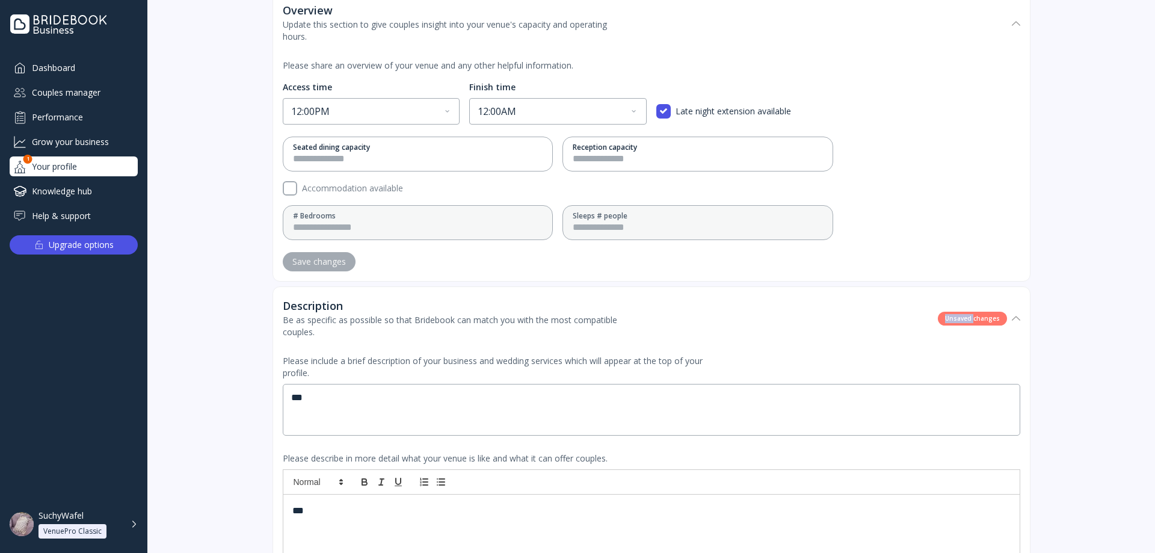
click at [81, 186] on div "Knowledge hub" at bounding box center [74, 191] width 128 height 20
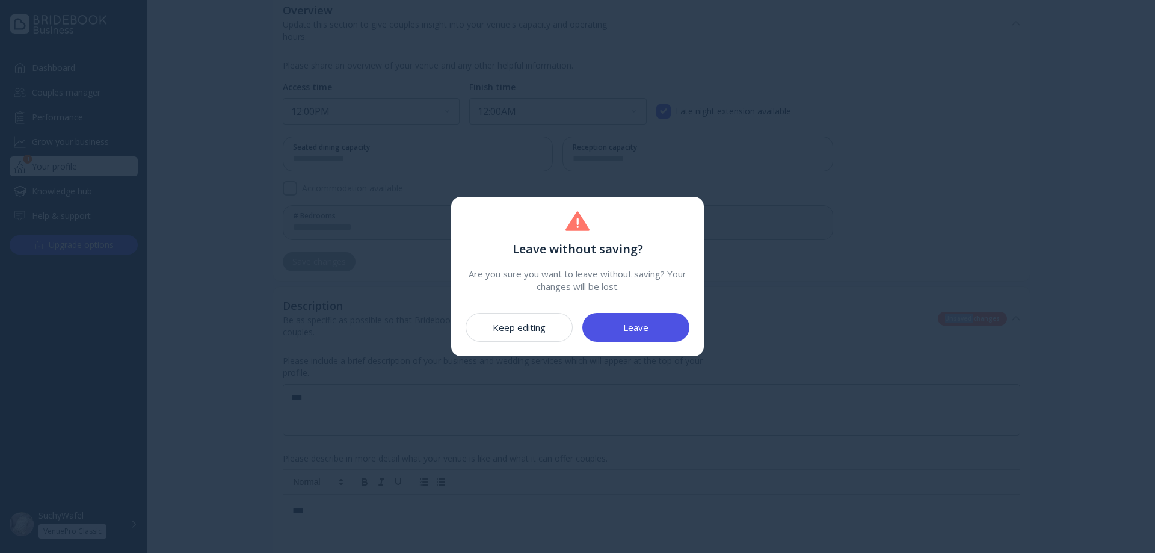
click at [636, 337] on button "Leave" at bounding box center [635, 327] width 107 height 29
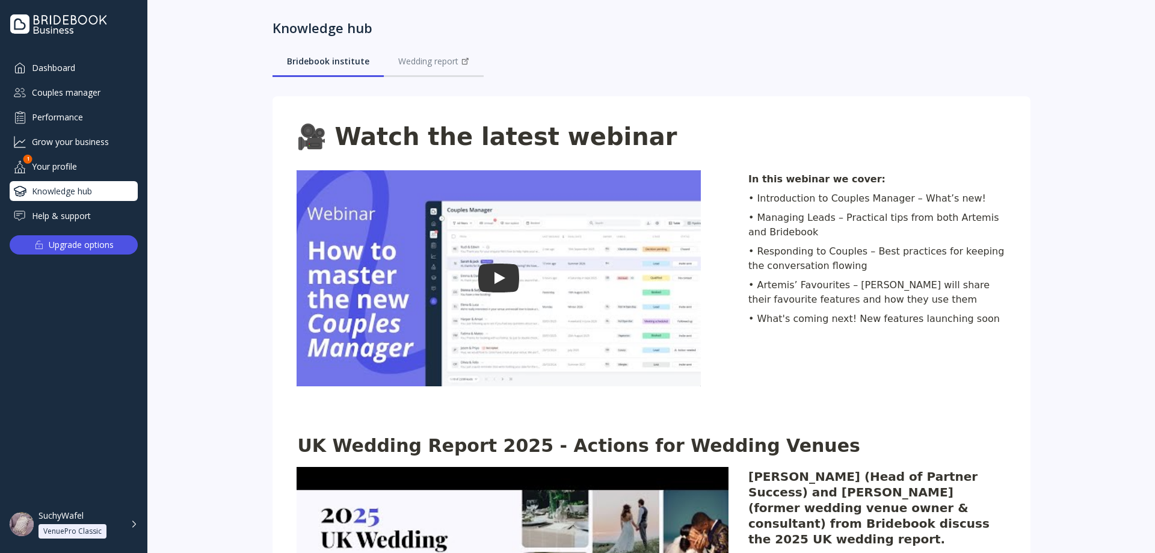
click at [79, 166] on div "Your profile" at bounding box center [74, 166] width 128 height 20
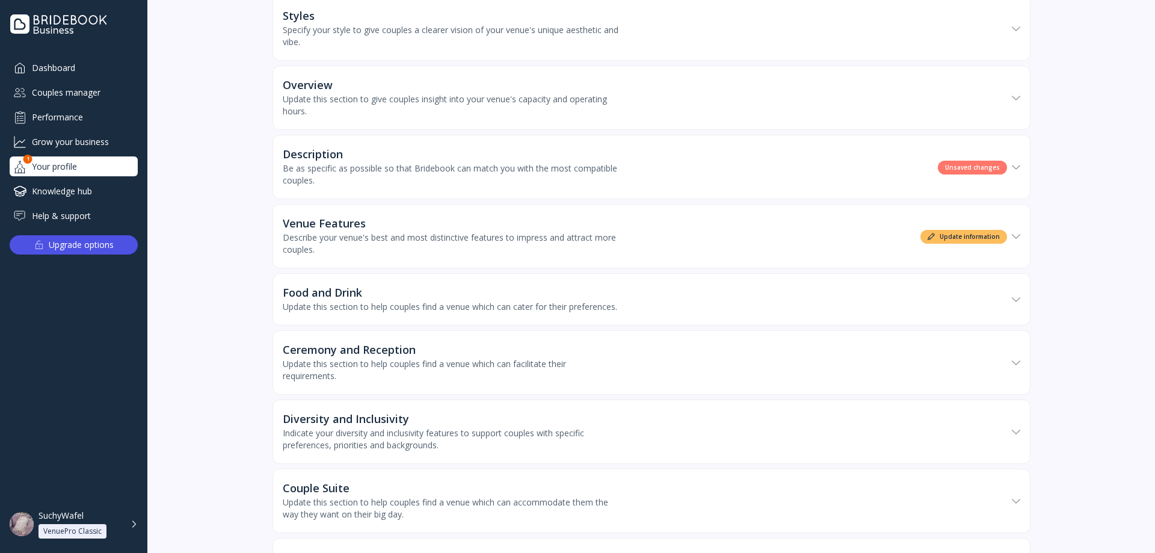
scroll to position [180, 0]
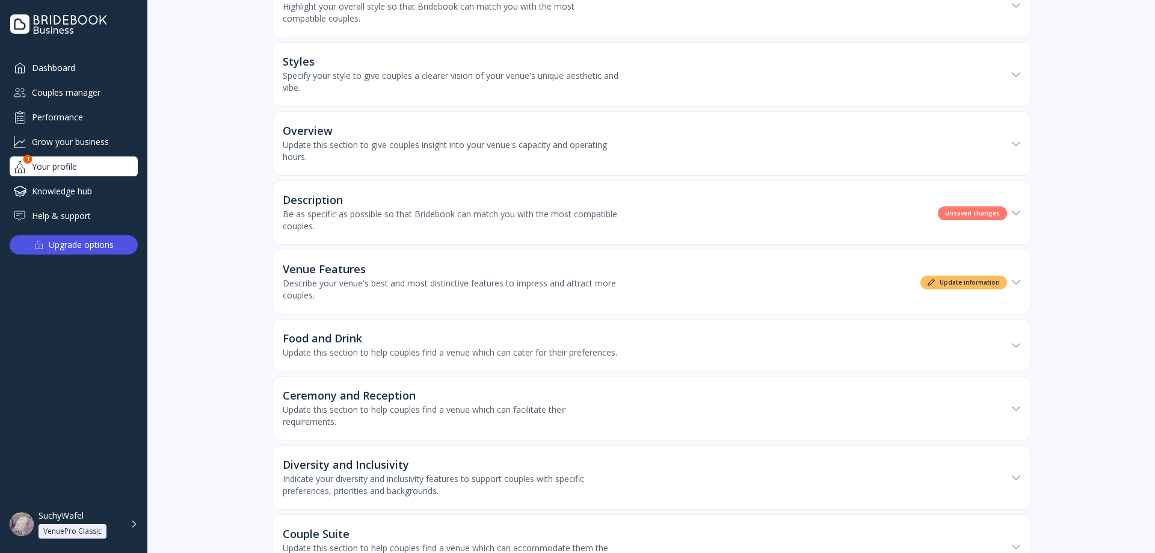
click at [363, 200] on div "Description" at bounding box center [451, 200] width 337 height 12
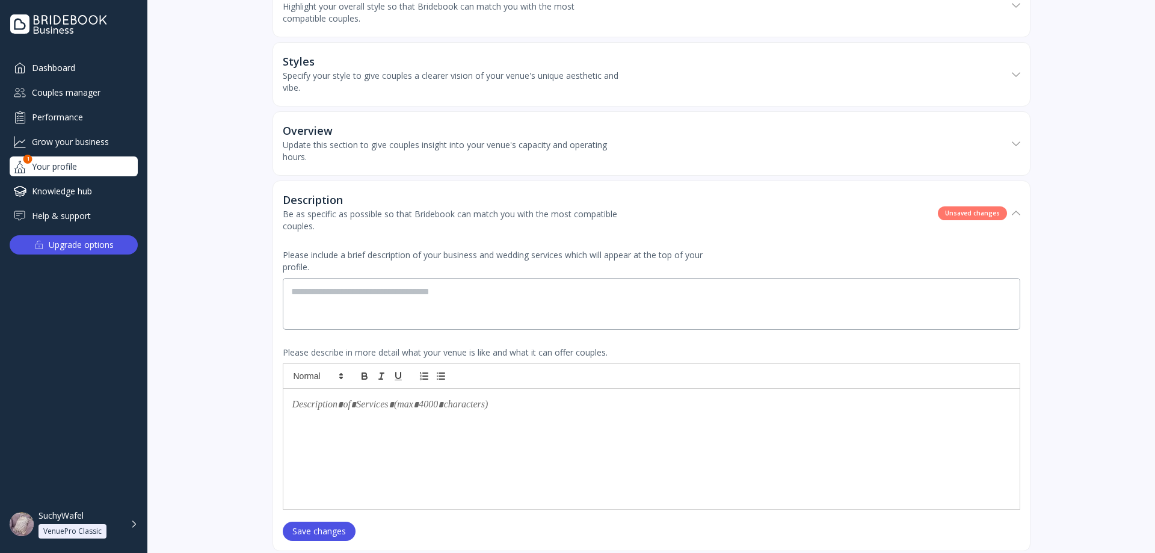
click at [95, 165] on div "Your profile" at bounding box center [74, 166] width 128 height 20
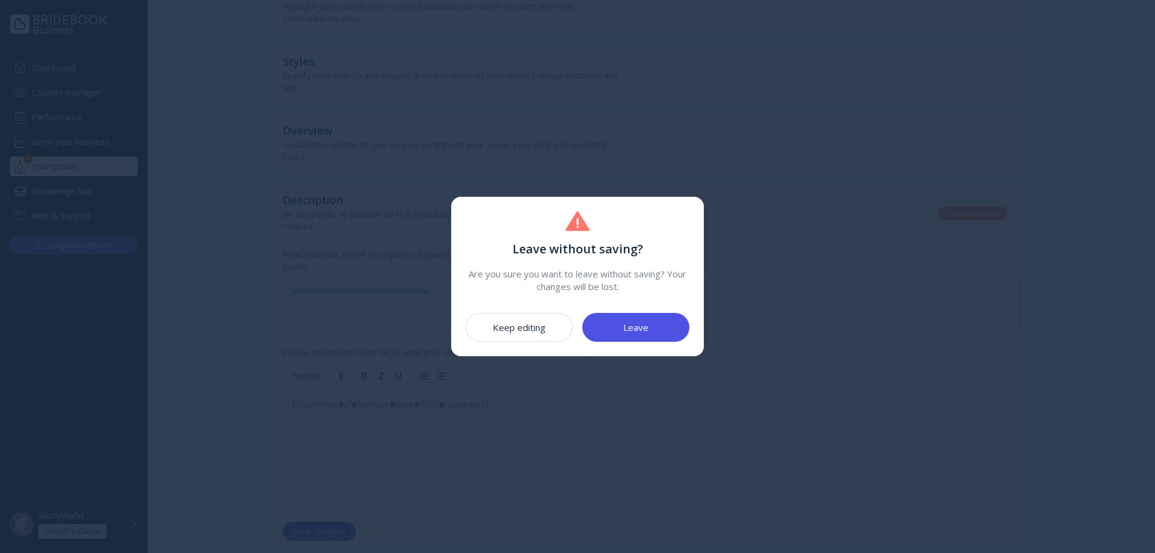
click at [512, 328] on div "Keep editing" at bounding box center [519, 327] width 53 height 10
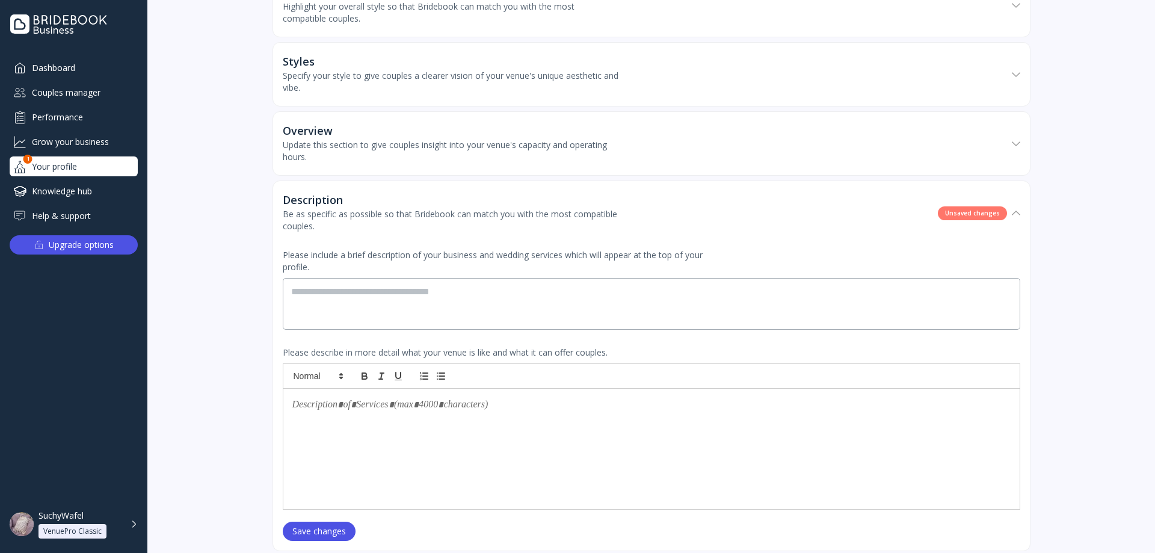
click at [131, 170] on div "Your profile" at bounding box center [74, 166] width 128 height 20
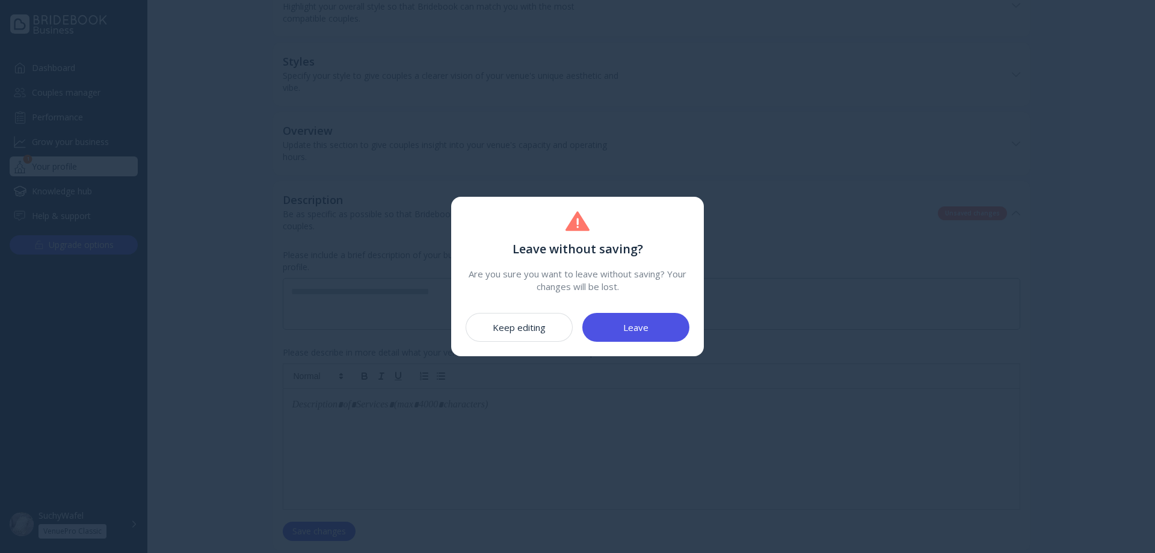
click at [532, 324] on div "Keep editing" at bounding box center [519, 327] width 53 height 10
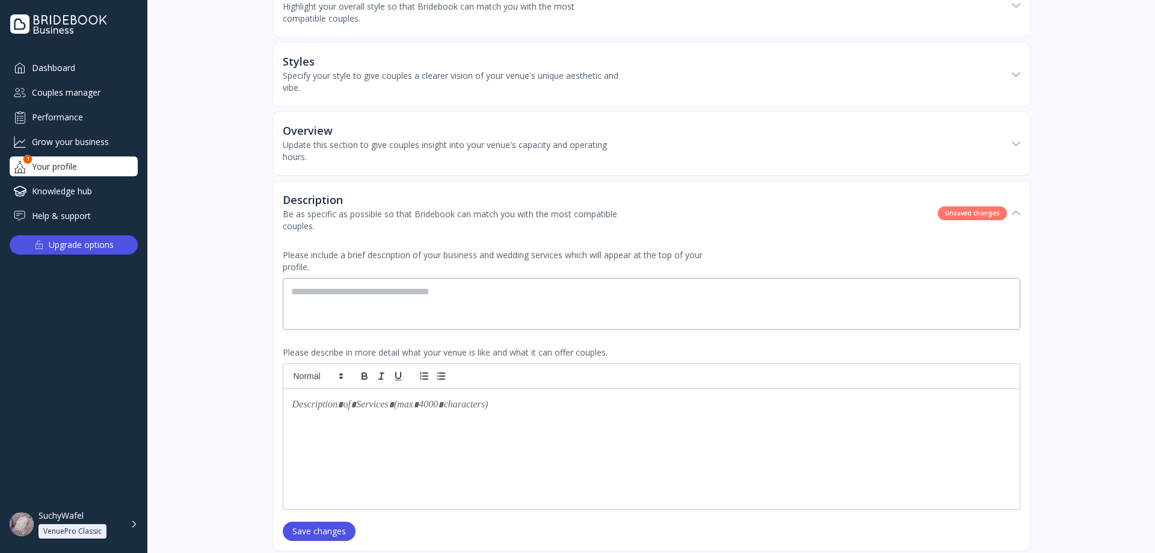
click at [91, 154] on div "Dashboard Couples manager Performance Grow your business Your profile 1 Knowled…" at bounding box center [74, 142] width 128 height 168
click at [92, 164] on div "Your profile" at bounding box center [74, 166] width 128 height 20
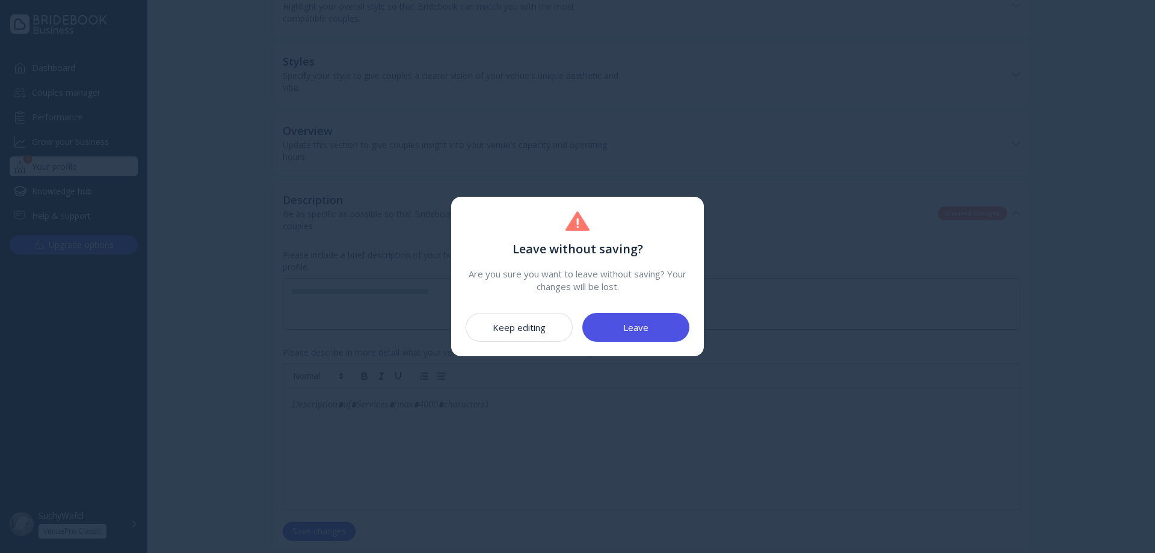
click at [503, 324] on div "Keep editing" at bounding box center [519, 327] width 53 height 10
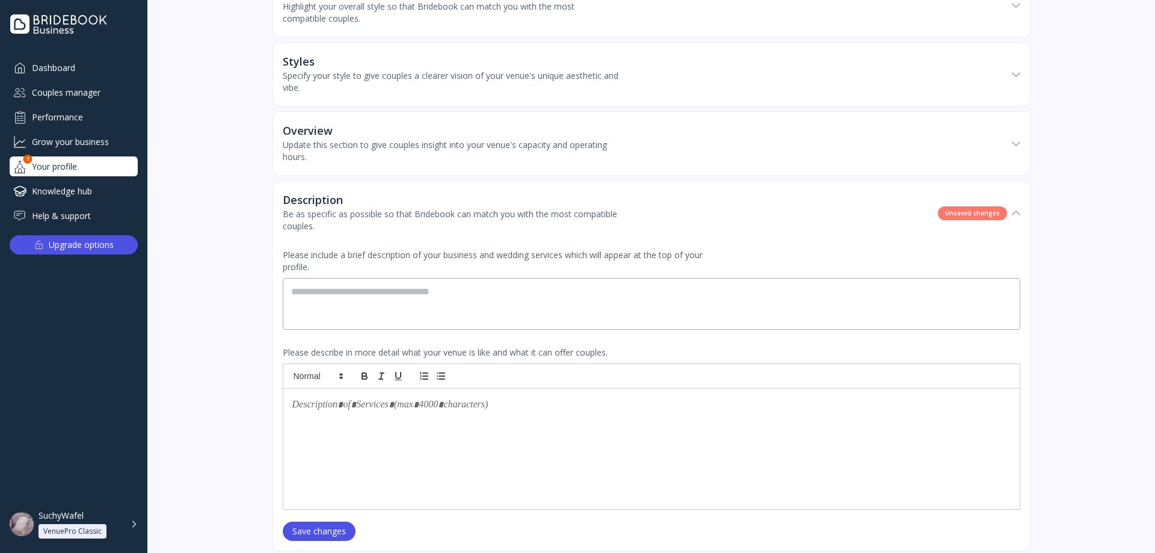
click at [111, 169] on div "Your profile" at bounding box center [74, 166] width 128 height 20
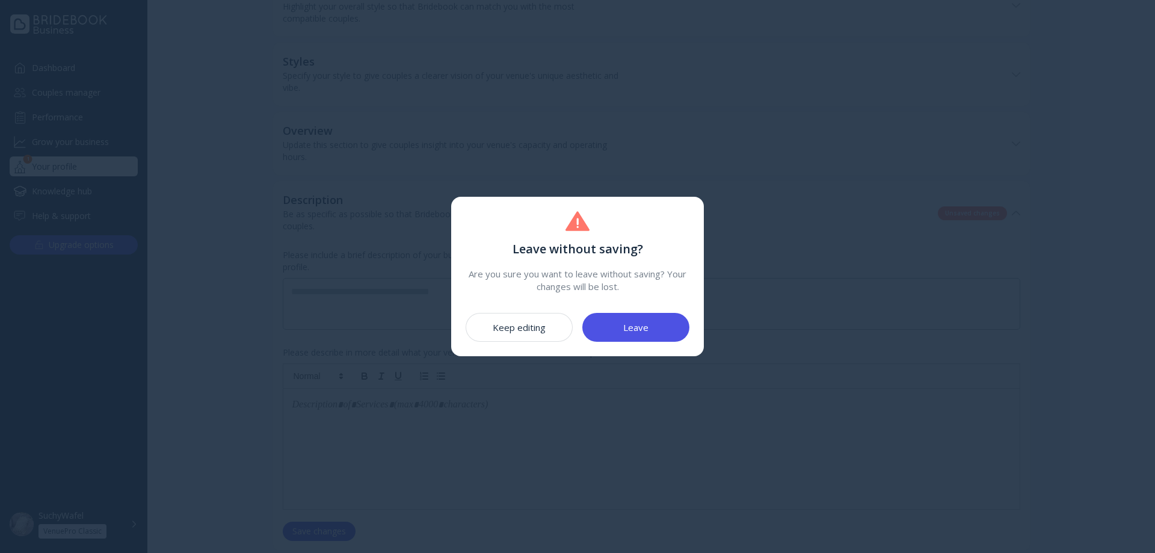
click at [618, 332] on button "Leave" at bounding box center [635, 327] width 107 height 29
click at [617, 332] on button "Leave" at bounding box center [635, 327] width 107 height 29
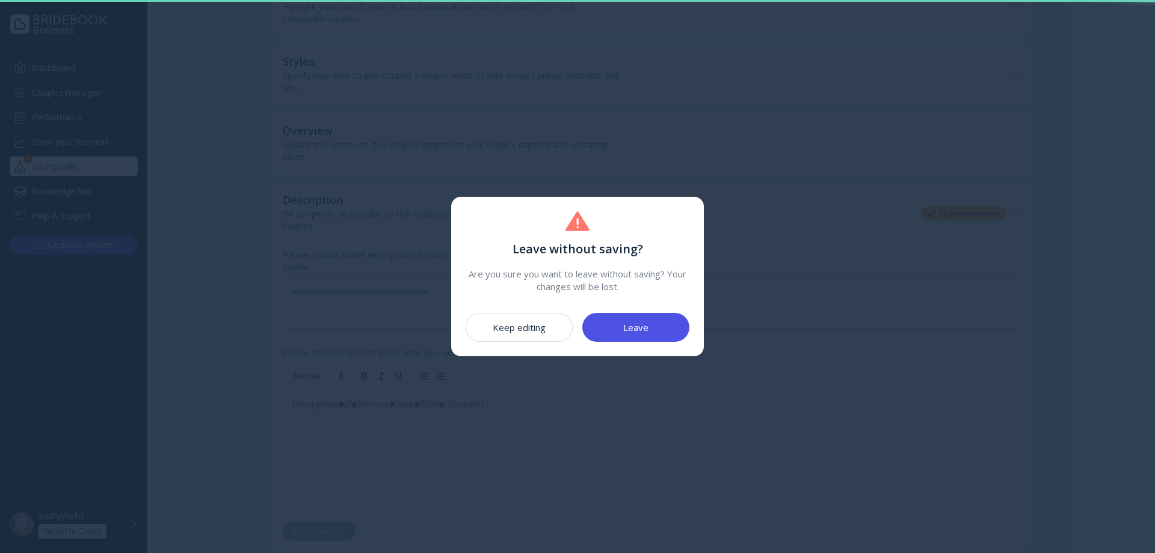
click at [617, 332] on button "Leave" at bounding box center [635, 327] width 107 height 29
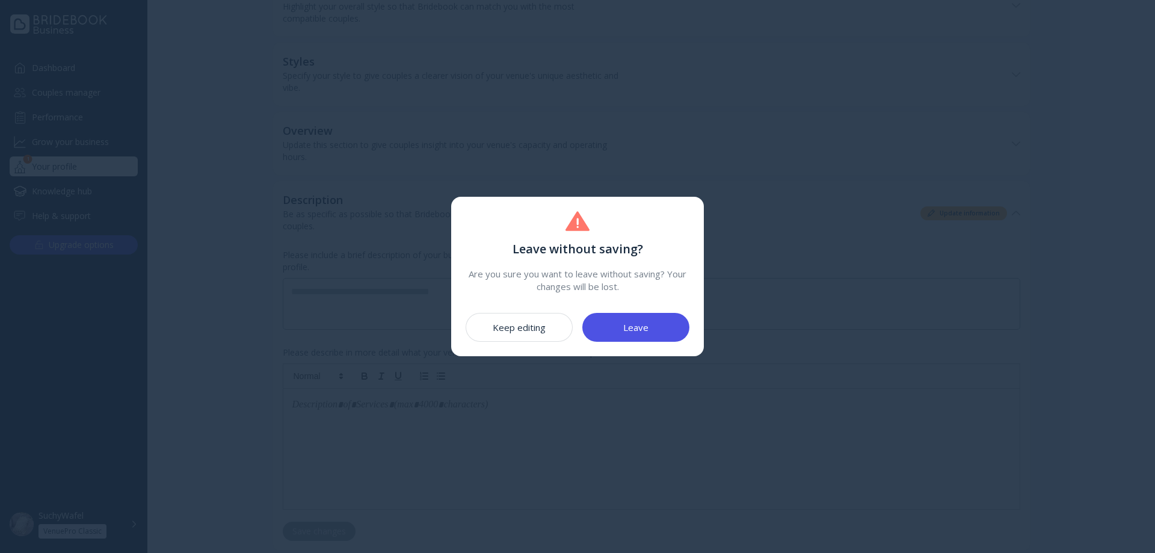
click at [617, 332] on button "Leave" at bounding box center [635, 327] width 107 height 29
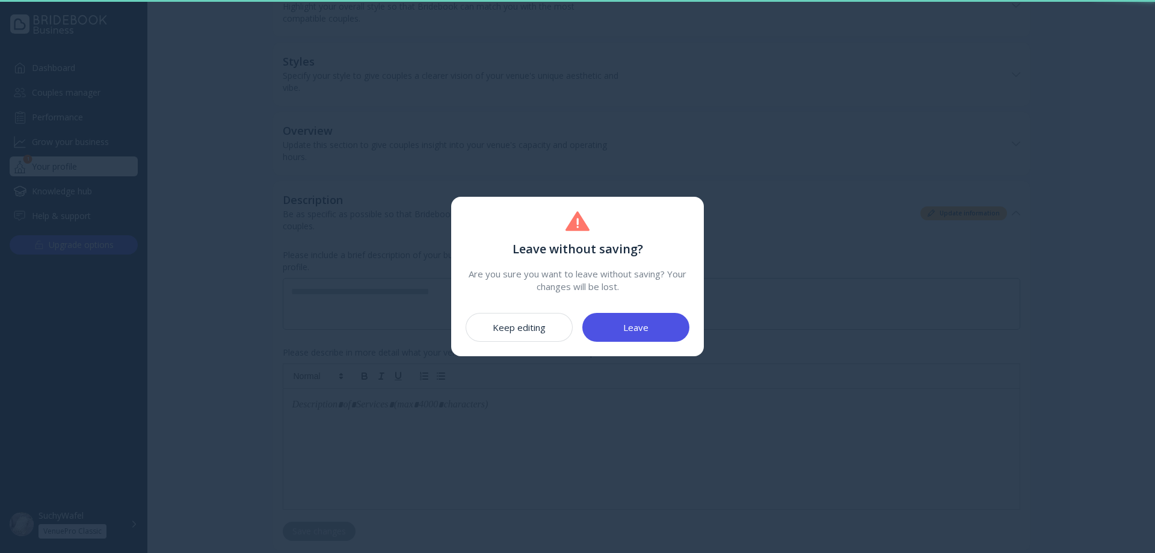
click at [617, 332] on button "Leave" at bounding box center [635, 327] width 107 height 29
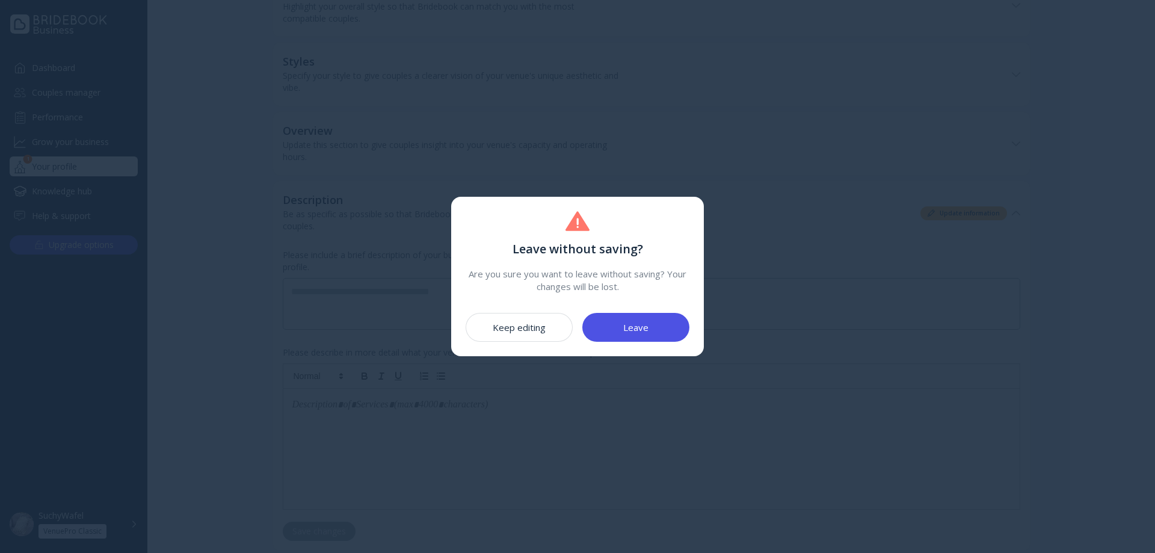
click at [523, 334] on button "Keep editing" at bounding box center [519, 327] width 107 height 29
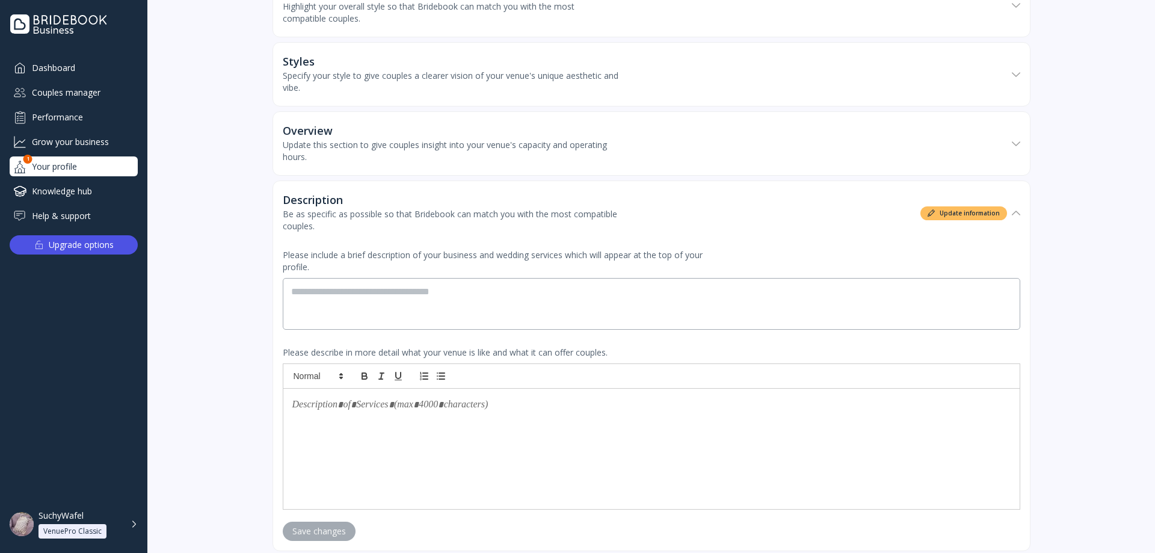
click at [110, 161] on div "Your profile" at bounding box center [74, 166] width 128 height 20
click at [108, 164] on div "Your profile" at bounding box center [74, 166] width 128 height 20
click at [97, 141] on div "Grow your business" at bounding box center [74, 142] width 128 height 20
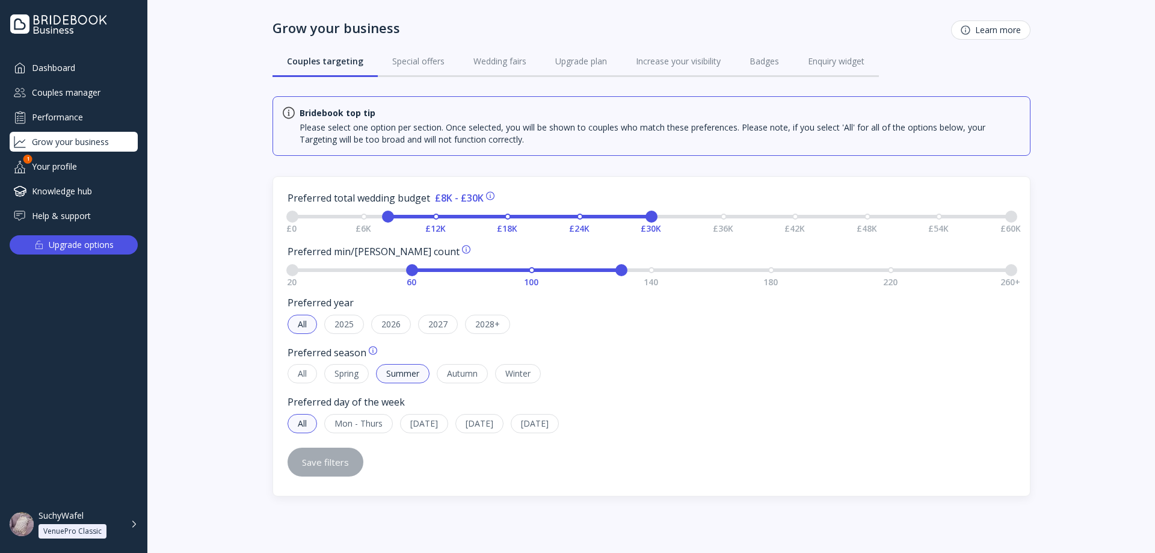
click at [98, 160] on div "Your profile" at bounding box center [74, 166] width 128 height 20
